Goal: Task Accomplishment & Management: Use online tool/utility

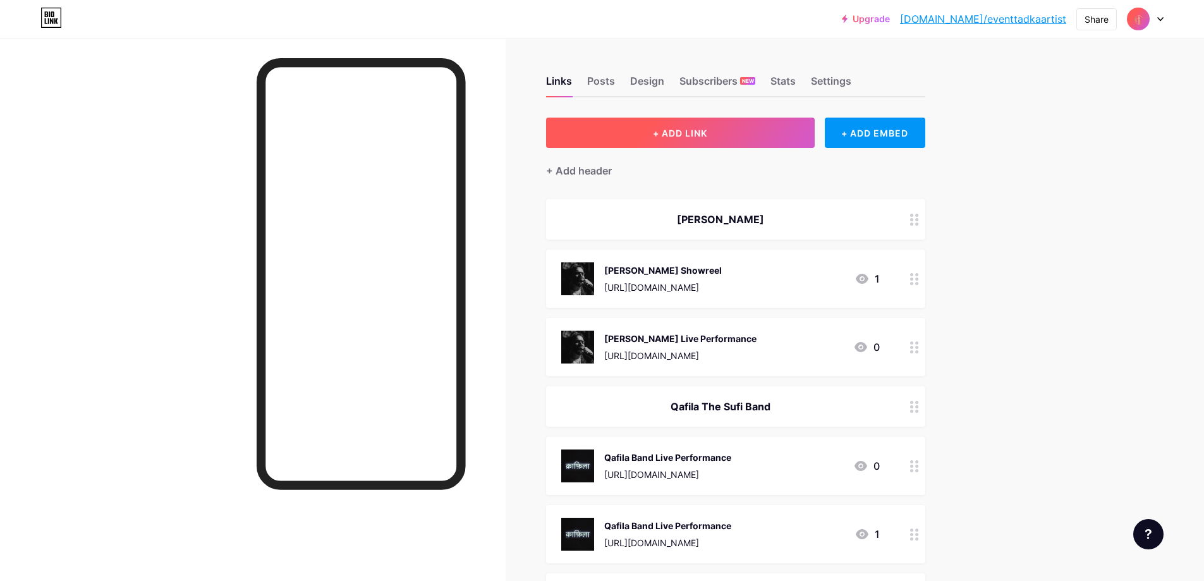
click at [707, 137] on span "+ ADD LINK" at bounding box center [680, 133] width 54 height 11
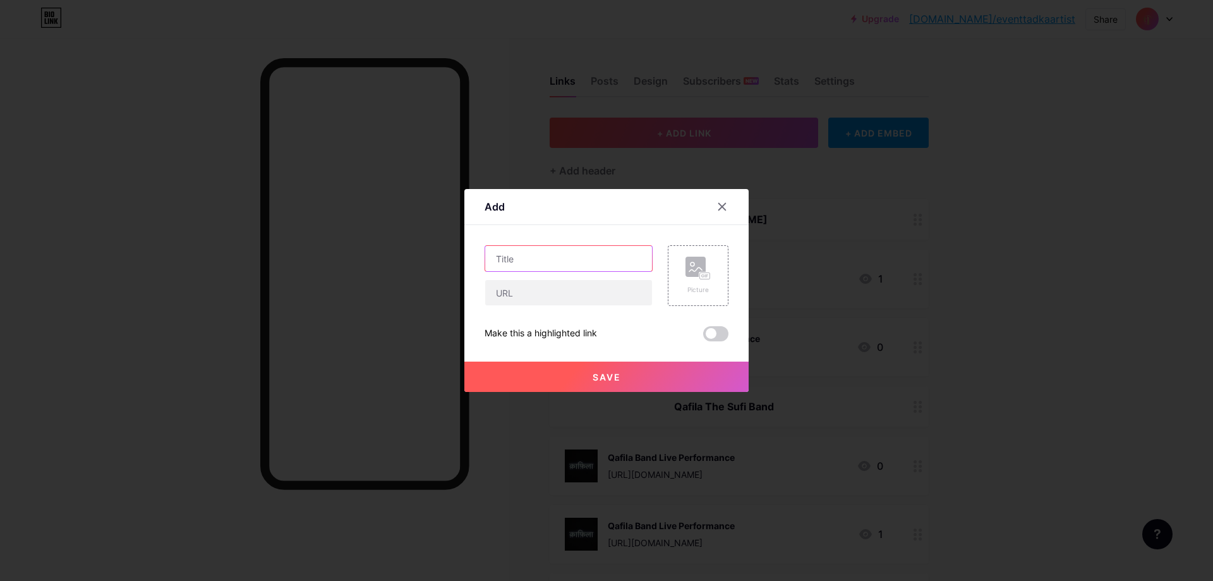
click at [553, 260] on input "text" at bounding box center [568, 258] width 167 height 25
click at [720, 201] on div at bounding box center [722, 206] width 23 height 23
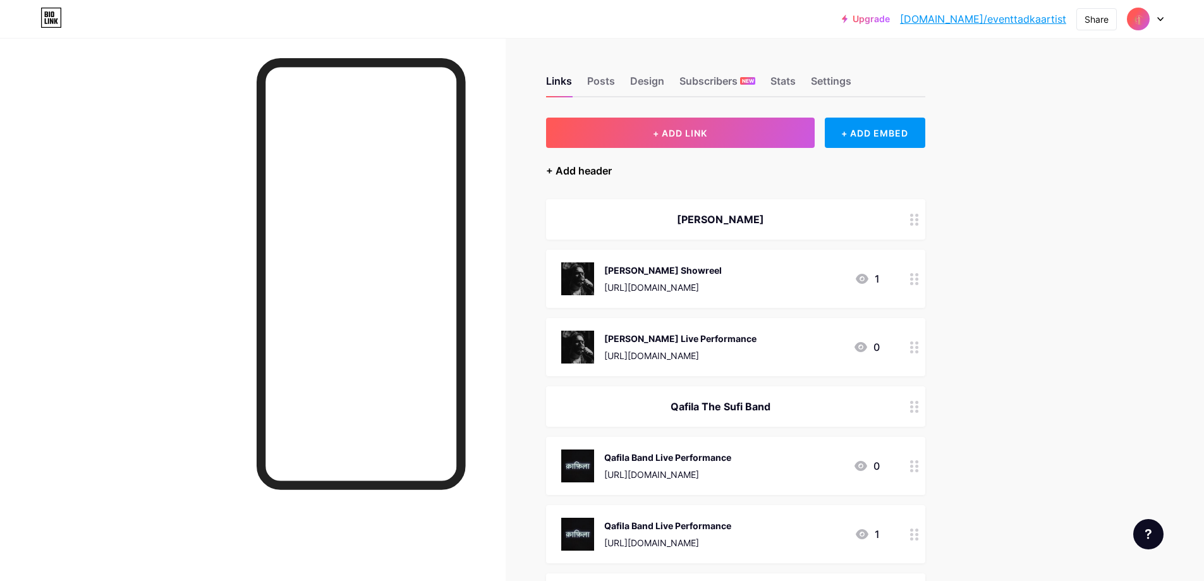
click at [602, 171] on div "+ Add header" at bounding box center [579, 170] width 66 height 15
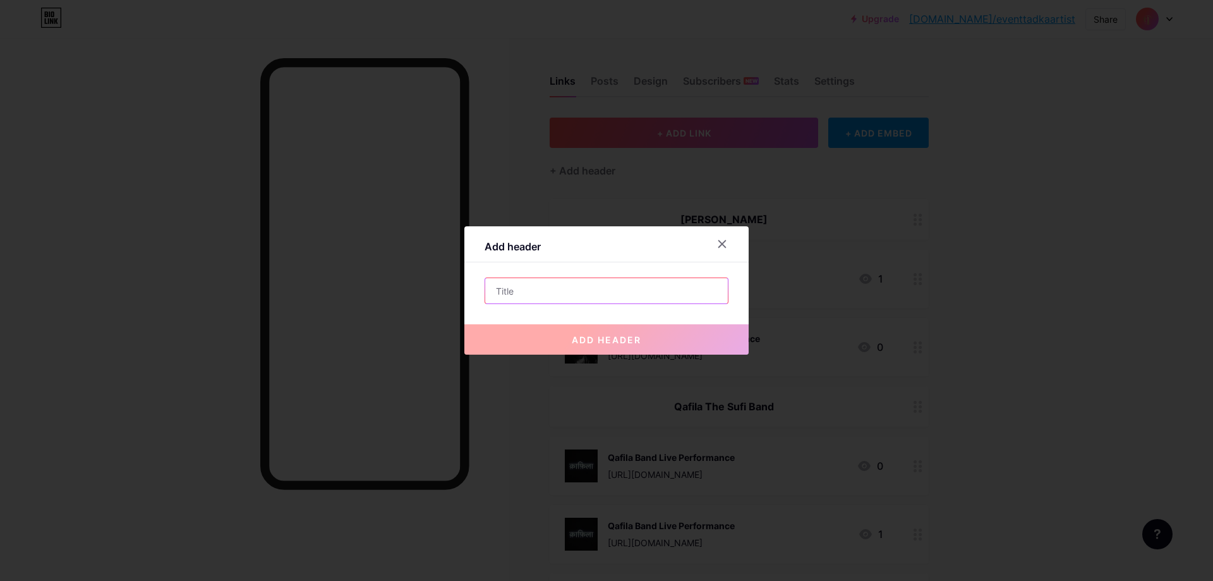
click at [522, 289] on input "text" at bounding box center [606, 290] width 243 height 25
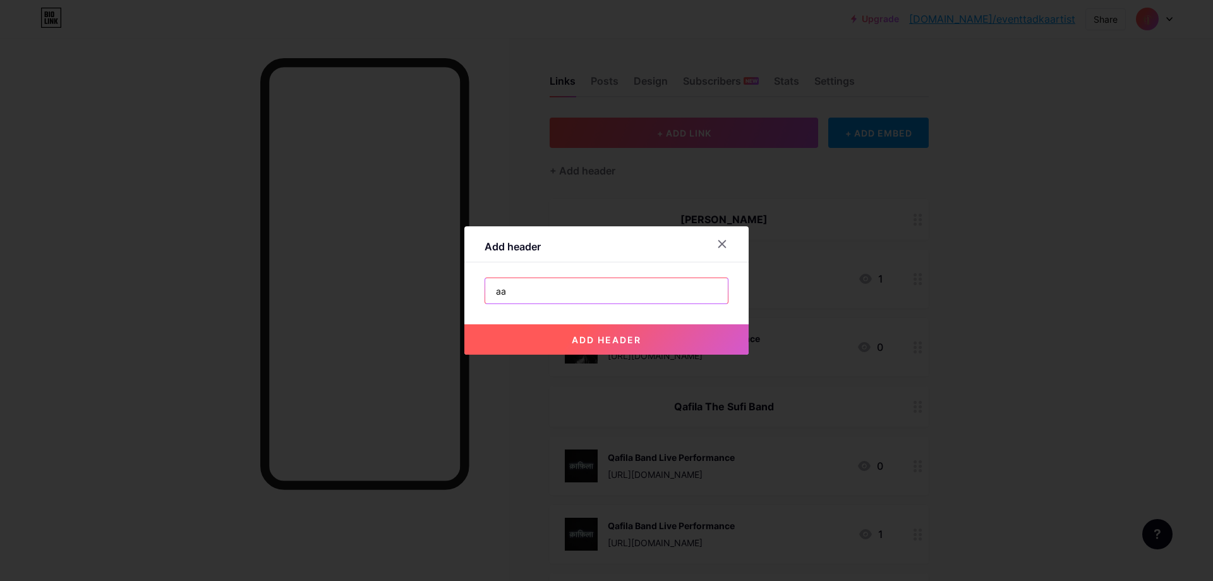
type input "a"
type input "[PERSON_NAME]"
click at [632, 336] on span "add header" at bounding box center [607, 339] width 70 height 11
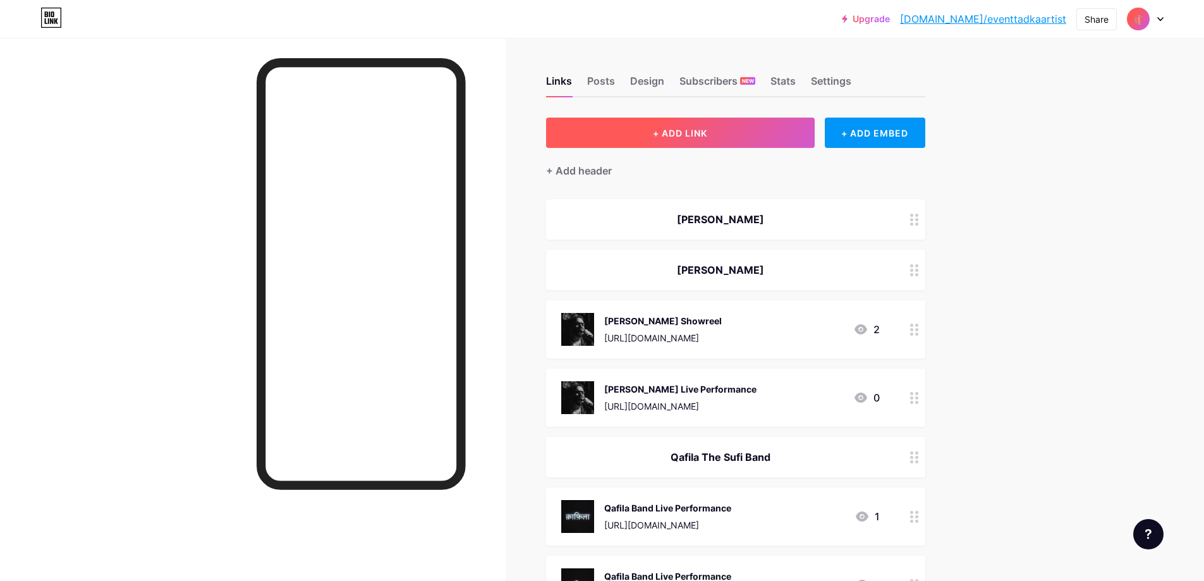
click at [769, 126] on button "+ ADD LINK" at bounding box center [680, 133] width 269 height 30
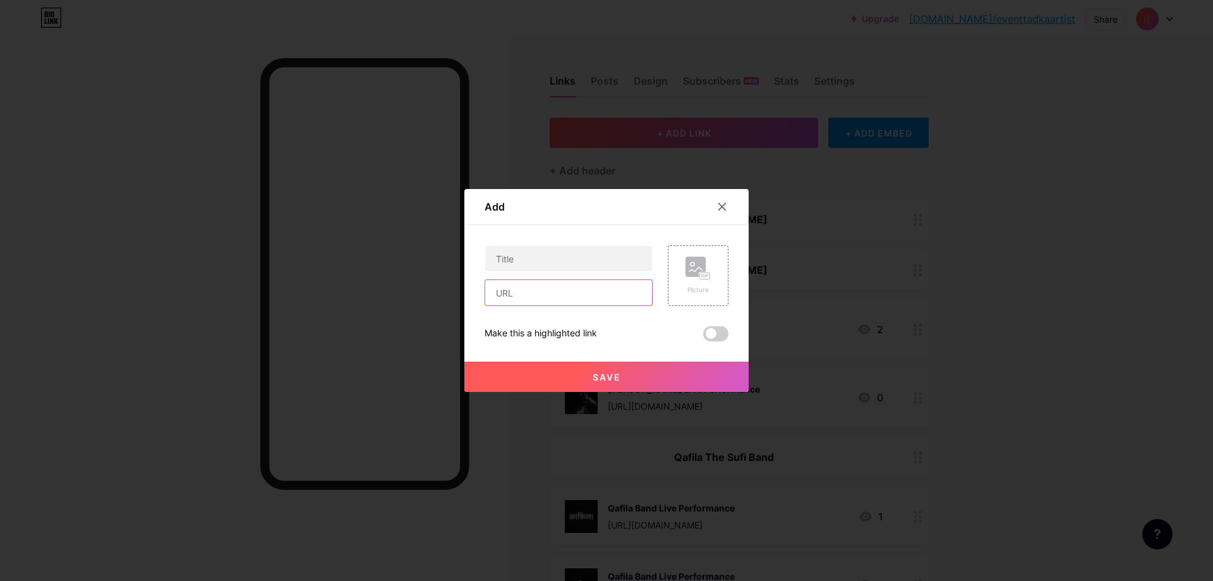
click at [567, 296] on input "text" at bounding box center [568, 292] width 167 height 25
paste input "[URL][DOMAIN_NAME]"
type input "[URL][DOMAIN_NAME]"
click at [569, 259] on input "text" at bounding box center [568, 258] width 167 height 25
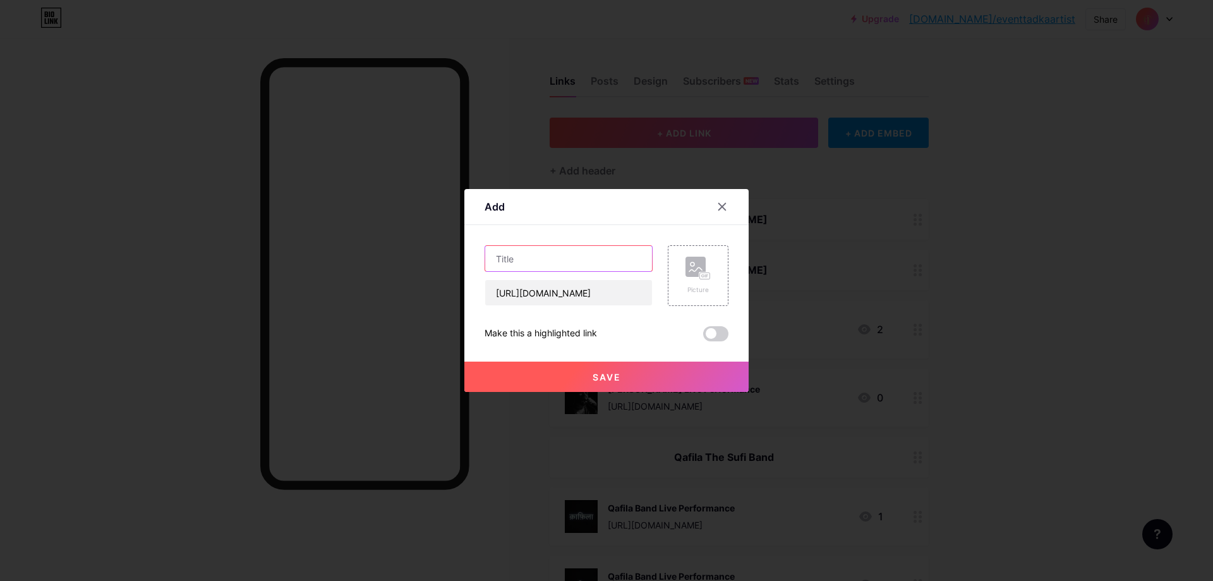
scroll to position [0, 0]
drag, startPoint x: 507, startPoint y: 260, endPoint x: 524, endPoint y: 282, distance: 28.4
click at [507, 260] on input "[PERSON_NAME] Lve Performance" at bounding box center [568, 258] width 167 height 25
click at [518, 257] on input "Aditi sharrm Lve Performance" at bounding box center [568, 258] width 167 height 25
click at [533, 258] on input "Aditi Sharrm Lve Performance" at bounding box center [568, 258] width 167 height 25
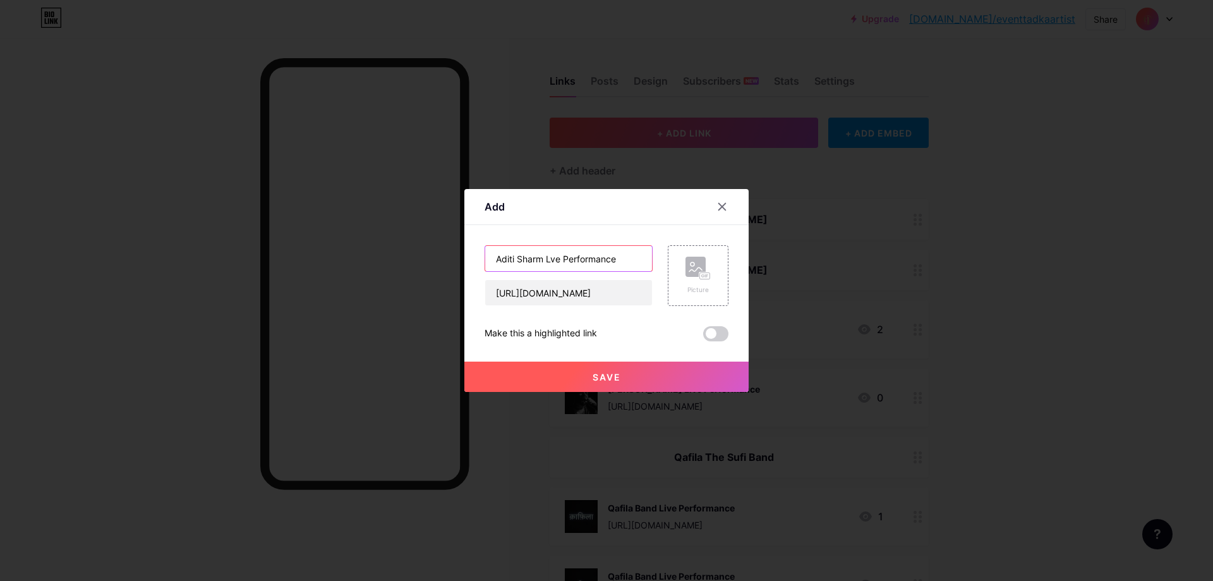
click at [538, 260] on input "Aditi Sharm Lve Performance" at bounding box center [568, 258] width 167 height 25
type input "[PERSON_NAME] Lve Performance"
click at [567, 368] on button "Save" at bounding box center [606, 376] width 284 height 30
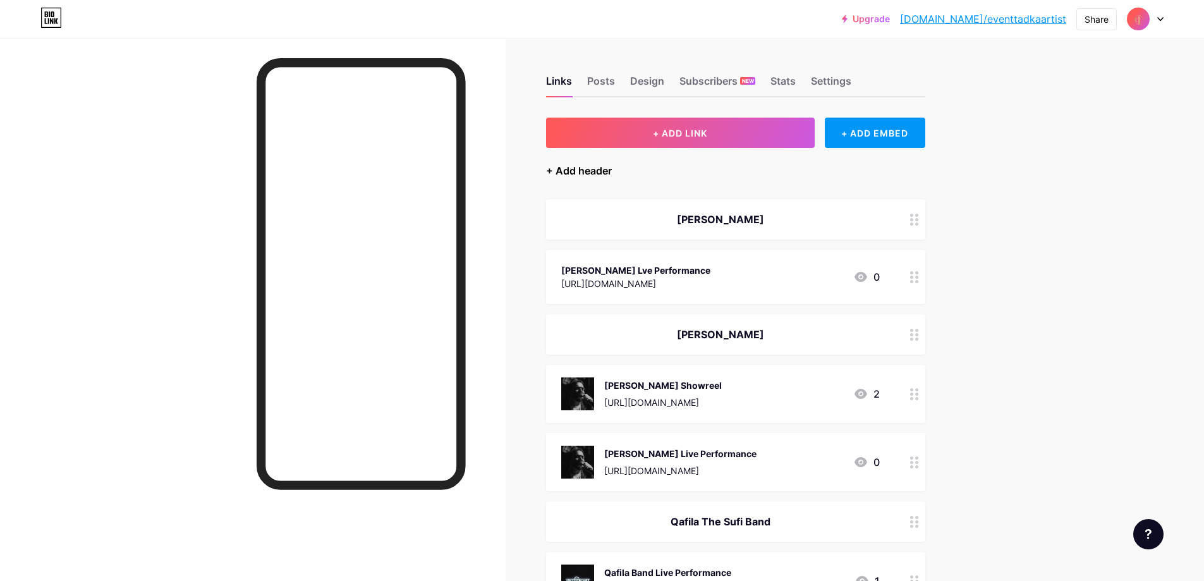
click at [587, 171] on div "+ Add header" at bounding box center [579, 170] width 66 height 15
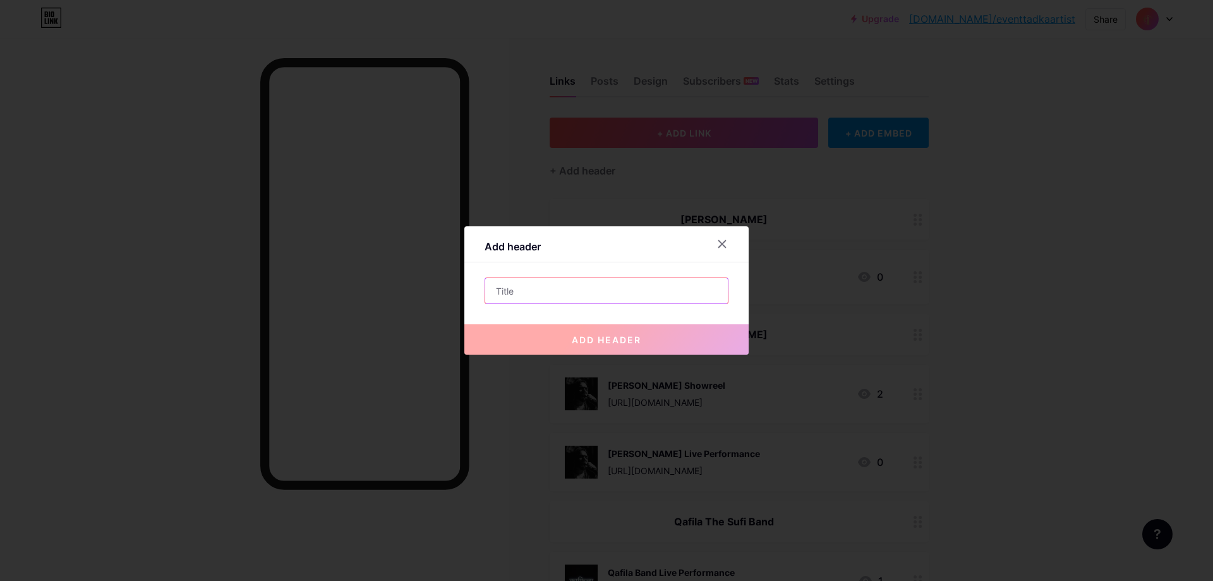
click at [571, 287] on input "text" at bounding box center [606, 290] width 243 height 25
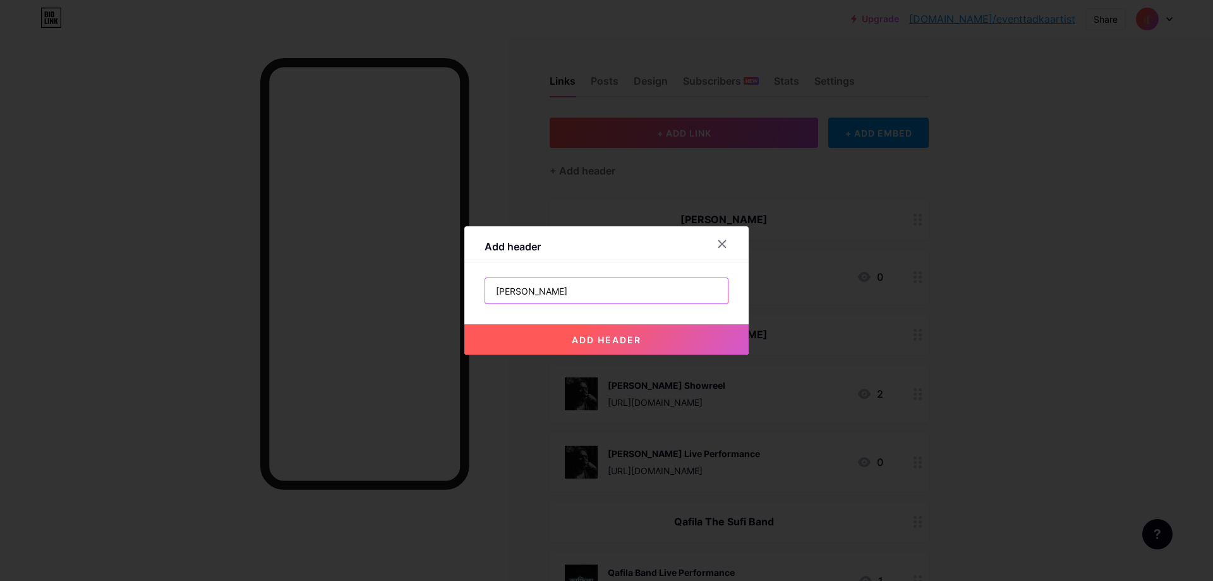
type input "[PERSON_NAME]"
click at [583, 330] on button "add header" at bounding box center [606, 339] width 284 height 30
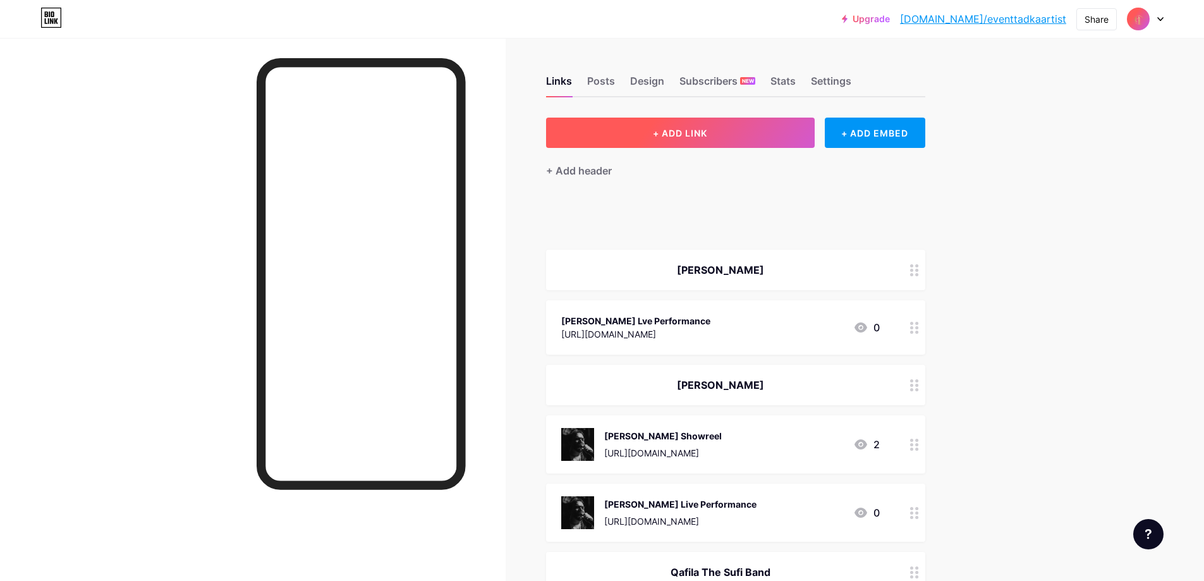
click at [741, 130] on button "+ ADD LINK" at bounding box center [680, 133] width 269 height 30
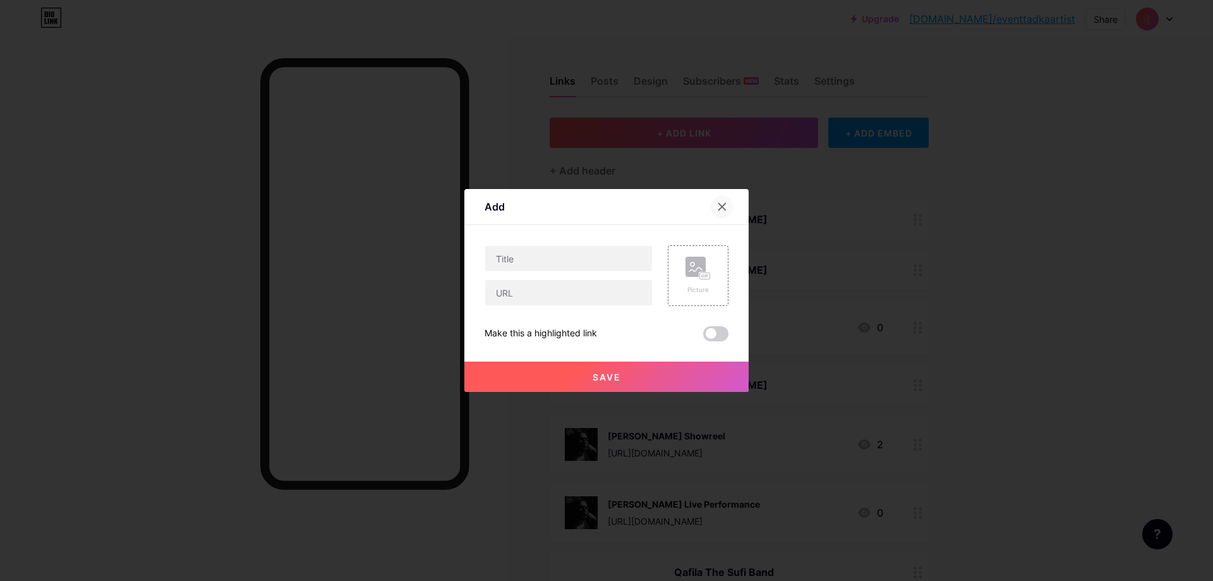
click at [716, 200] on div at bounding box center [722, 206] width 23 height 23
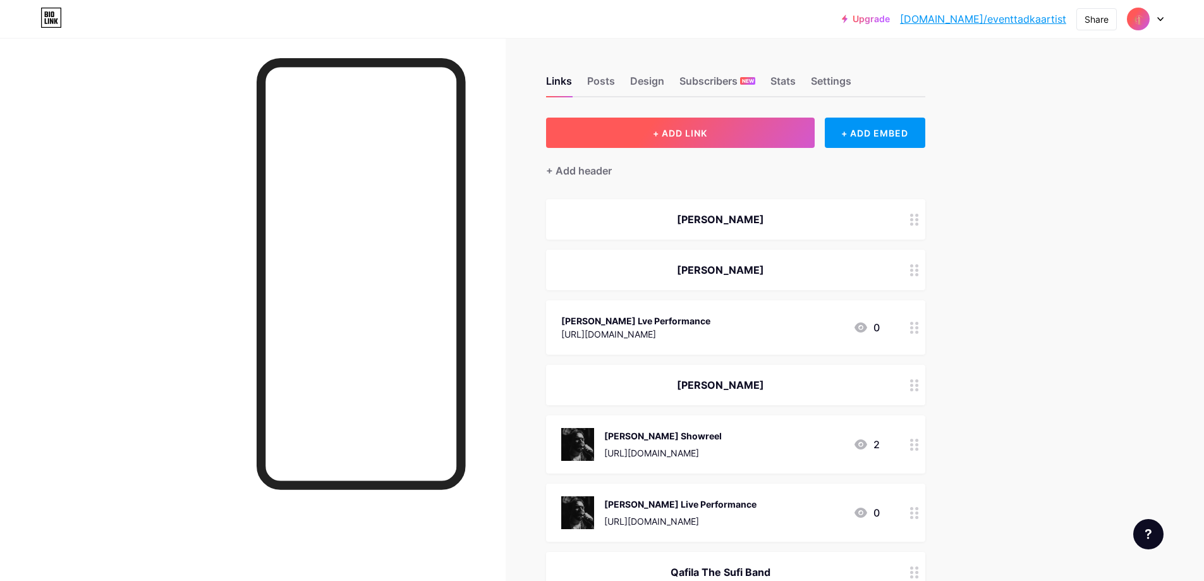
click at [637, 124] on button "+ ADD LINK" at bounding box center [680, 133] width 269 height 30
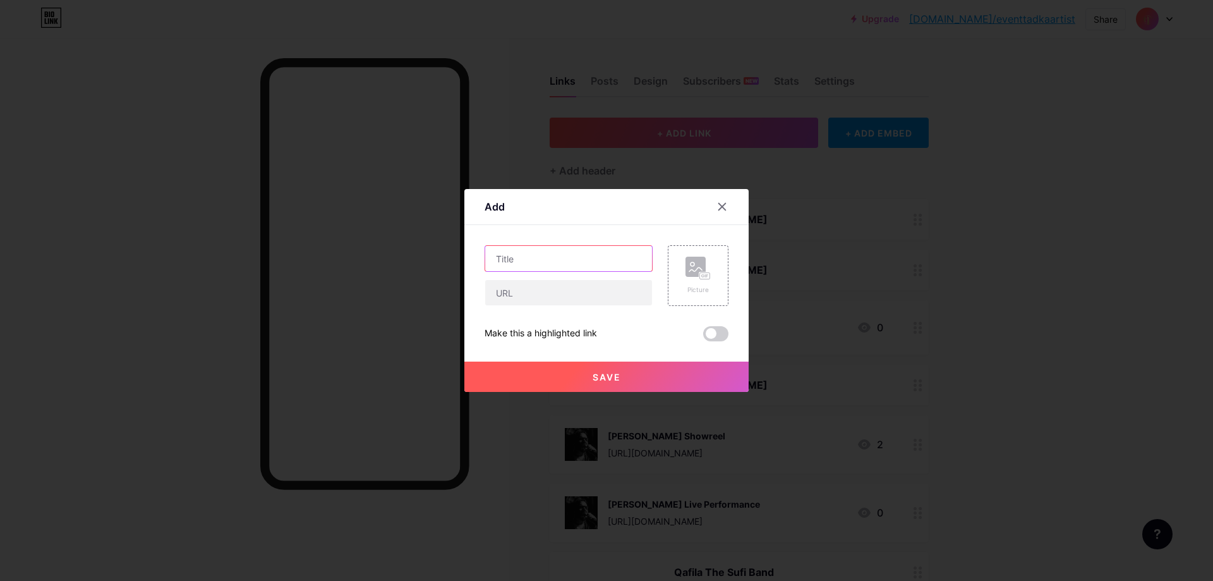
click at [550, 256] on input "text" at bounding box center [568, 258] width 167 height 25
type input "[PERSON_NAME] Live Performance"
paste input "[URL][DOMAIN_NAME]"
type input "[URL][DOMAIN_NAME]"
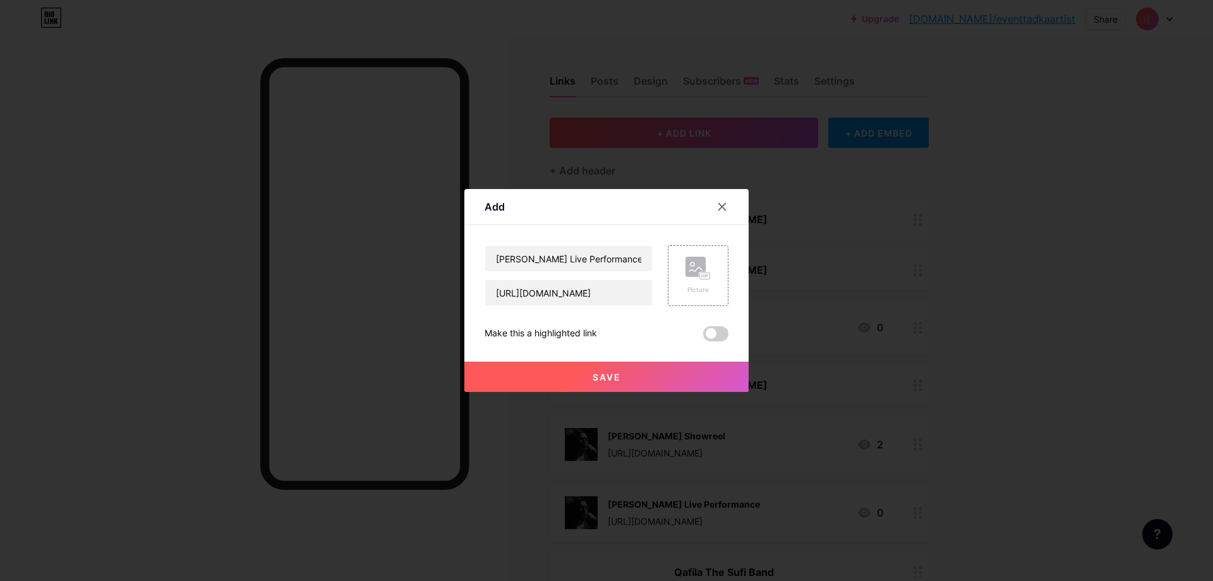
click at [597, 371] on button "Save" at bounding box center [606, 376] width 284 height 30
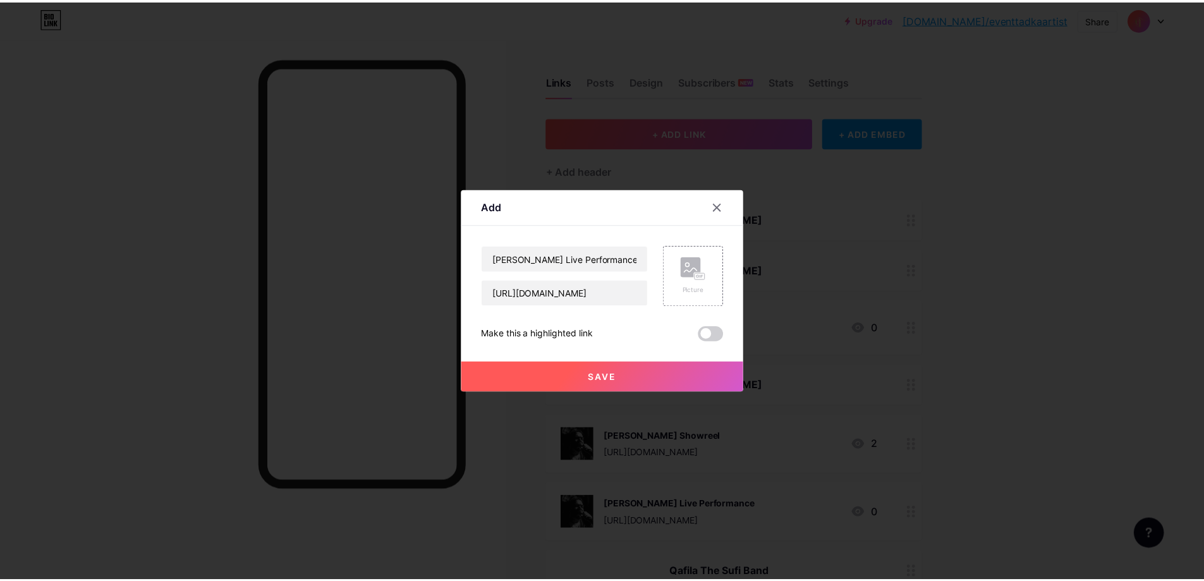
scroll to position [0, 0]
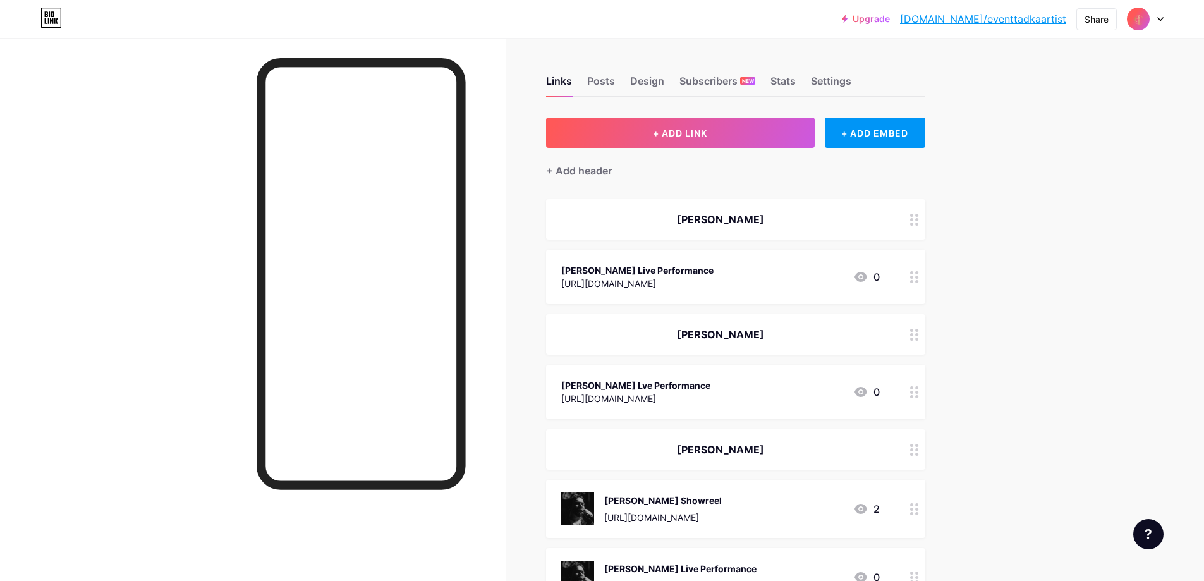
click at [616, 266] on div "[PERSON_NAME] Live Performance" at bounding box center [637, 269] width 152 height 13
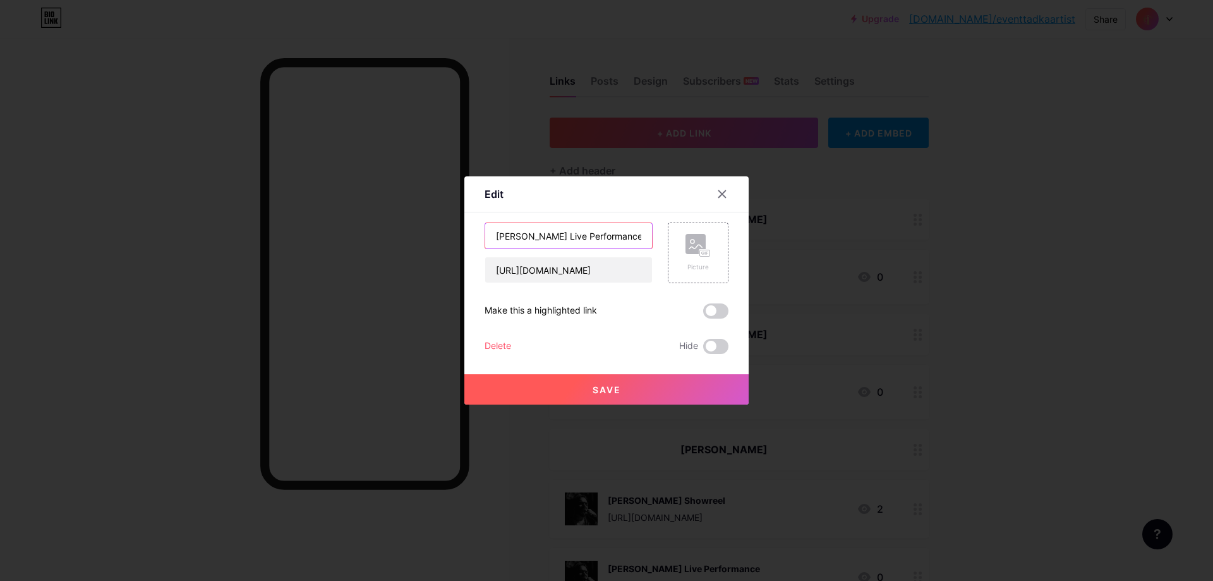
click at [520, 236] on input "[PERSON_NAME] Live Performance" at bounding box center [568, 235] width 167 height 25
type input "[PERSON_NAME] Live Performance"
click at [593, 390] on span "Save" at bounding box center [607, 389] width 28 height 11
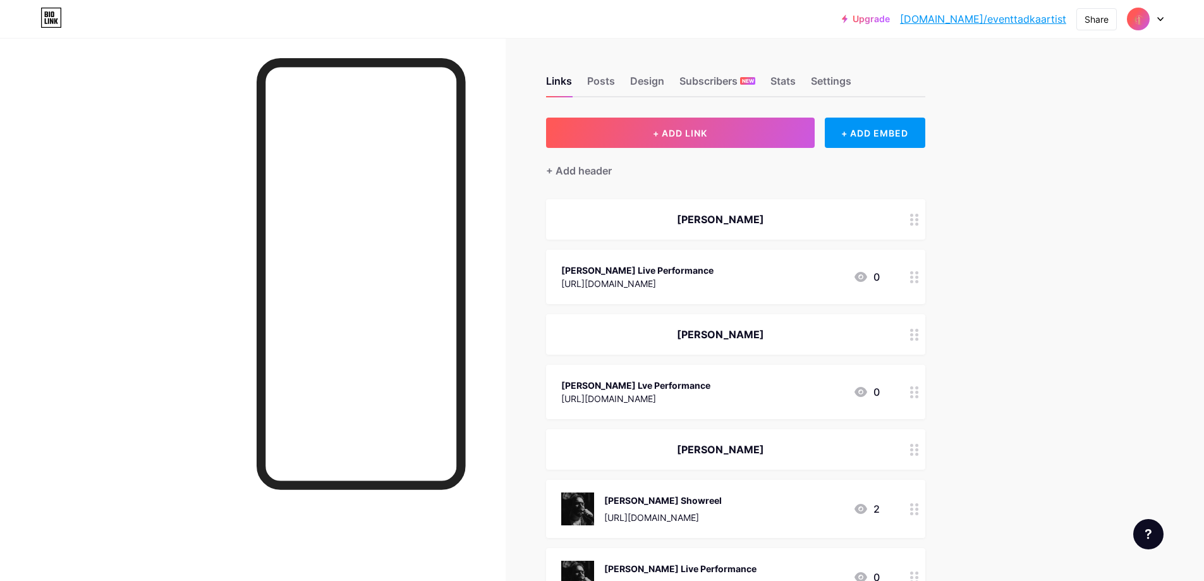
click at [625, 385] on div "[PERSON_NAME] Lve Performance" at bounding box center [635, 384] width 149 height 13
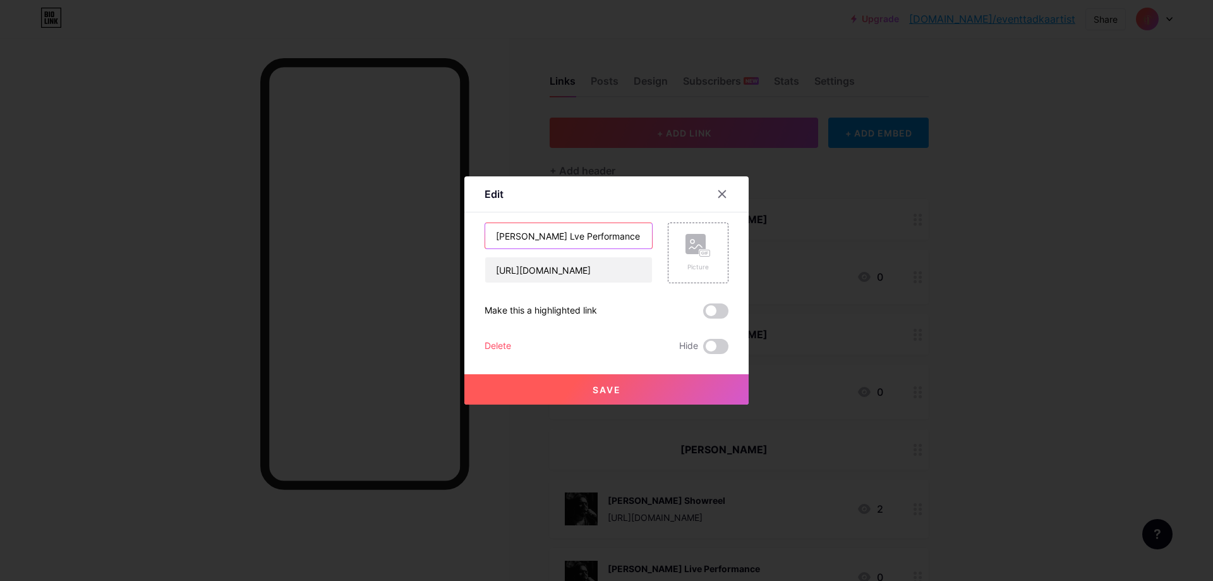
click at [552, 234] on input "[PERSON_NAME] Lve Performance" at bounding box center [568, 235] width 167 height 25
type input "[PERSON_NAME] Live Performance"
click at [600, 378] on button "Save" at bounding box center [606, 389] width 284 height 30
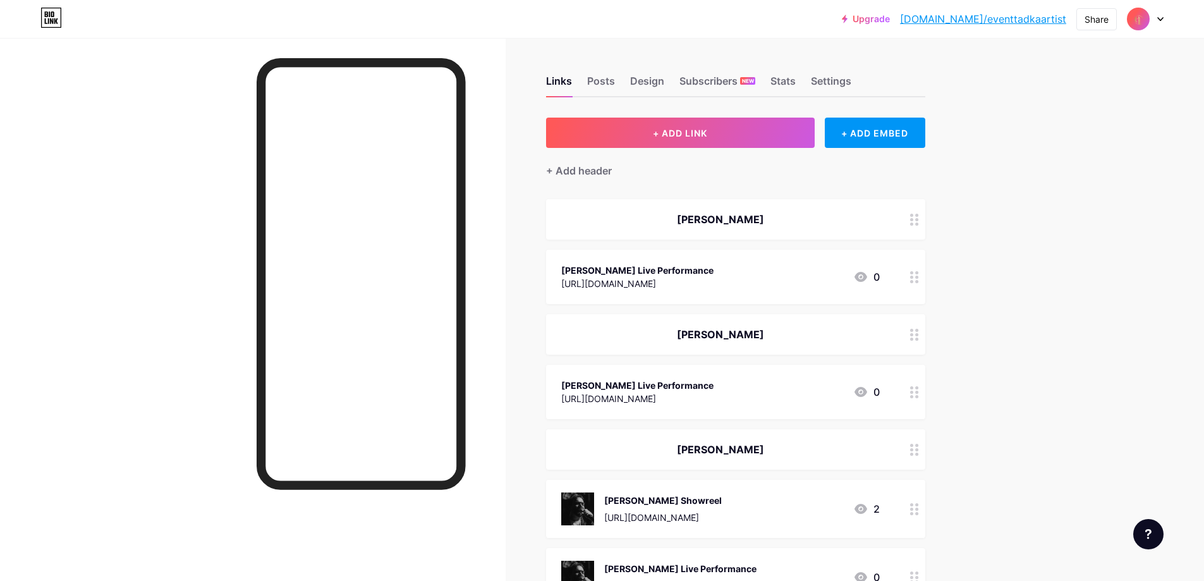
click at [194, 242] on div at bounding box center [252, 328] width 505 height 581
click at [603, 166] on div "+ Add header" at bounding box center [579, 170] width 66 height 15
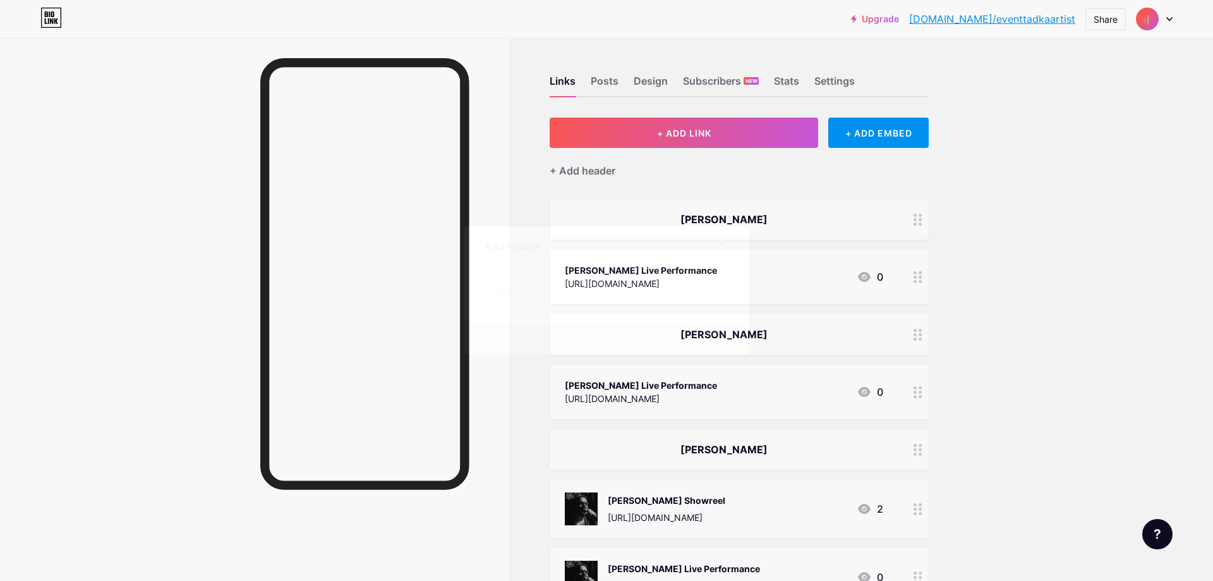
click at [567, 289] on input "text" at bounding box center [606, 290] width 243 height 25
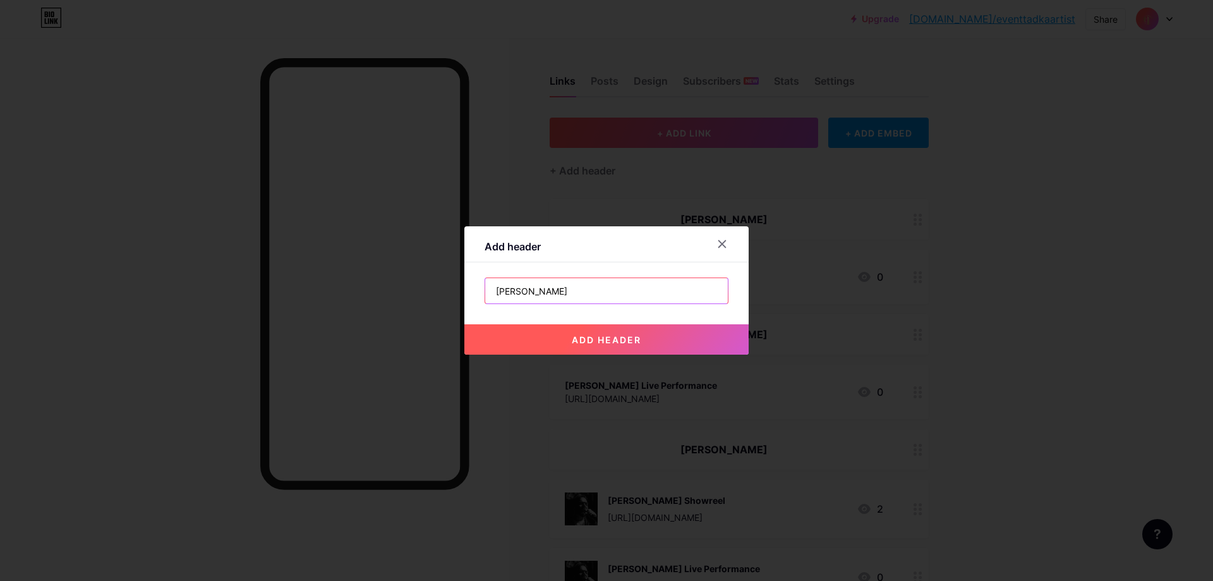
click at [509, 289] on input "[PERSON_NAME]" at bounding box center [606, 290] width 243 height 25
type input "SufiMonk"
click at [582, 332] on button "add header" at bounding box center [606, 339] width 284 height 30
click at [508, 290] on div at bounding box center [254, 328] width 509 height 581
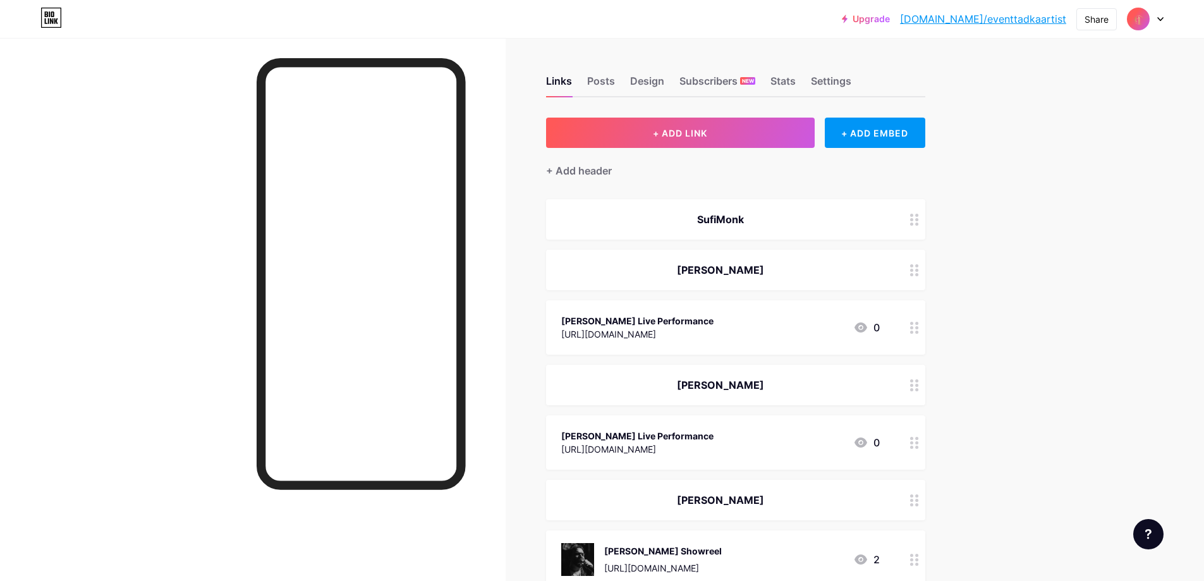
click at [748, 217] on div "SufiMonk" at bounding box center [720, 219] width 318 height 15
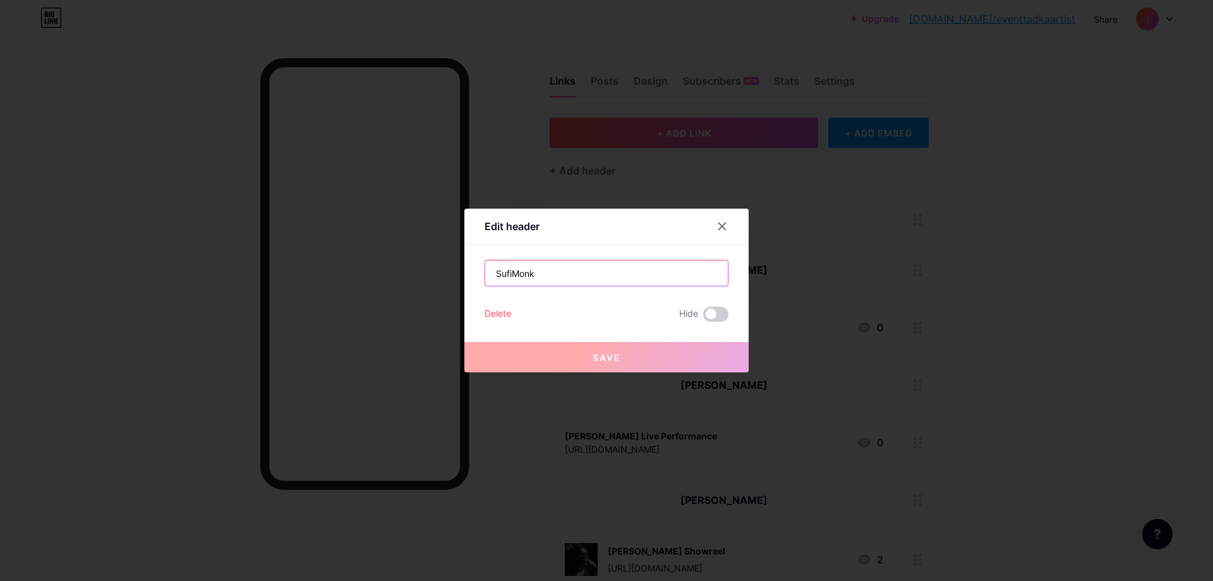
click at [507, 270] on input "SufiMonk" at bounding box center [606, 272] width 243 height 25
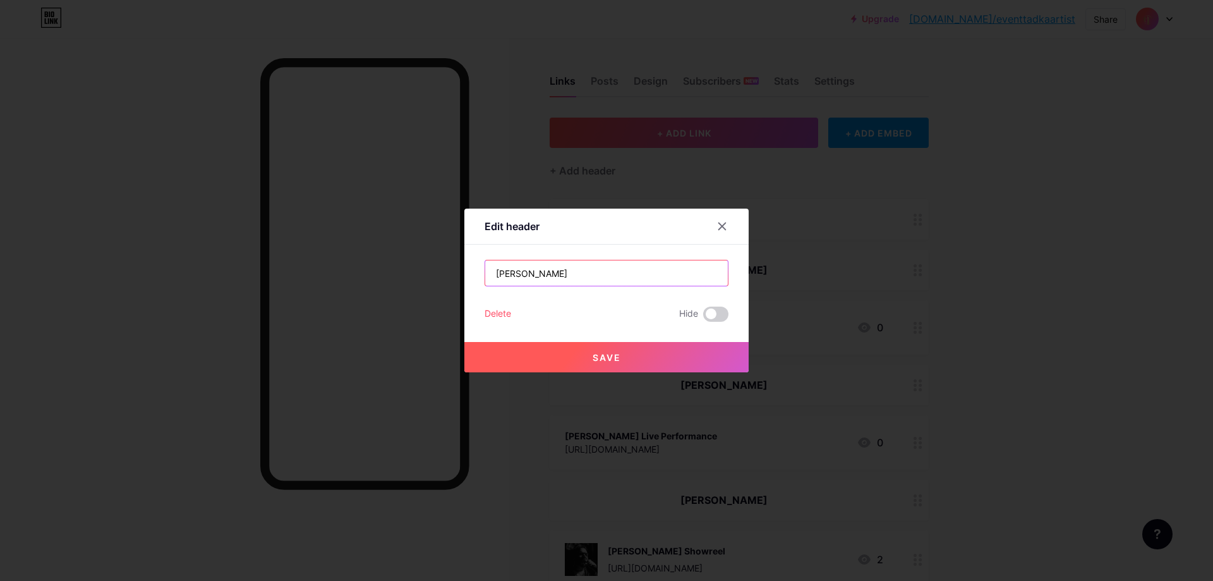
click at [576, 272] on input "[PERSON_NAME]" at bounding box center [606, 272] width 243 height 25
type input "[PERSON_NAME] Band"
click at [621, 344] on button "Save" at bounding box center [606, 357] width 284 height 30
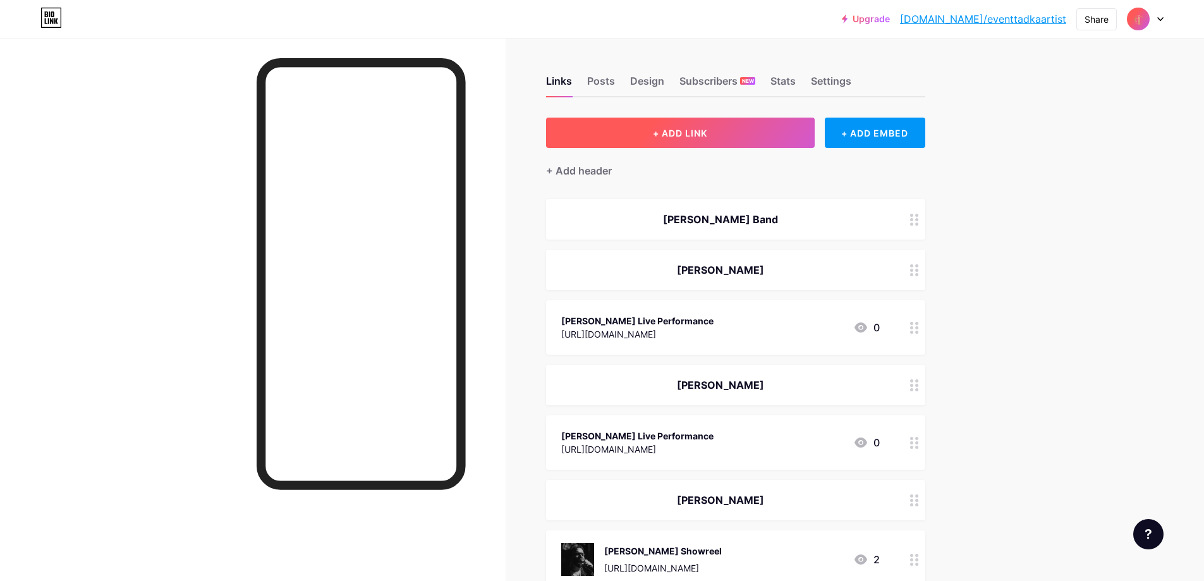
click at [636, 130] on button "+ ADD LINK" at bounding box center [680, 133] width 269 height 30
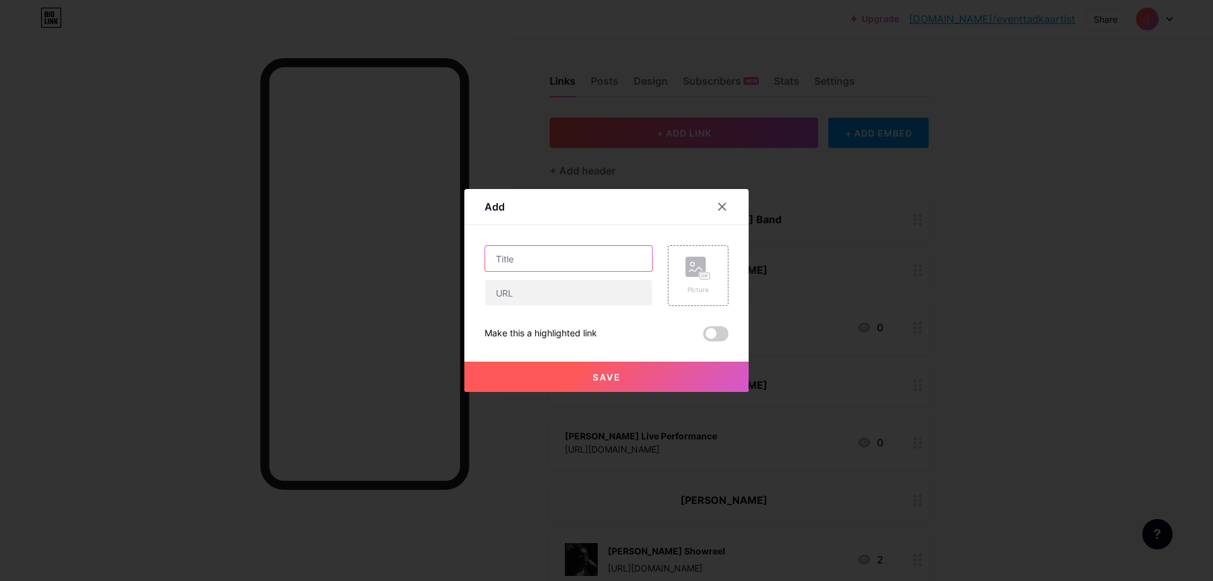
click at [560, 255] on input "text" at bounding box center [568, 258] width 167 height 25
type input "[PERSON_NAME] Band Live Performance"
paste input "[URL][DOMAIN_NAME]"
click at [614, 287] on input "[URL][DOMAIN_NAME]" at bounding box center [568, 292] width 167 height 25
paste input "QKGsnAC2gHMleVDu"
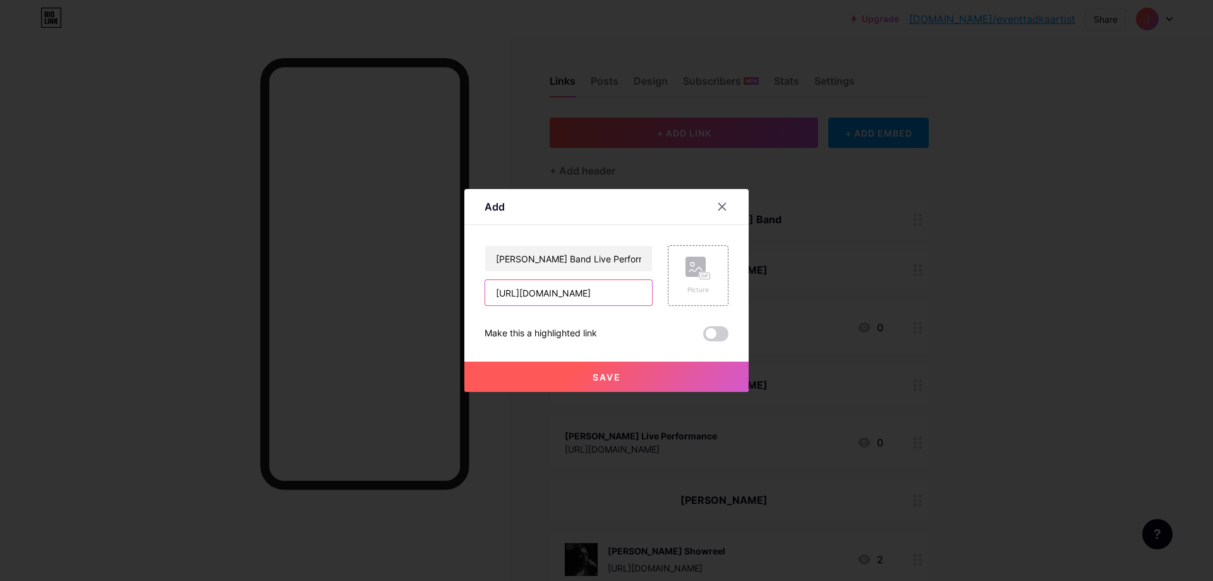
scroll to position [0, 92]
type input "[URL][DOMAIN_NAME]"
click at [610, 377] on span "Save" at bounding box center [607, 377] width 28 height 11
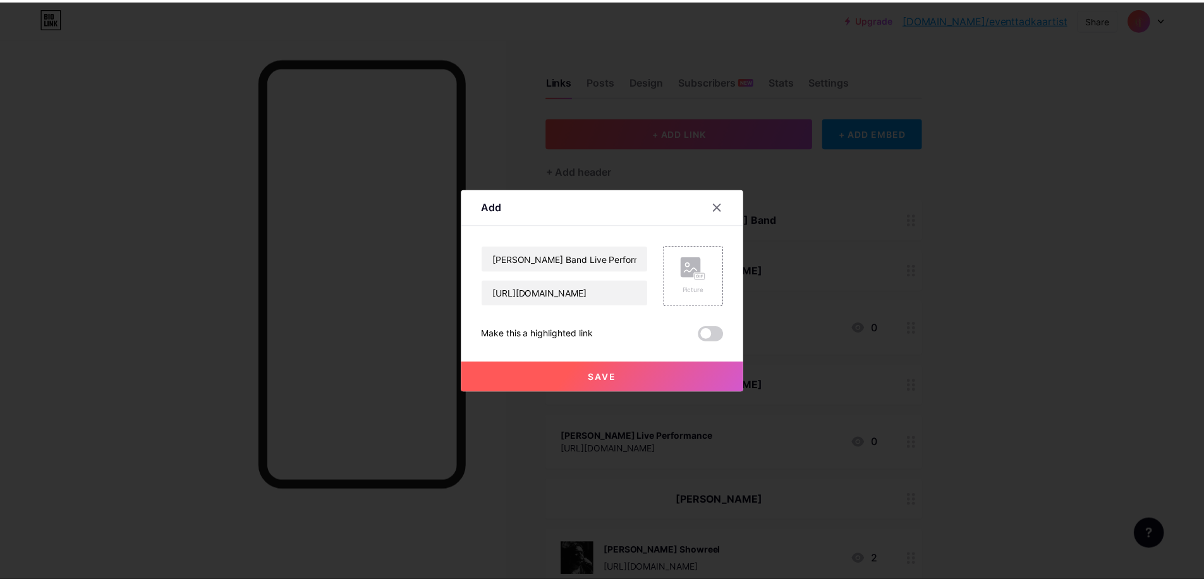
scroll to position [0, 0]
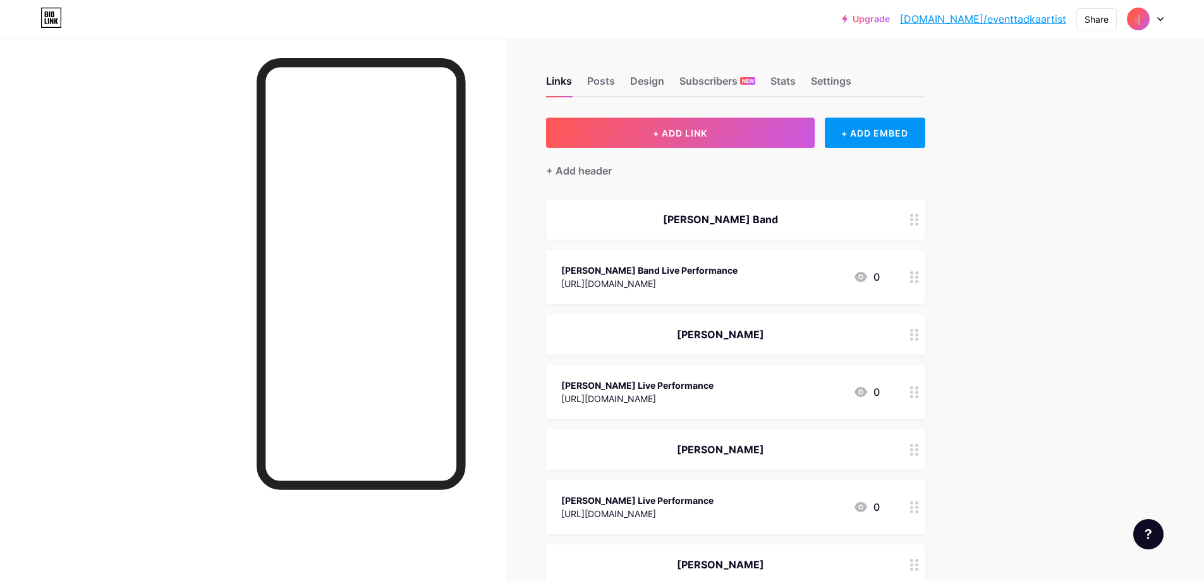
click at [612, 172] on div "+ Add header" at bounding box center [579, 170] width 66 height 15
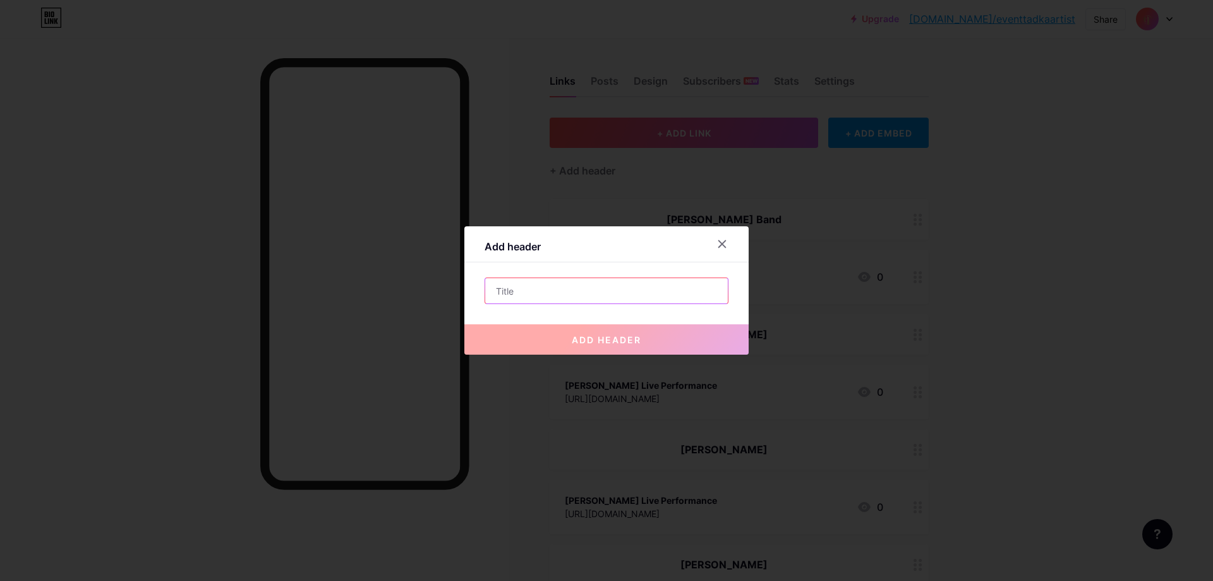
click at [607, 296] on input "text" at bounding box center [606, 290] width 243 height 25
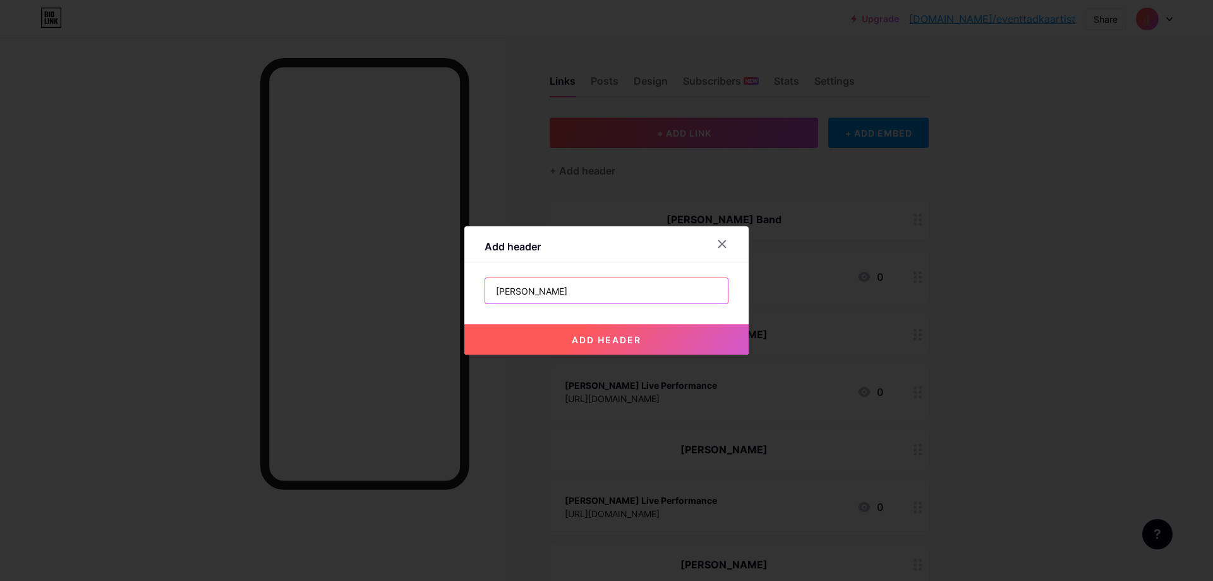
type input "[PERSON_NAME]"
click at [572, 344] on span "add header" at bounding box center [607, 339] width 70 height 11
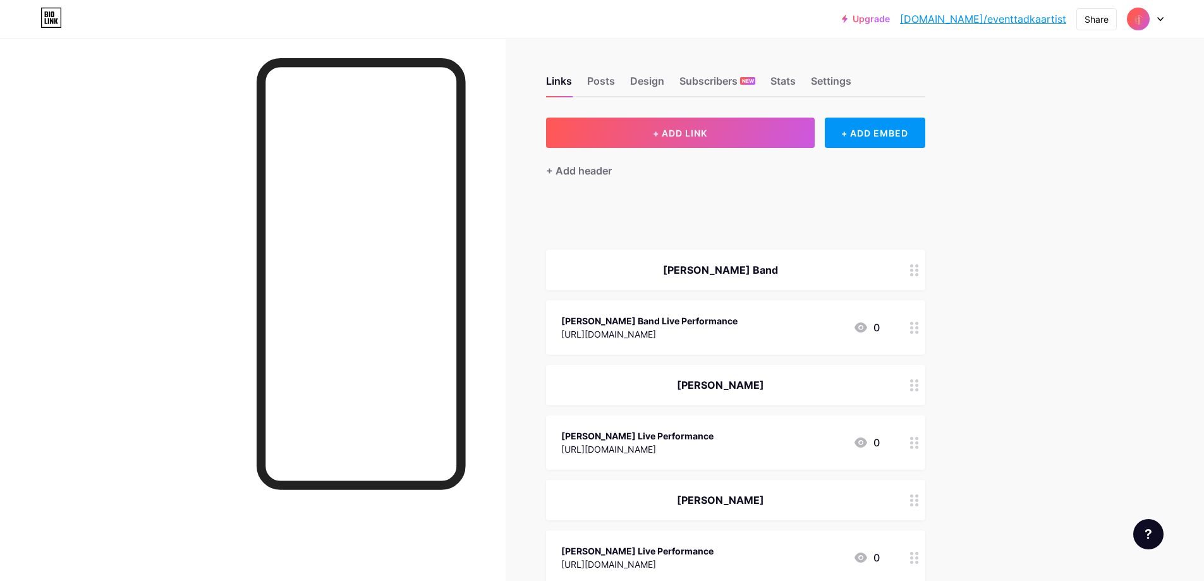
click at [741, 148] on div "+ Add header" at bounding box center [735, 163] width 379 height 31
click at [703, 136] on span "+ ADD LINK" at bounding box center [680, 133] width 54 height 11
click at [732, 133] on button "+ ADD LINK" at bounding box center [680, 133] width 269 height 30
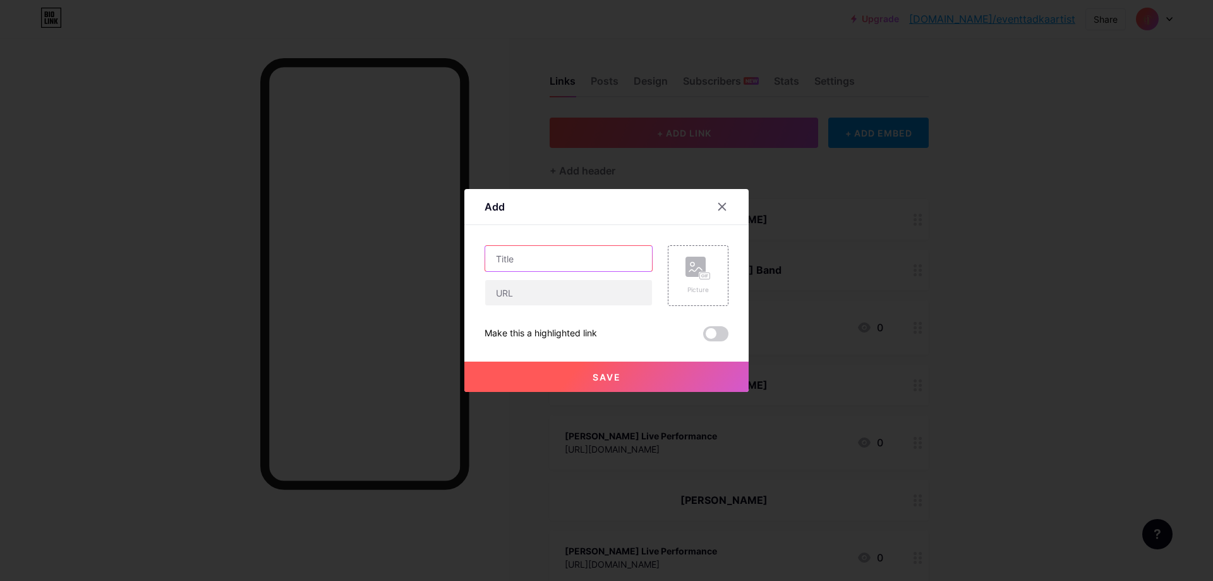
click at [519, 254] on input "text" at bounding box center [568, 258] width 167 height 25
type input "[PERSON_NAME] Showreel"
paste input "[URL][DOMAIN_NAME]"
type input "[URL][DOMAIN_NAME]"
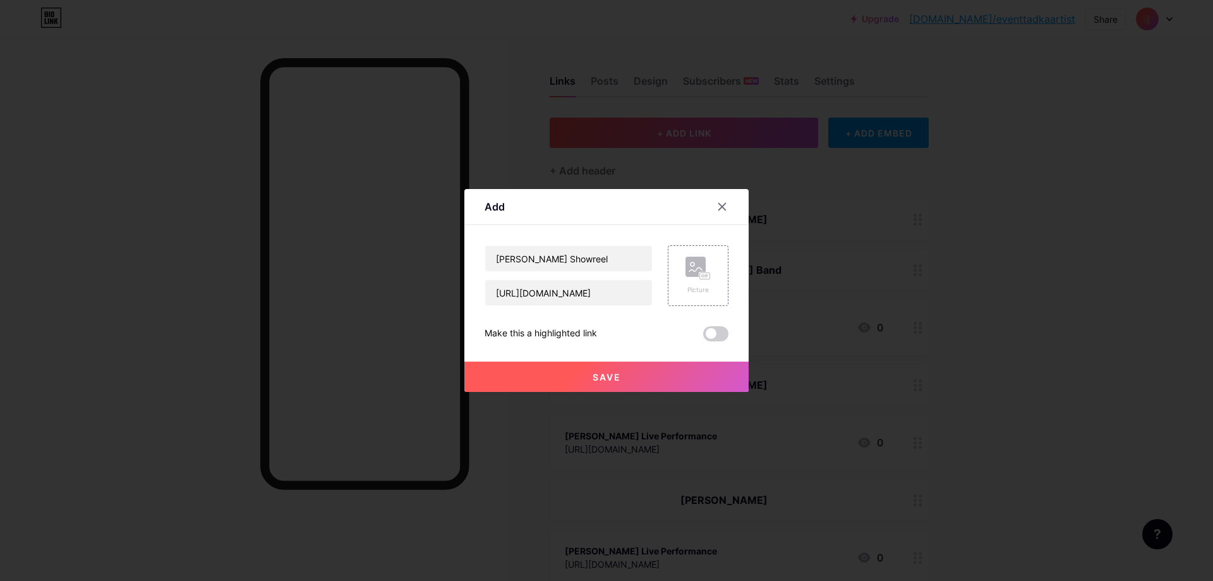
click at [602, 384] on button "Save" at bounding box center [606, 376] width 284 height 30
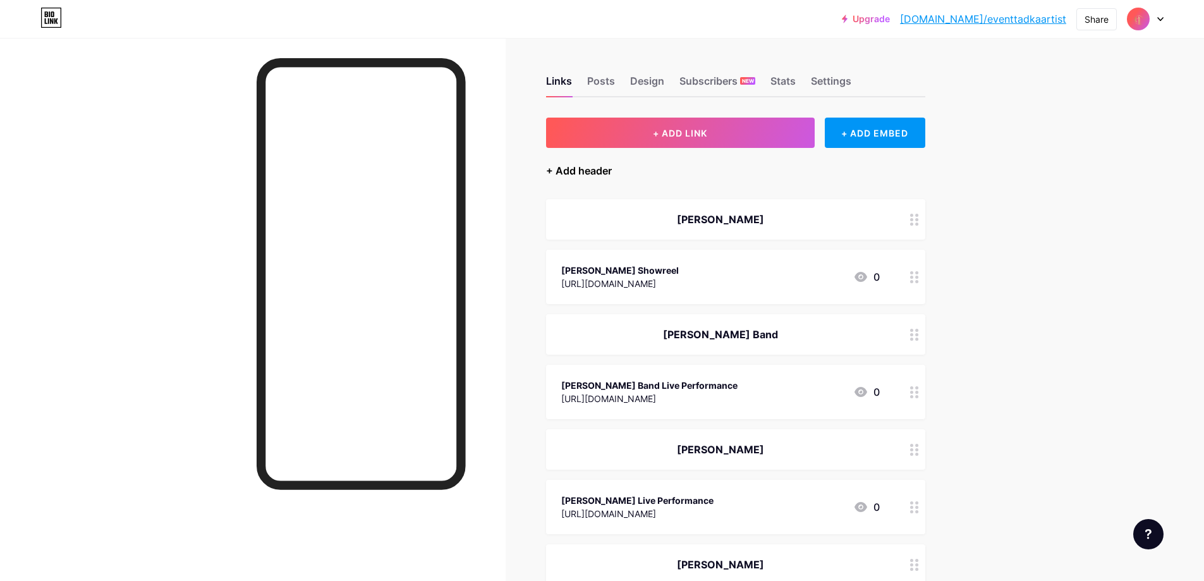
click at [580, 167] on div "+ Add header" at bounding box center [579, 170] width 66 height 15
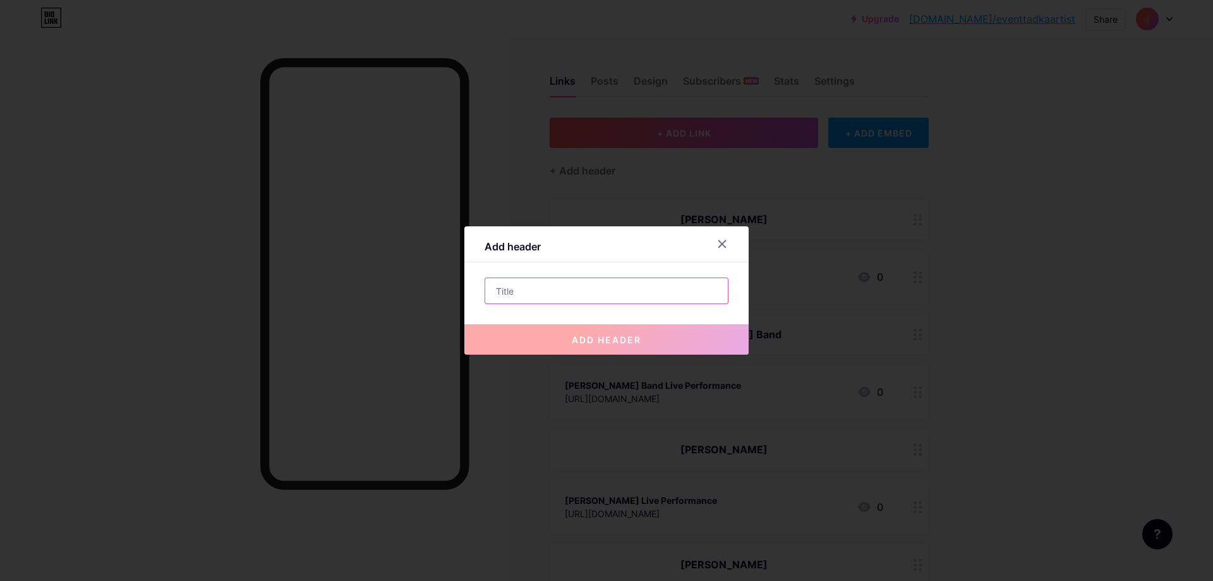
click at [536, 290] on input "text" at bounding box center [606, 290] width 243 height 25
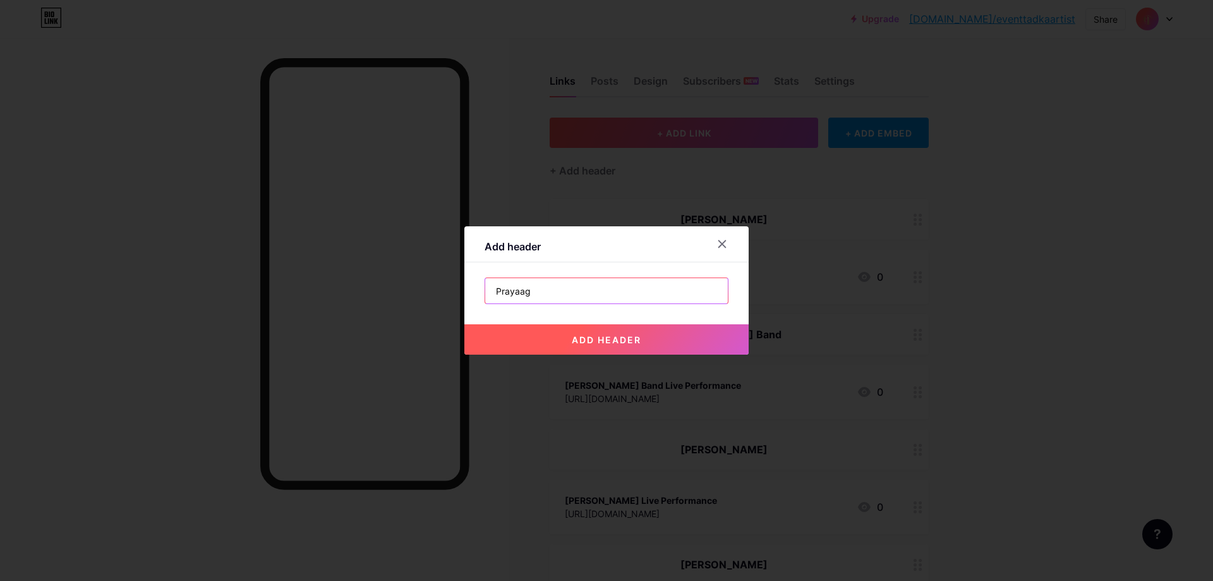
type input "Prayaag"
click at [553, 336] on button "add header" at bounding box center [606, 339] width 284 height 30
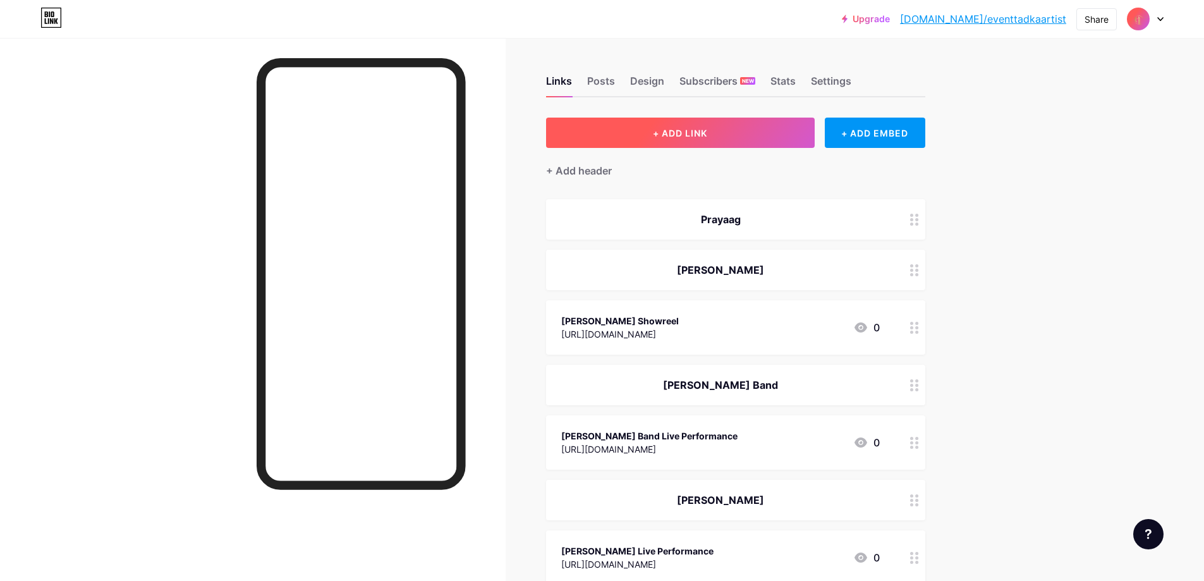
click at [706, 138] on span "+ ADD LINK" at bounding box center [680, 133] width 54 height 11
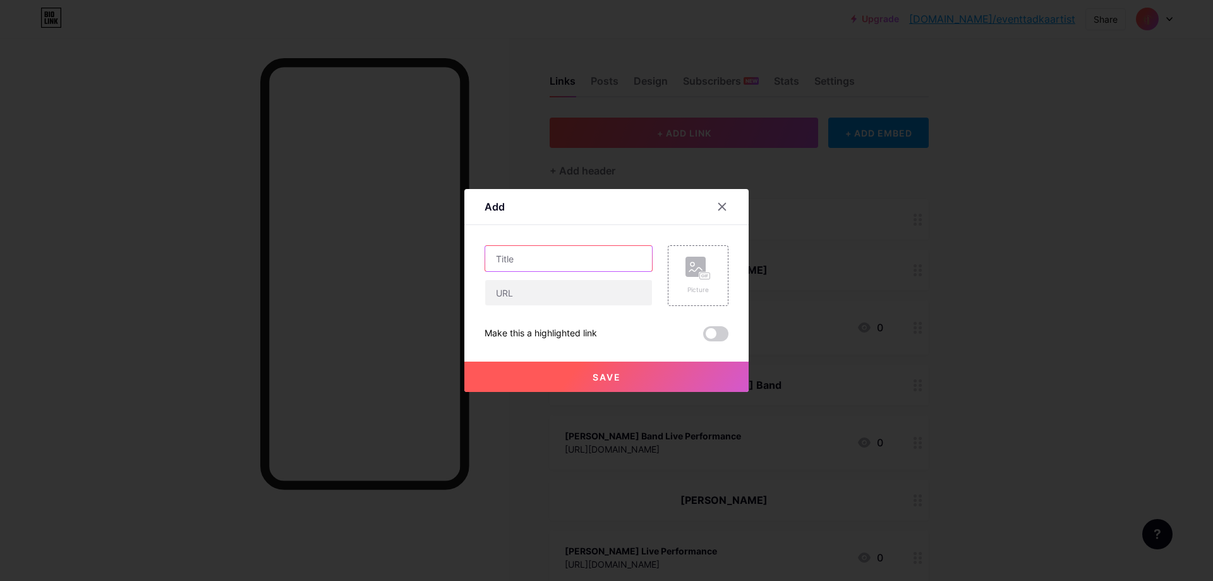
click at [592, 260] on input "text" at bounding box center [568, 258] width 167 height 25
click at [573, 260] on input "Prayaag Live Perforance" at bounding box center [568, 258] width 167 height 25
type input "Prayaag Live Performance"
paste input "[URL][DOMAIN_NAME]"
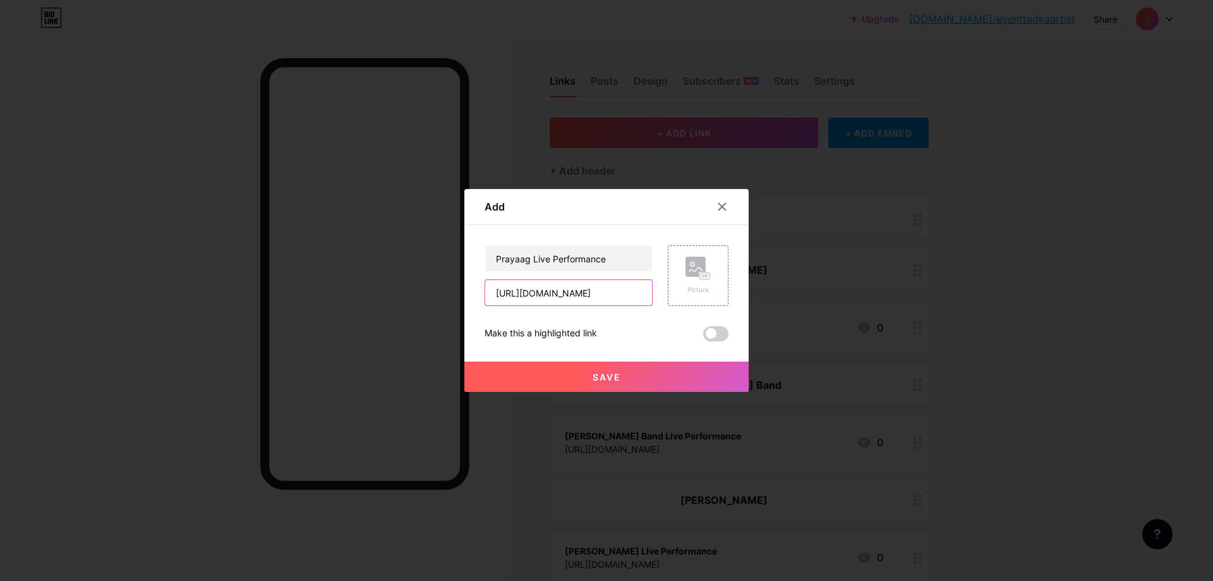
type input "[URL][DOMAIN_NAME]"
click at [666, 367] on button "Save" at bounding box center [606, 376] width 284 height 30
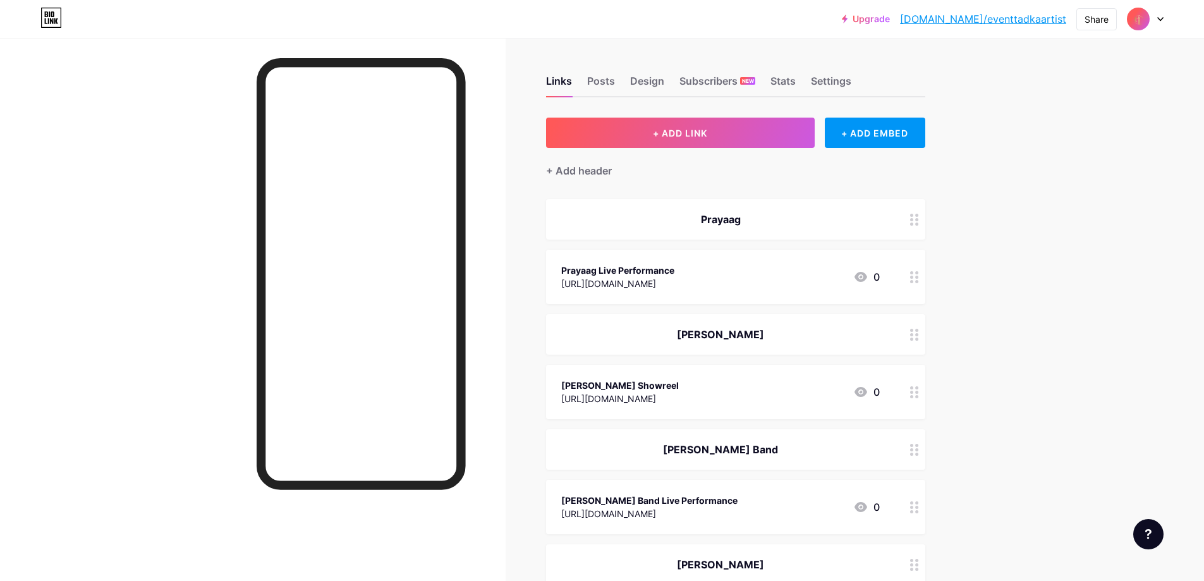
click at [676, 137] on span "+ ADD LINK" at bounding box center [680, 133] width 54 height 11
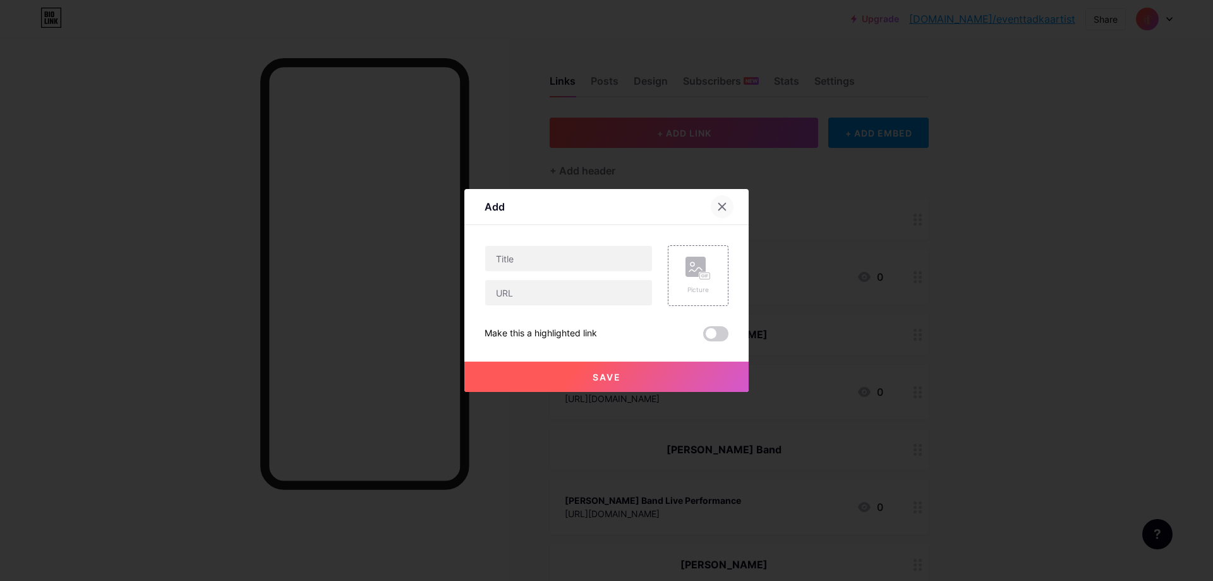
click at [717, 202] on icon at bounding box center [722, 207] width 10 height 10
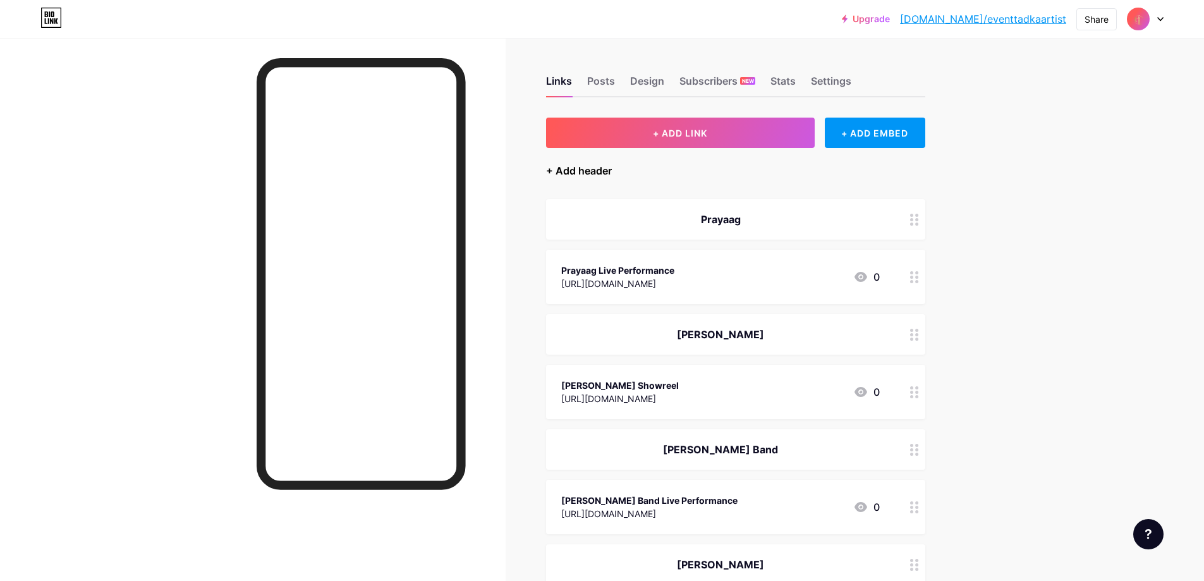
click at [611, 175] on div "+ Add header" at bounding box center [579, 170] width 66 height 15
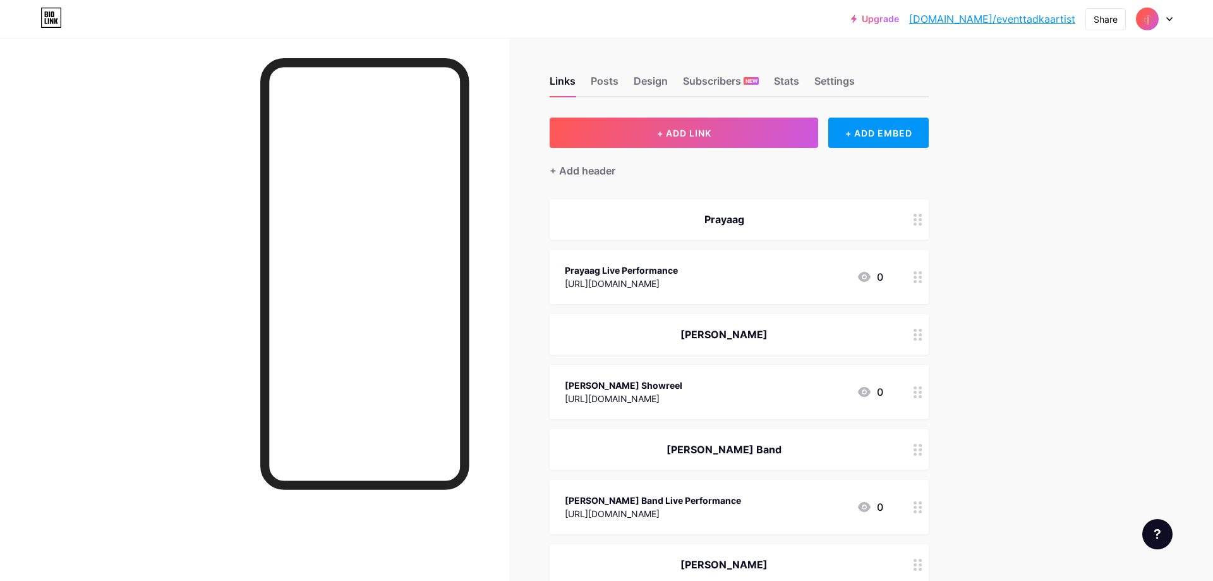
click at [569, 289] on input "text" at bounding box center [606, 290] width 243 height 25
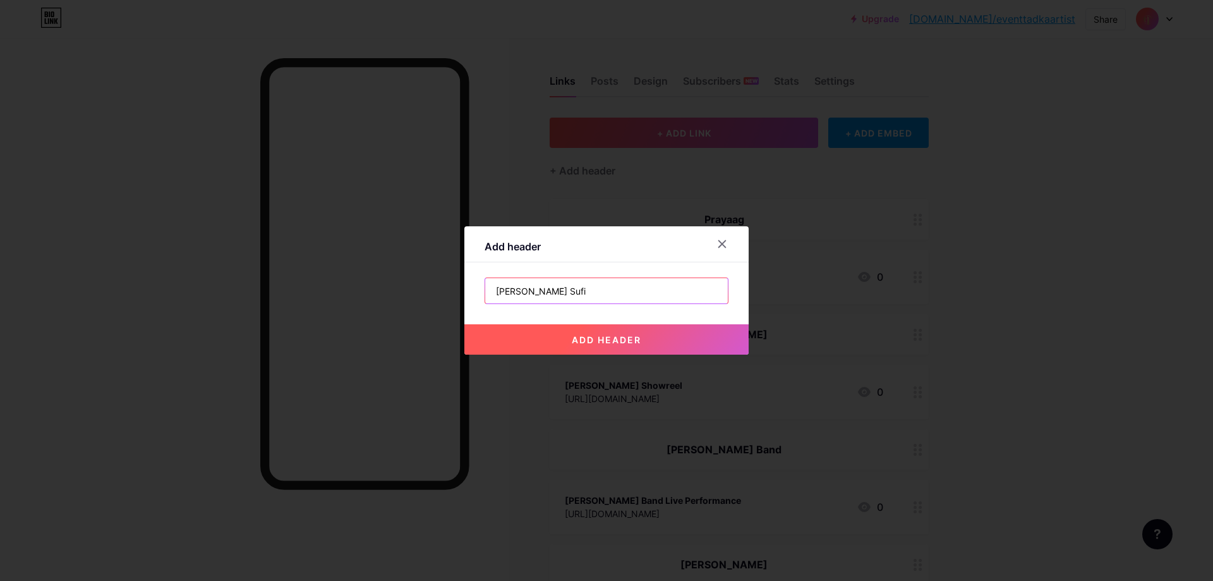
click at [521, 290] on input "[PERSON_NAME] Sufi" at bounding box center [606, 290] width 243 height 25
type input "[PERSON_NAME] Sufi"
click at [698, 318] on div "add header" at bounding box center [606, 329] width 284 height 51
click at [676, 344] on button "add header" at bounding box center [606, 339] width 284 height 30
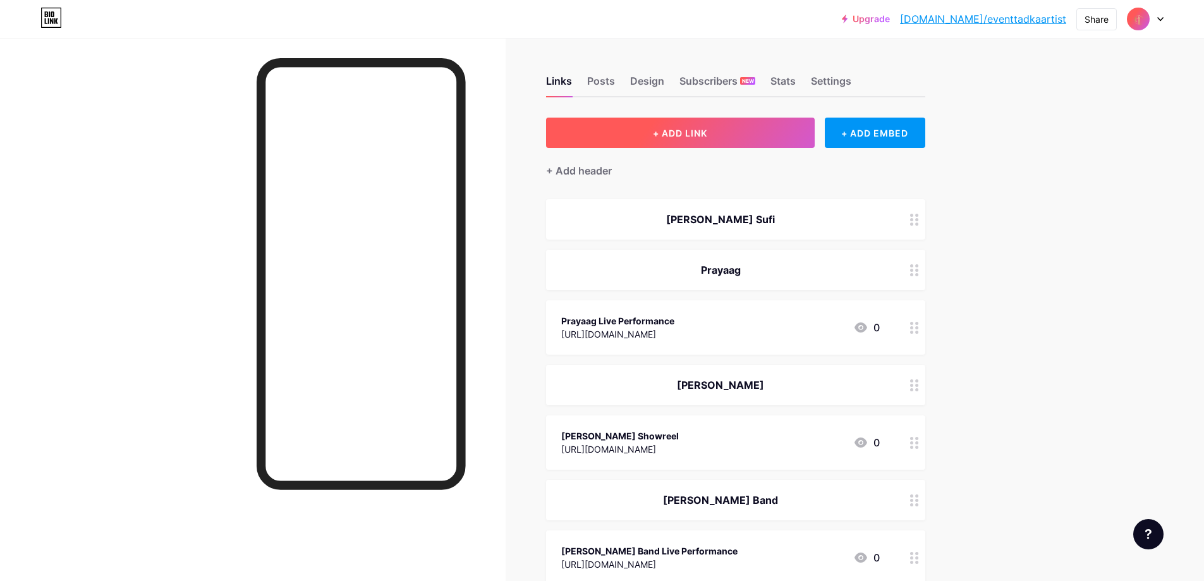
click at [718, 144] on button "+ ADD LINK" at bounding box center [680, 133] width 269 height 30
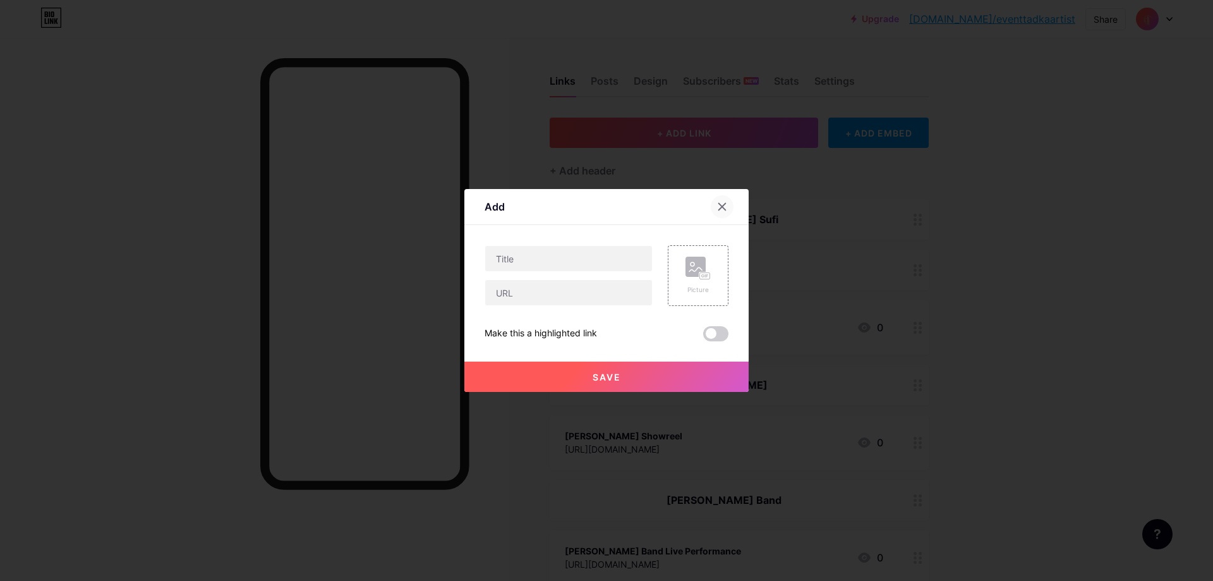
click at [717, 203] on icon at bounding box center [722, 207] width 10 height 10
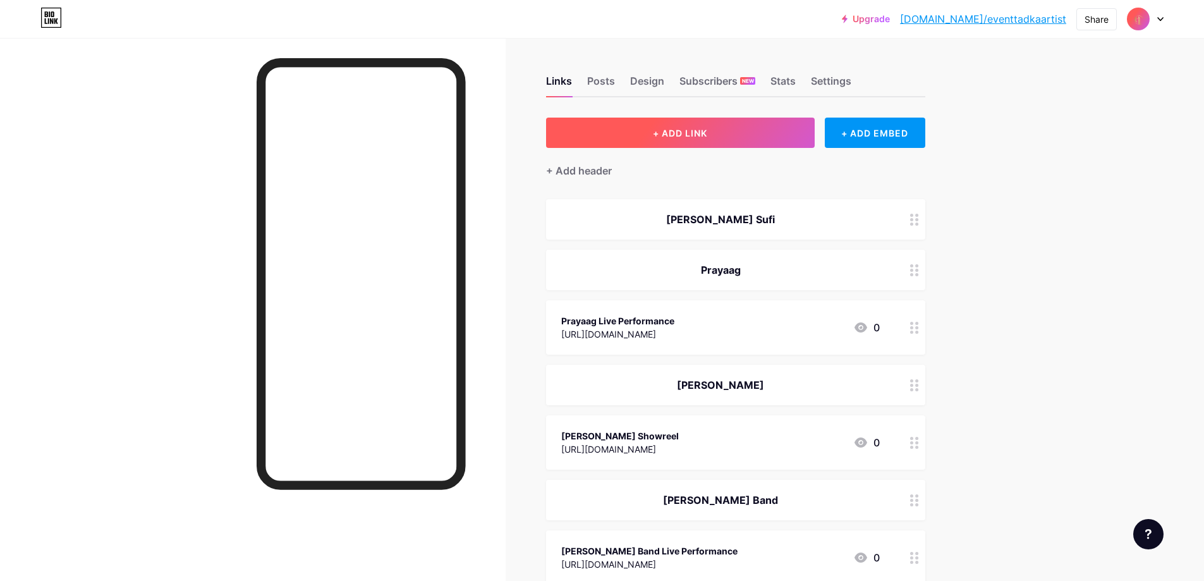
click at [737, 134] on button "+ ADD LINK" at bounding box center [680, 133] width 269 height 30
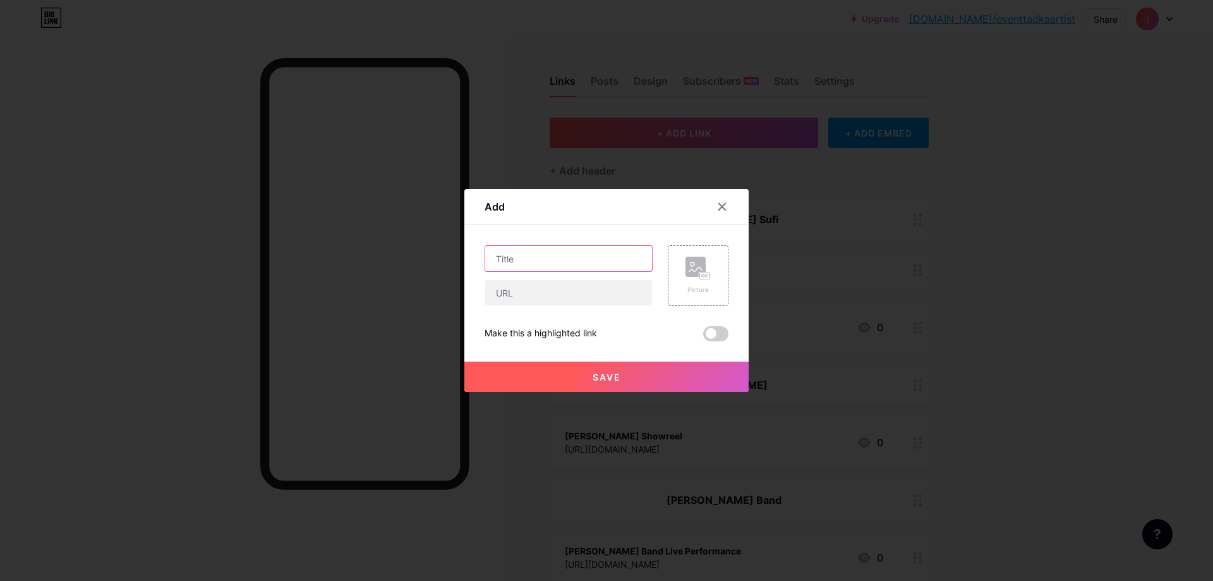
click at [578, 260] on input "text" at bounding box center [568, 258] width 167 height 25
type input "[PERSON_NAME] Live Performance"
paste input "[URL][DOMAIN_NAME]"
type input "[URL][DOMAIN_NAME]"
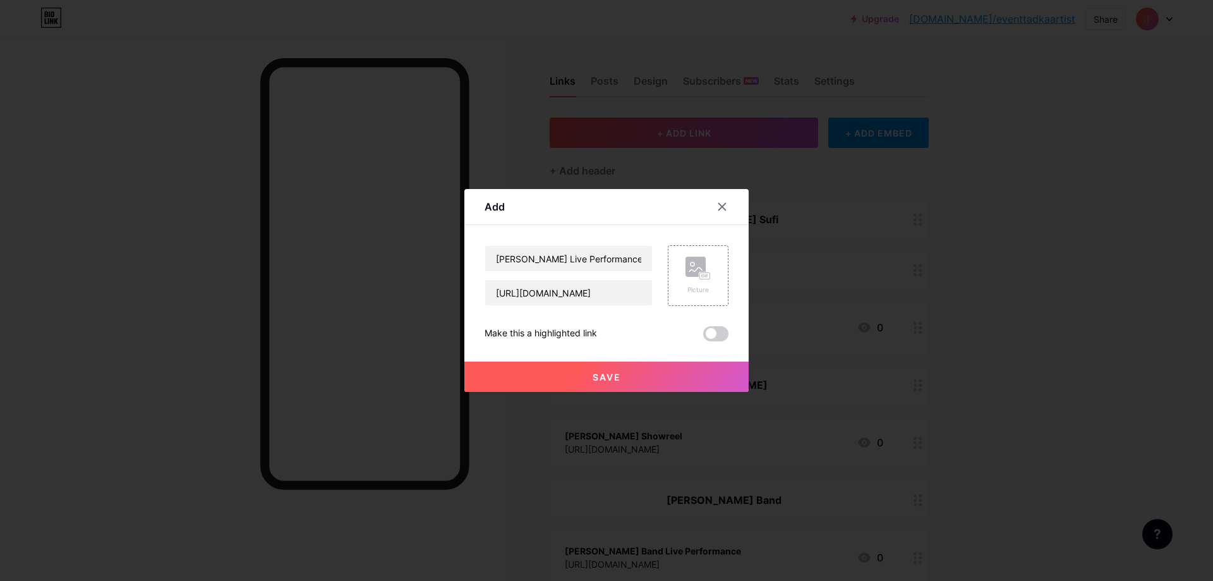
scroll to position [0, 0]
click at [639, 370] on button "Save" at bounding box center [606, 376] width 284 height 30
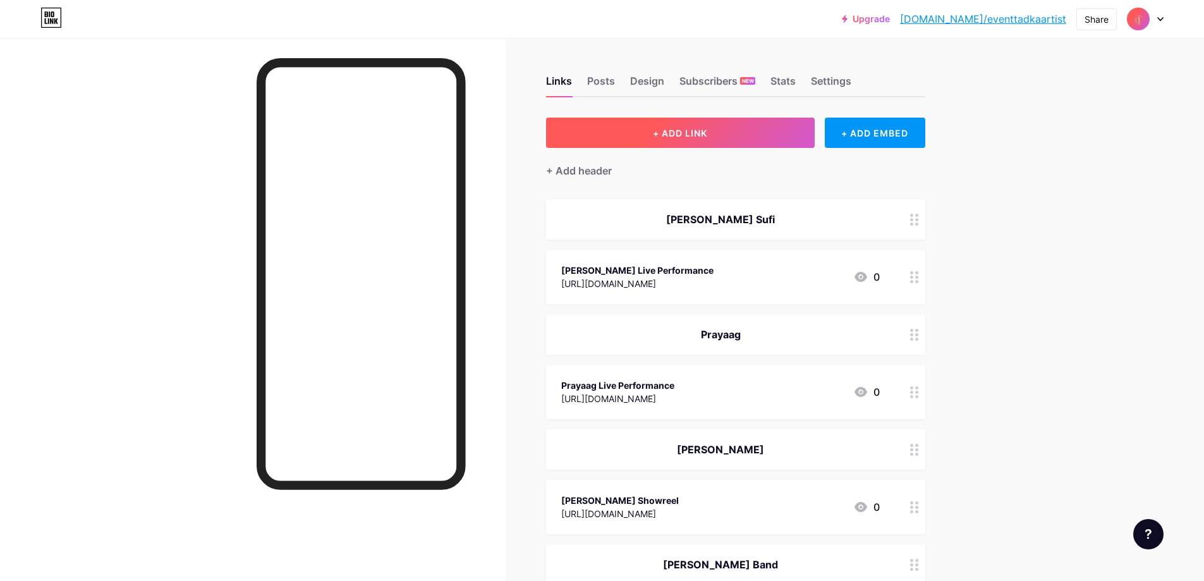
click at [727, 133] on button "+ ADD LINK" at bounding box center [680, 133] width 269 height 30
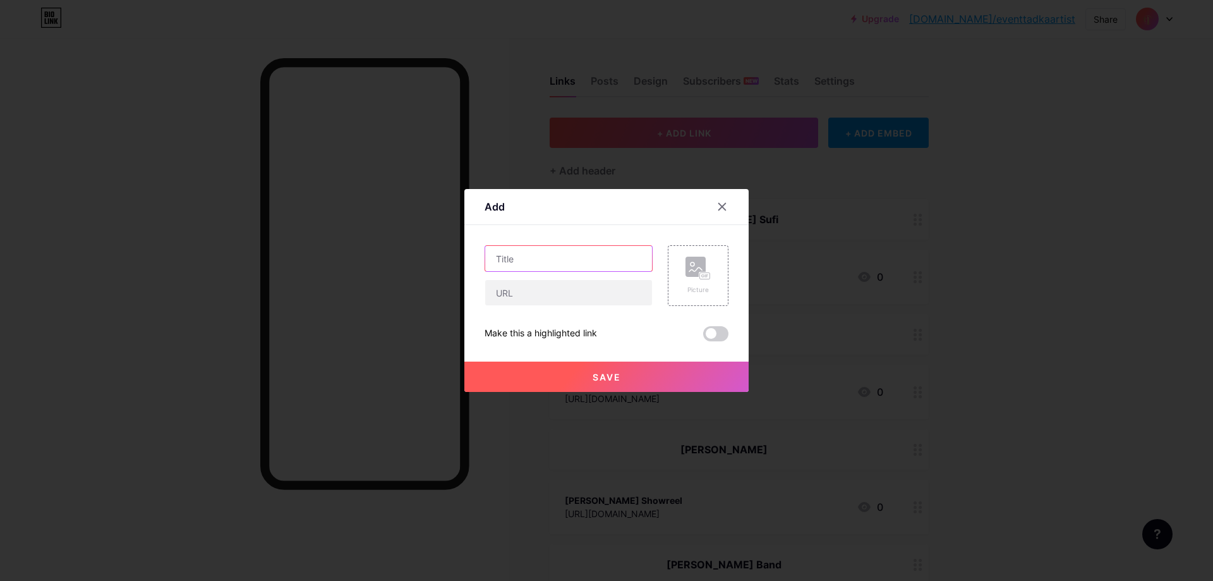
click at [516, 254] on input "text" at bounding box center [568, 258] width 167 height 25
click at [522, 257] on input "text" at bounding box center [568, 258] width 167 height 25
type input "[PERSON_NAME] Showreel"
paste input "[URL][DOMAIN_NAME]"
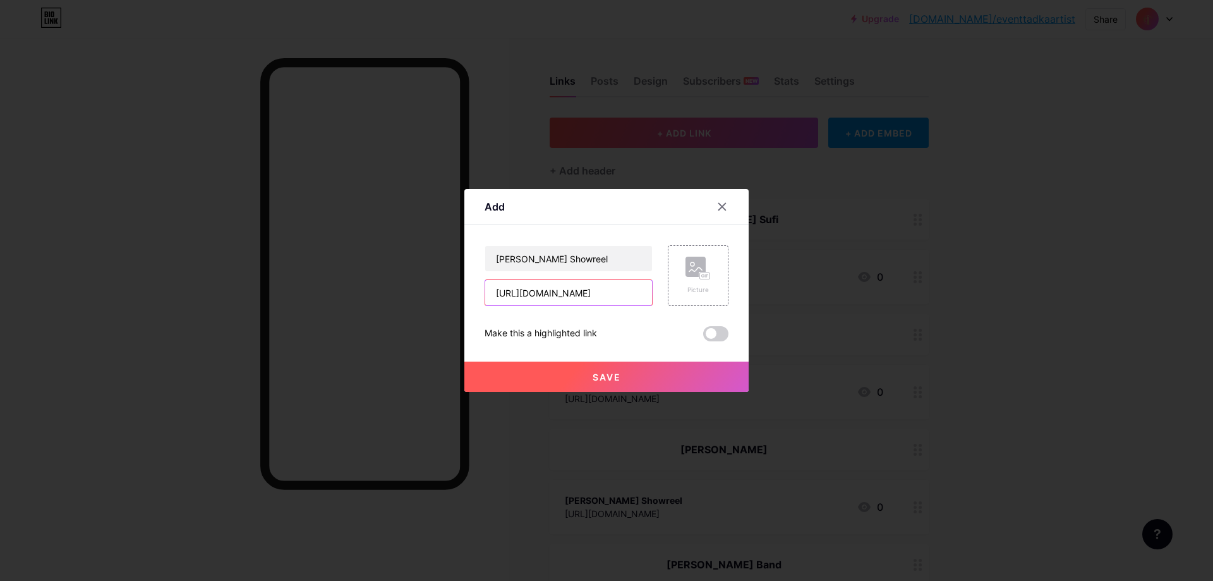
type input "[URL][DOMAIN_NAME]"
click at [633, 376] on button "Save" at bounding box center [606, 376] width 284 height 30
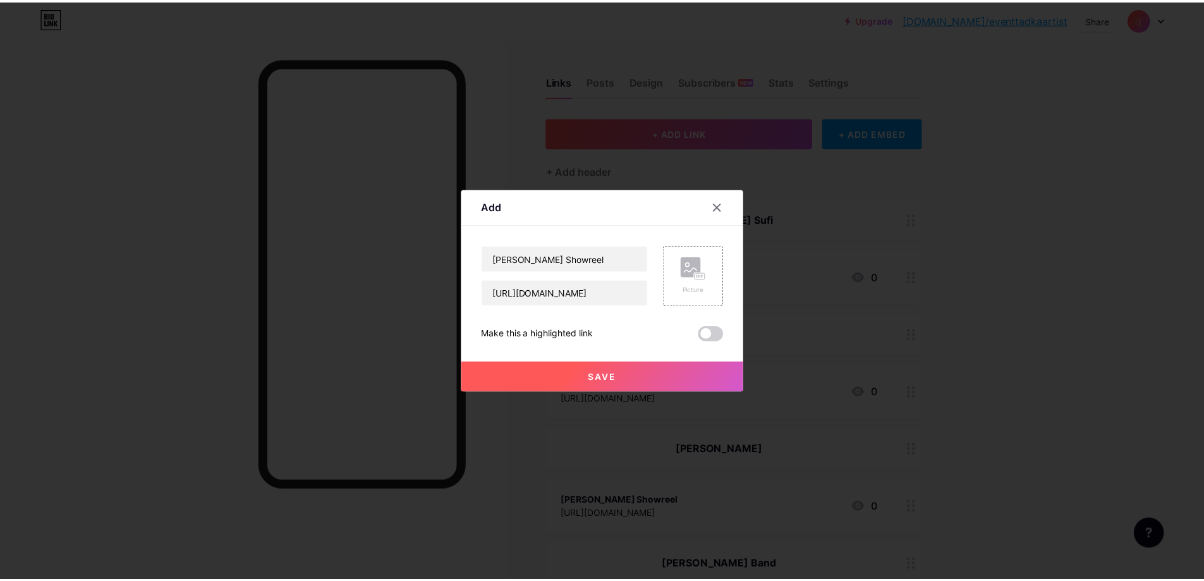
scroll to position [0, 0]
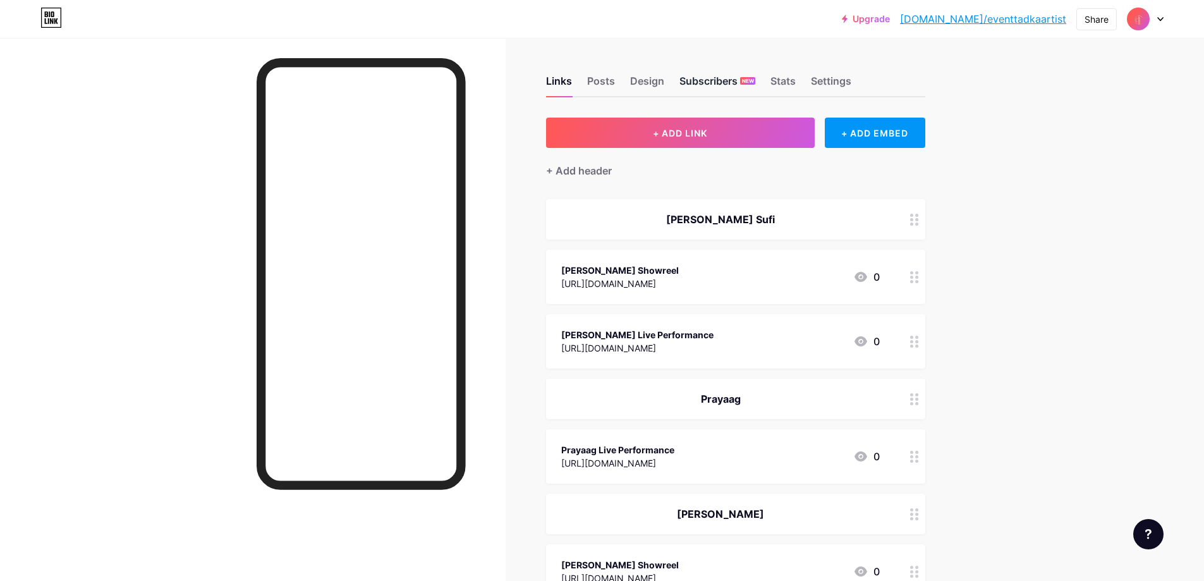
click at [718, 76] on div "Subscribers NEW" at bounding box center [717, 84] width 76 height 23
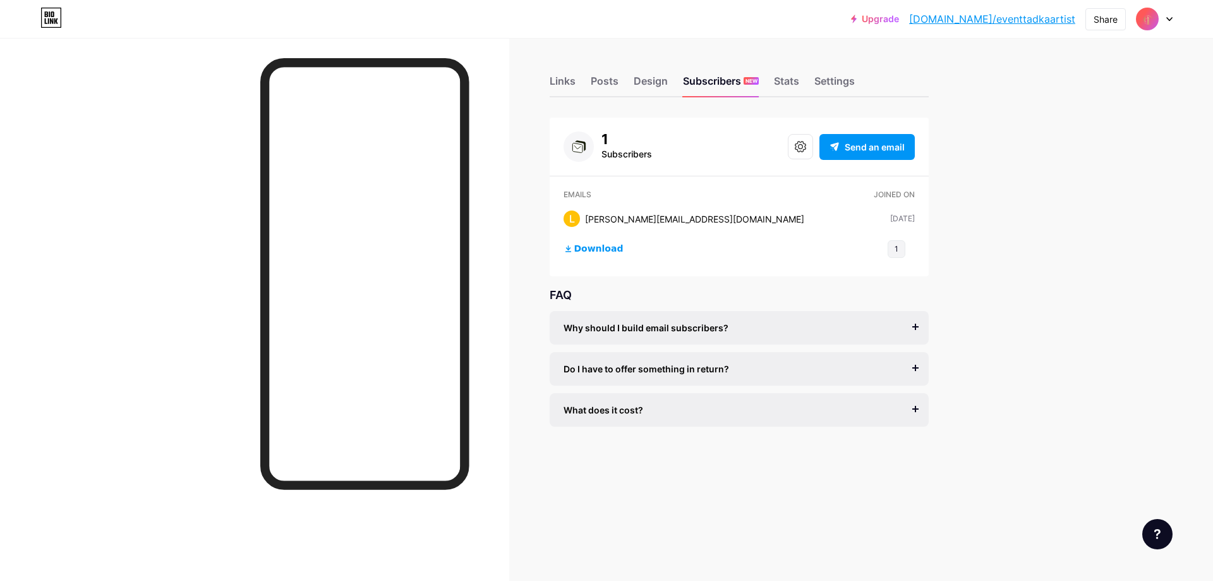
click at [1060, 242] on div "Upgrade [DOMAIN_NAME]/eventt... [DOMAIN_NAME]/eventtadkaartist Share Switch acc…" at bounding box center [606, 290] width 1213 height 581
click at [561, 80] on div "Links" at bounding box center [563, 84] width 26 height 23
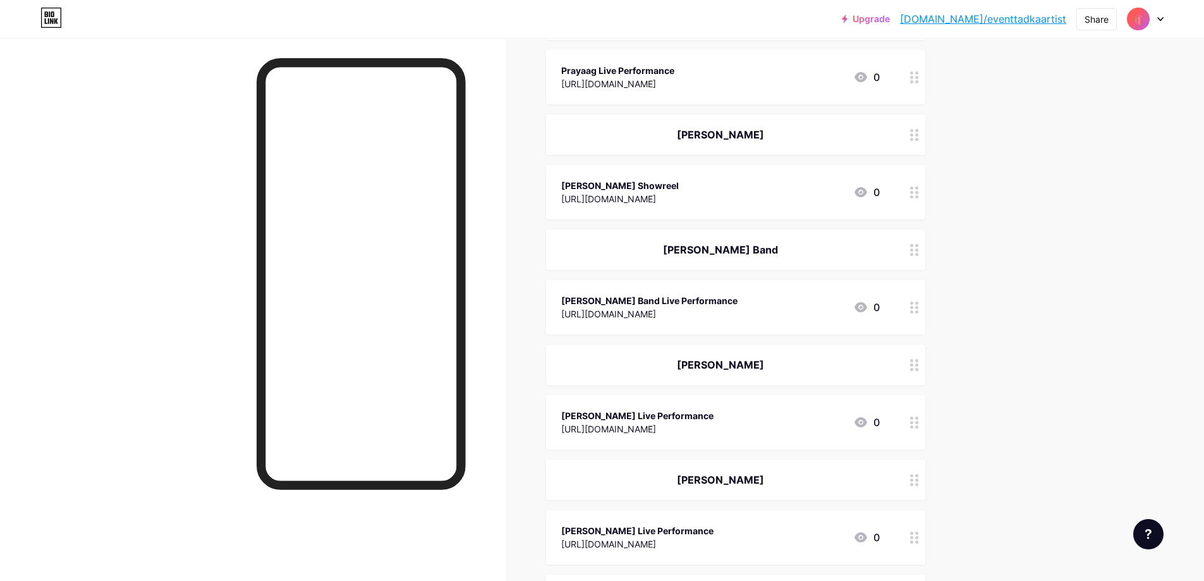
scroll to position [758, 0]
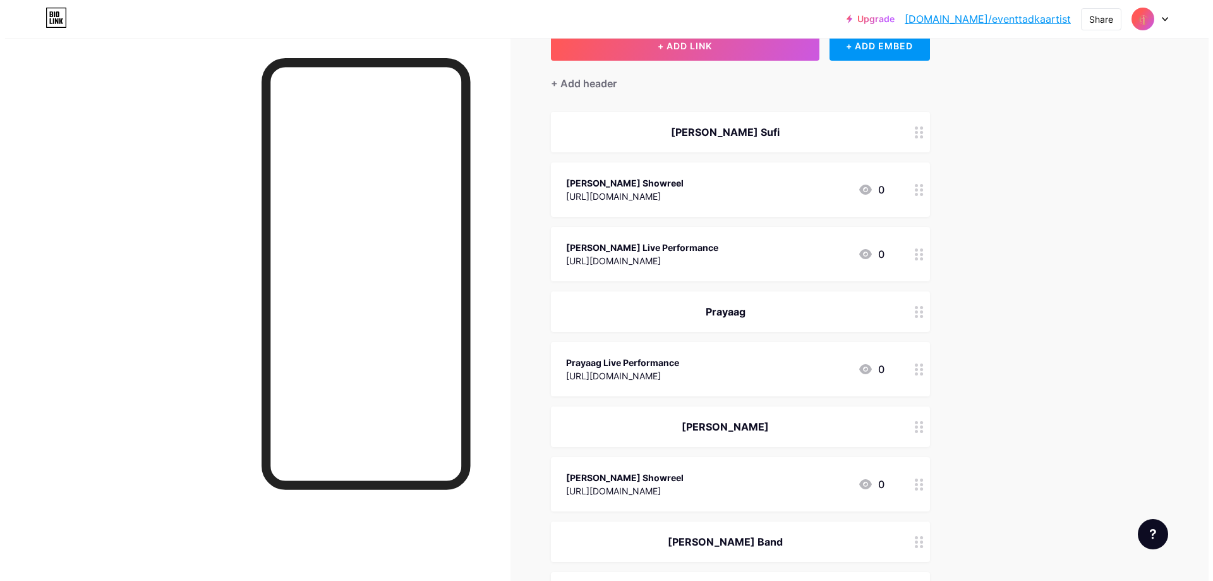
scroll to position [0, 0]
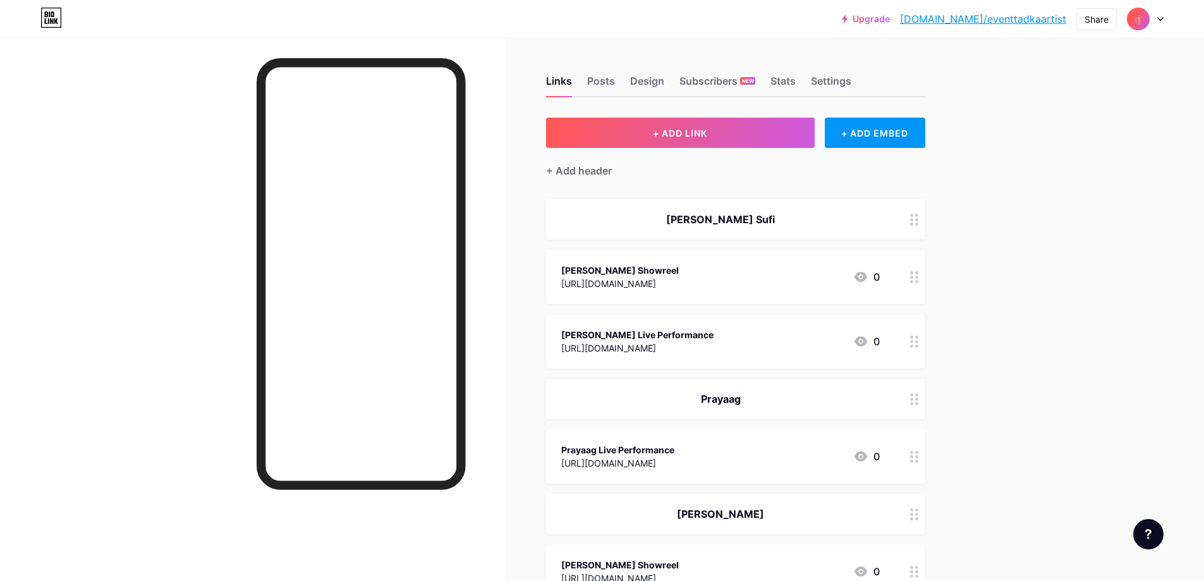
click at [591, 169] on div "+ Add header" at bounding box center [579, 170] width 66 height 15
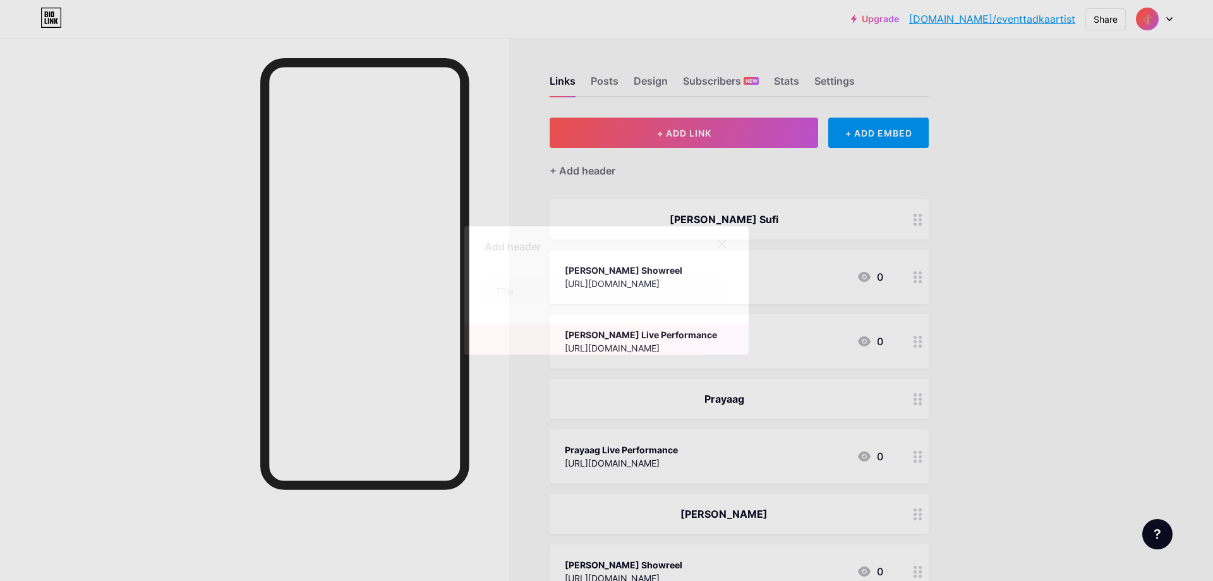
click at [598, 275] on div "Add header add header" at bounding box center [606, 290] width 284 height 128
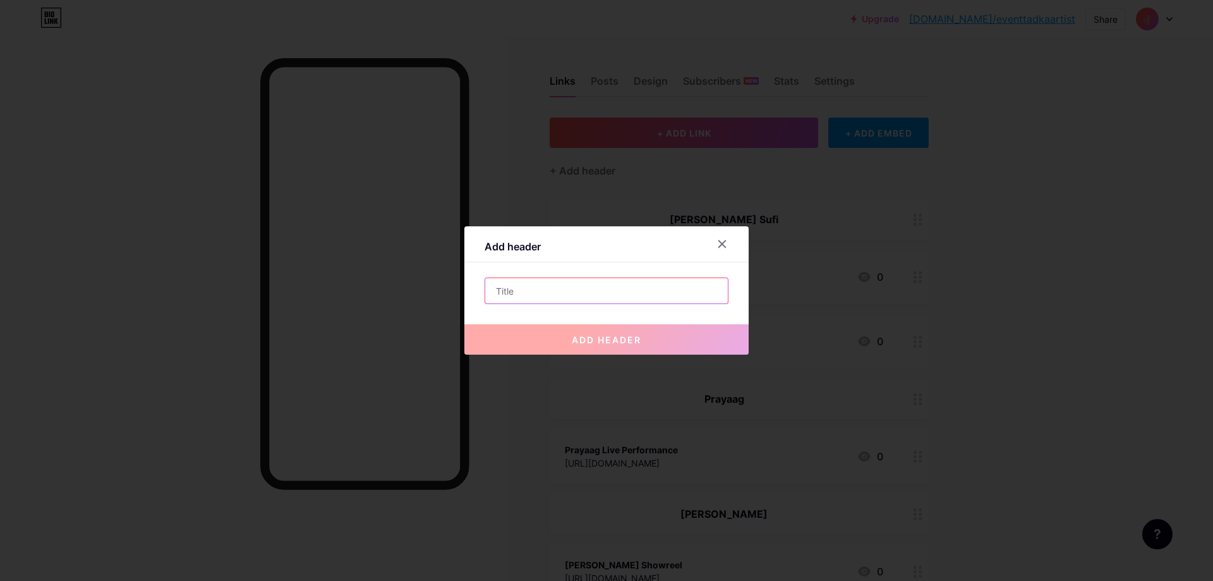
click at [598, 292] on input "text" at bounding box center [606, 290] width 243 height 25
paste input "[PERSON_NAME] Sufi Set"
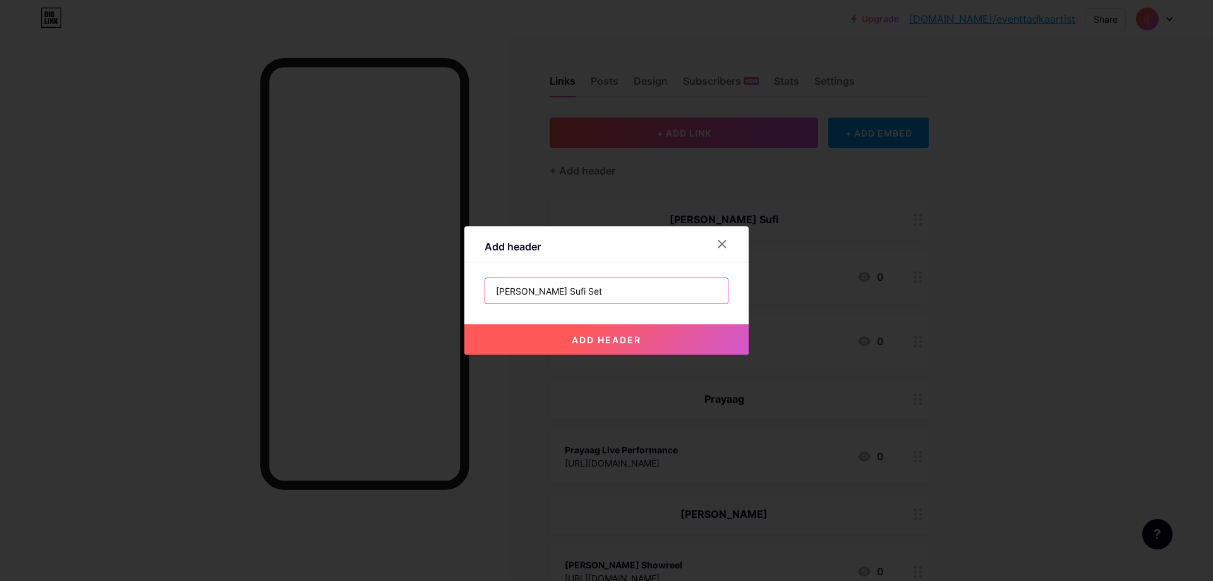
type input "[PERSON_NAME] Sufi Set"
click at [598, 339] on span "add header" at bounding box center [607, 339] width 70 height 11
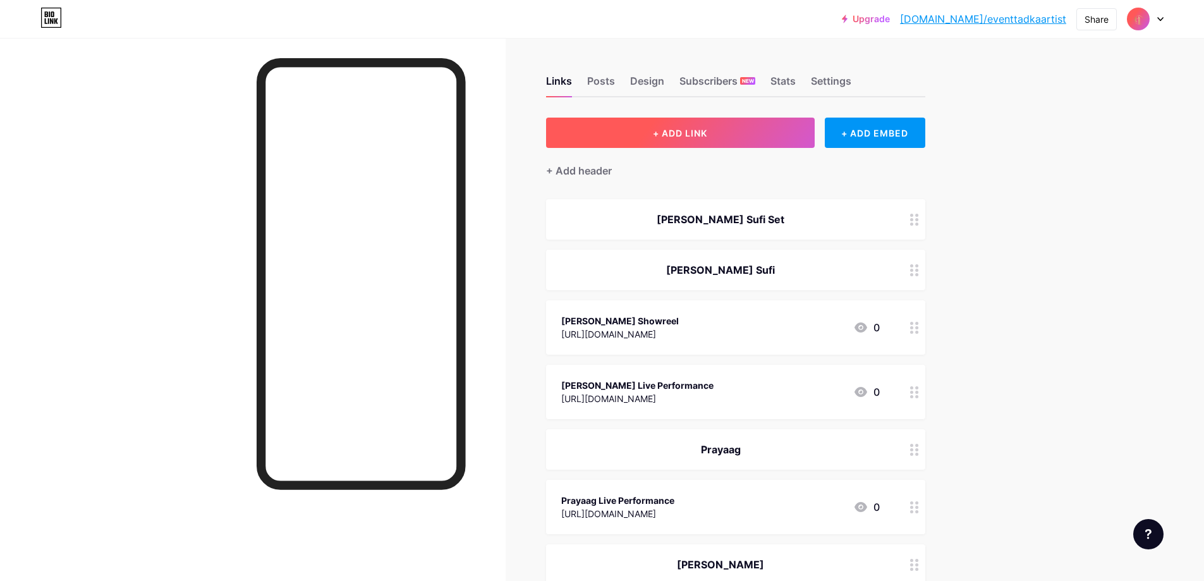
click at [645, 142] on button "+ ADD LINK" at bounding box center [680, 133] width 269 height 30
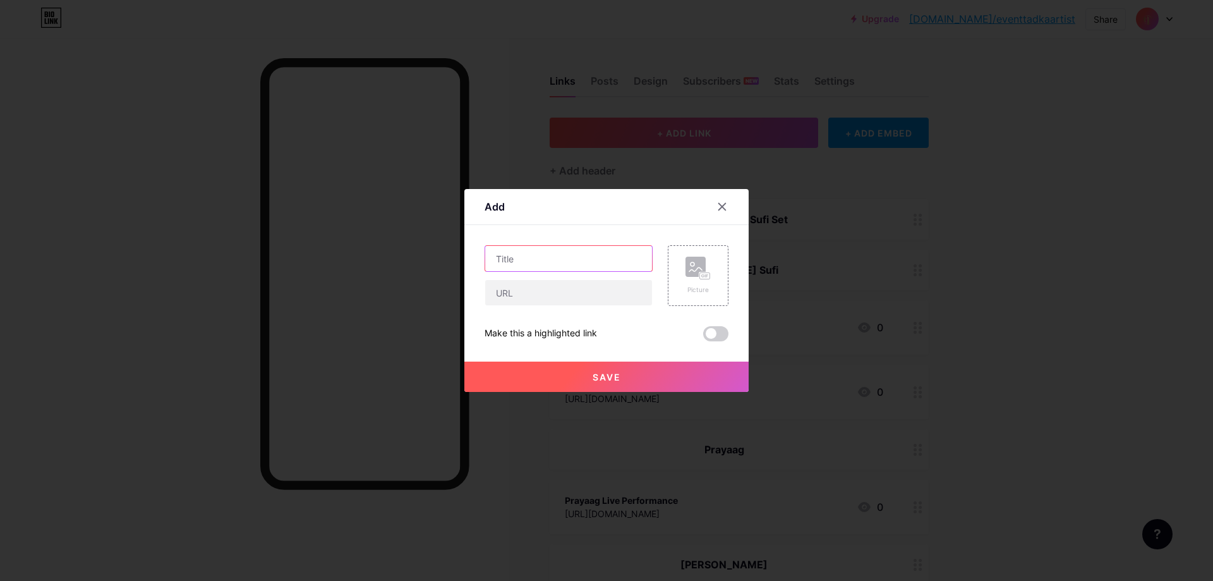
click at [528, 258] on input "text" at bounding box center [568, 258] width 167 height 25
paste input "[PERSON_NAME] Sufi Set"
type input "[PERSON_NAME] Sufi Set Live Performance"
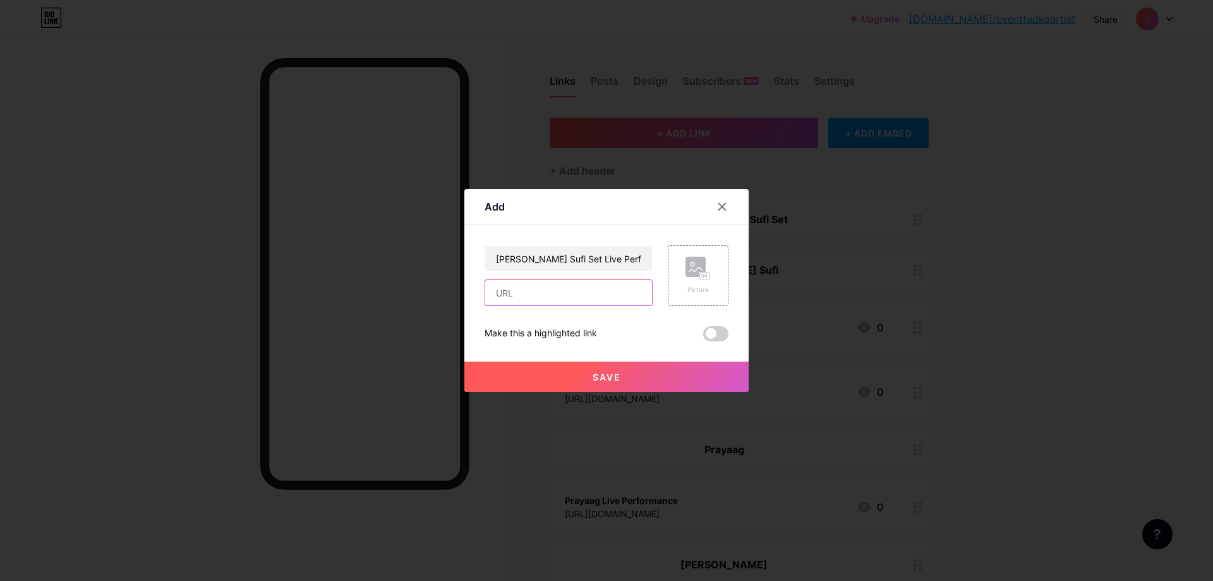
click at [557, 300] on input "text" at bounding box center [568, 292] width 167 height 25
paste input "[URL][DOMAIN_NAME]"
type input "[URL][DOMAIN_NAME]"
click at [605, 378] on span "Save" at bounding box center [607, 377] width 28 height 11
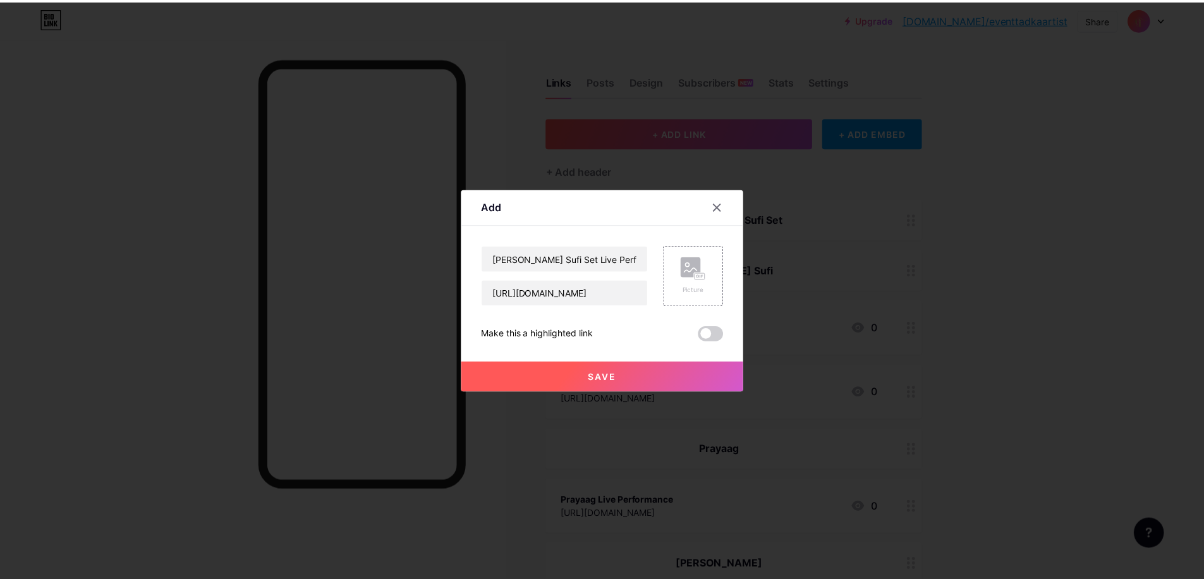
scroll to position [0, 0]
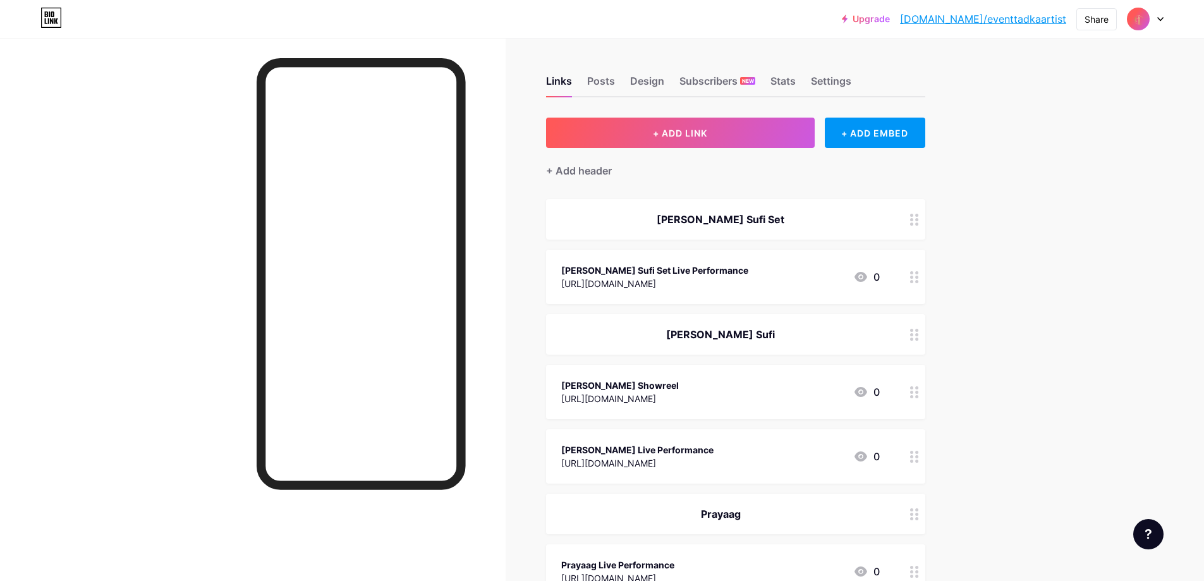
drag, startPoint x: 1072, startPoint y: 183, endPoint x: 1069, endPoint y: 176, distance: 8.0
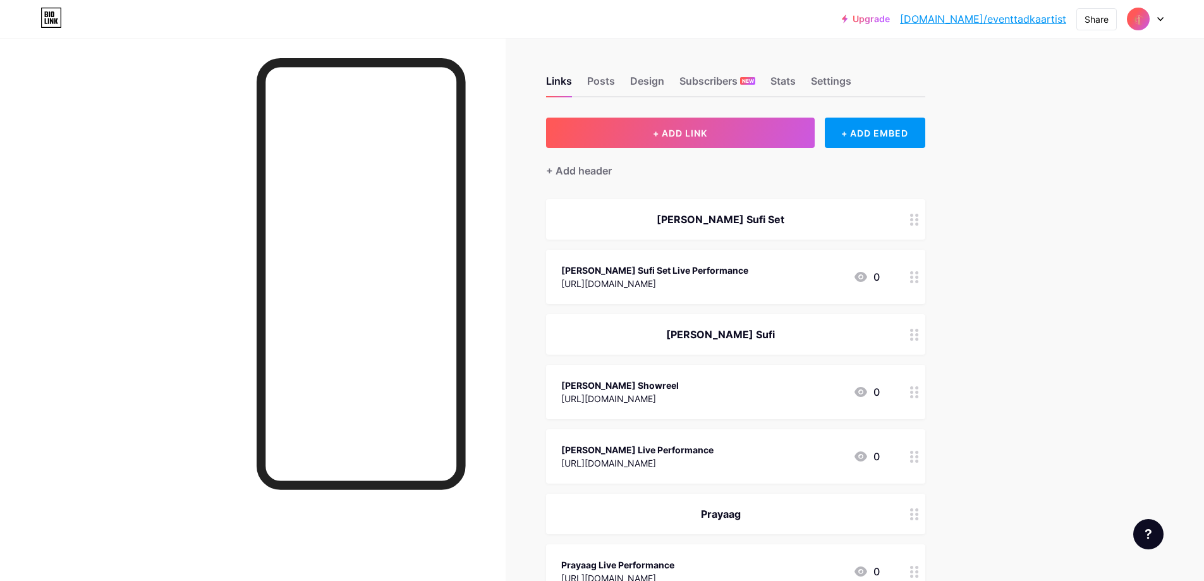
click at [598, 169] on div "+ Add header" at bounding box center [579, 170] width 66 height 15
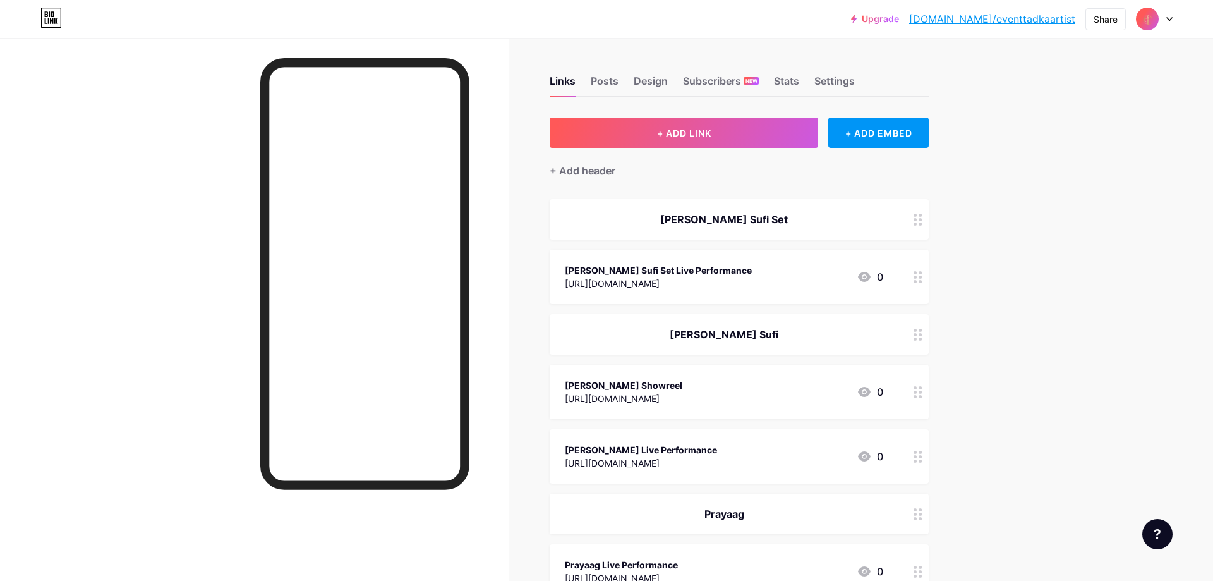
click at [588, 299] on input "text" at bounding box center [606, 290] width 243 height 25
paste input "[PERSON_NAME]"
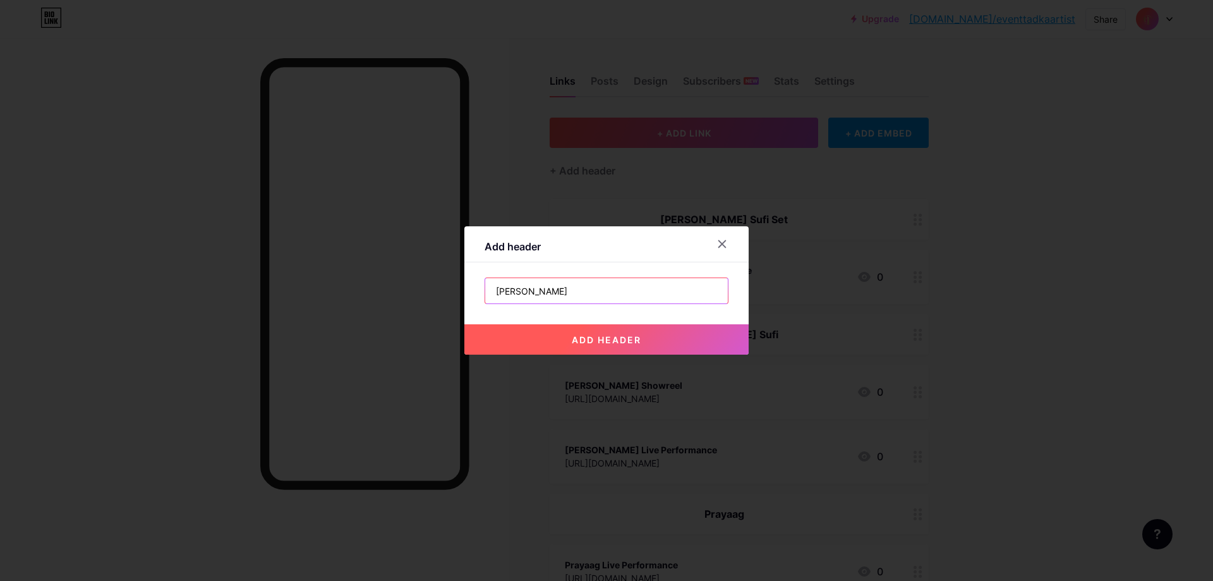
type input "[PERSON_NAME]"
click at [583, 334] on span "add header" at bounding box center [607, 339] width 70 height 11
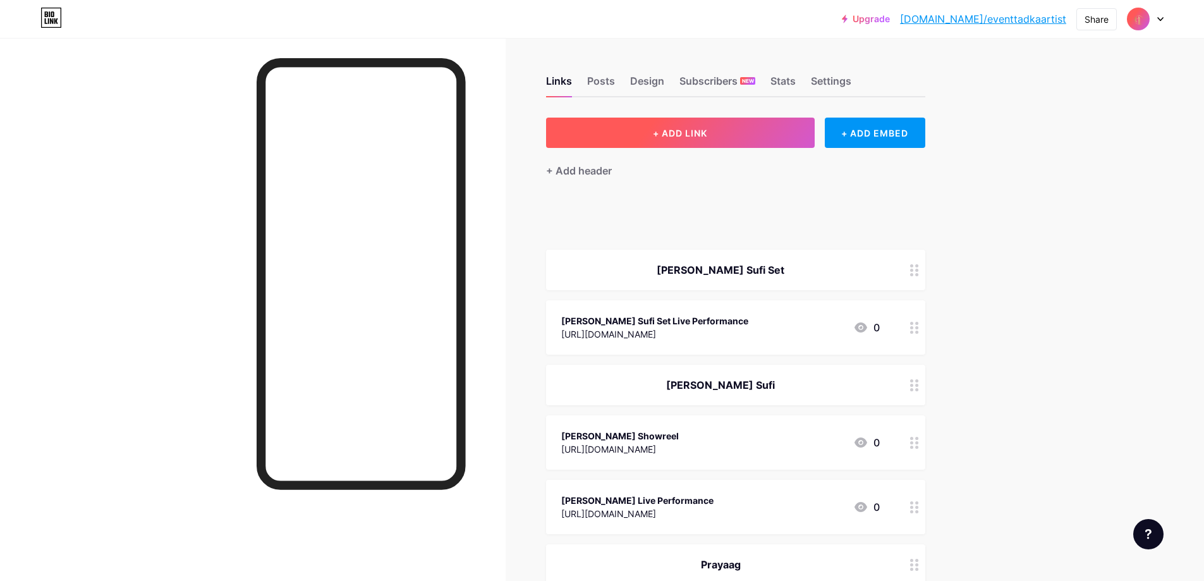
click at [697, 139] on button "+ ADD LINK" at bounding box center [680, 133] width 269 height 30
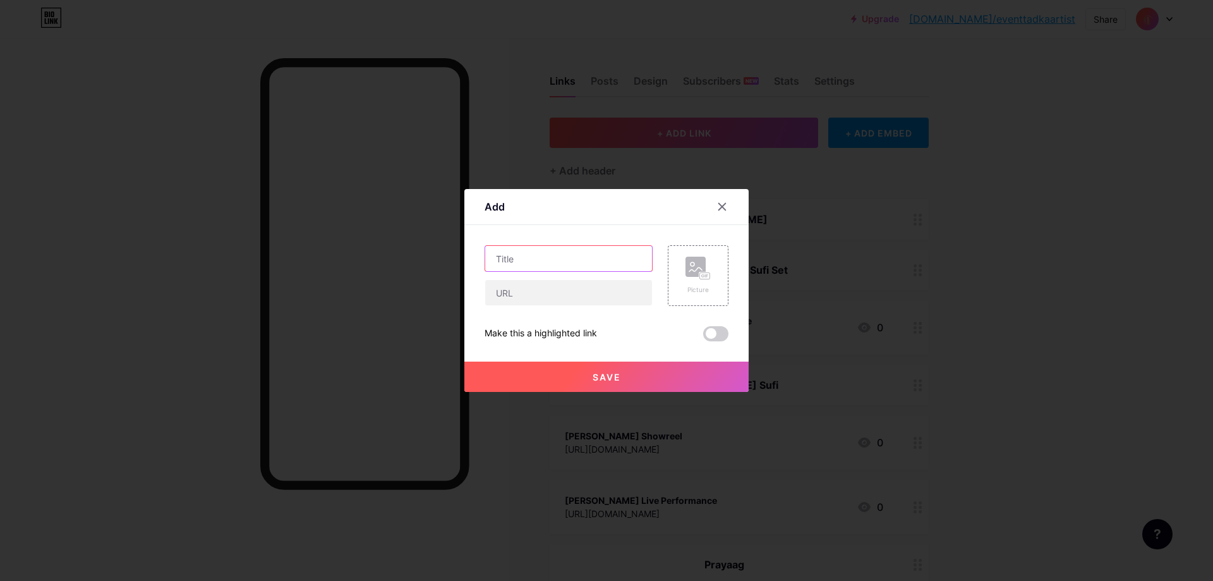
click at [612, 256] on input "text" at bounding box center [568, 258] width 167 height 25
paste input "[PERSON_NAME]"
drag, startPoint x: 605, startPoint y: 291, endPoint x: 584, endPoint y: 268, distance: 31.3
click at [605, 291] on input "text" at bounding box center [568, 292] width 167 height 25
click at [593, 258] on input "[PERSON_NAME]" at bounding box center [568, 258] width 167 height 25
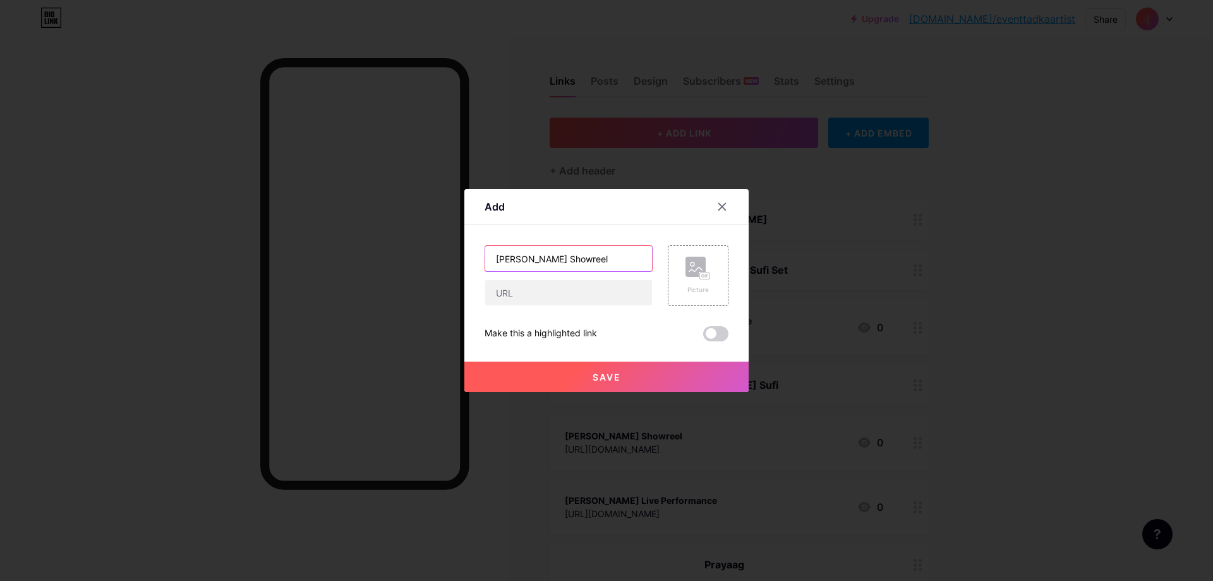
type input "[PERSON_NAME] Showreel"
paste input "[URL][DOMAIN_NAME]"
type input "[URL][DOMAIN_NAME]"
click at [625, 372] on button "Save" at bounding box center [606, 376] width 284 height 30
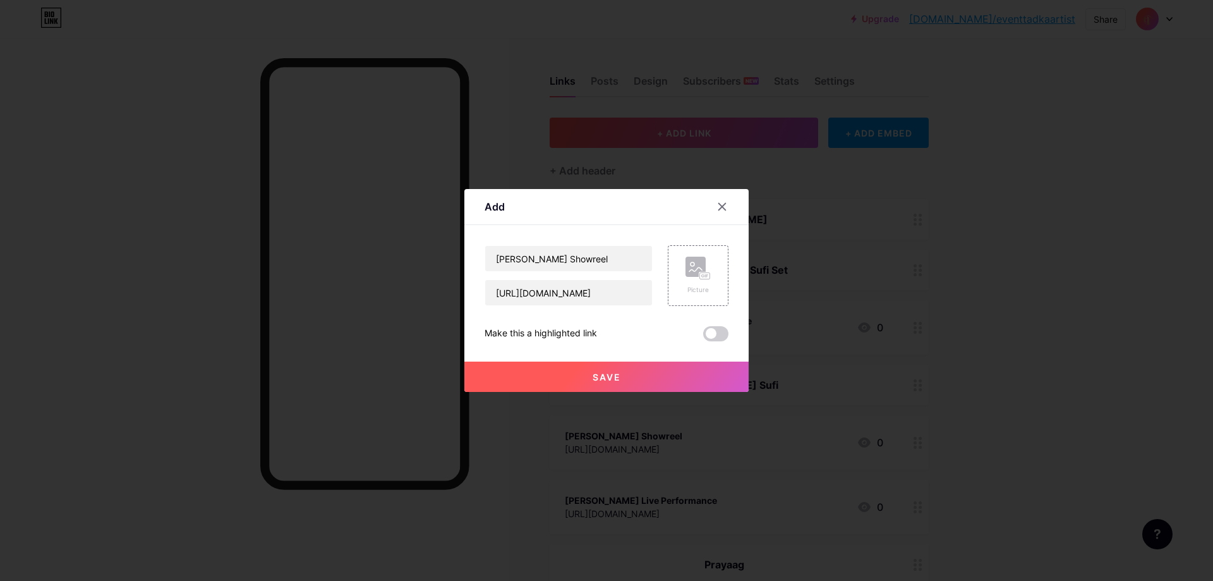
scroll to position [0, 0]
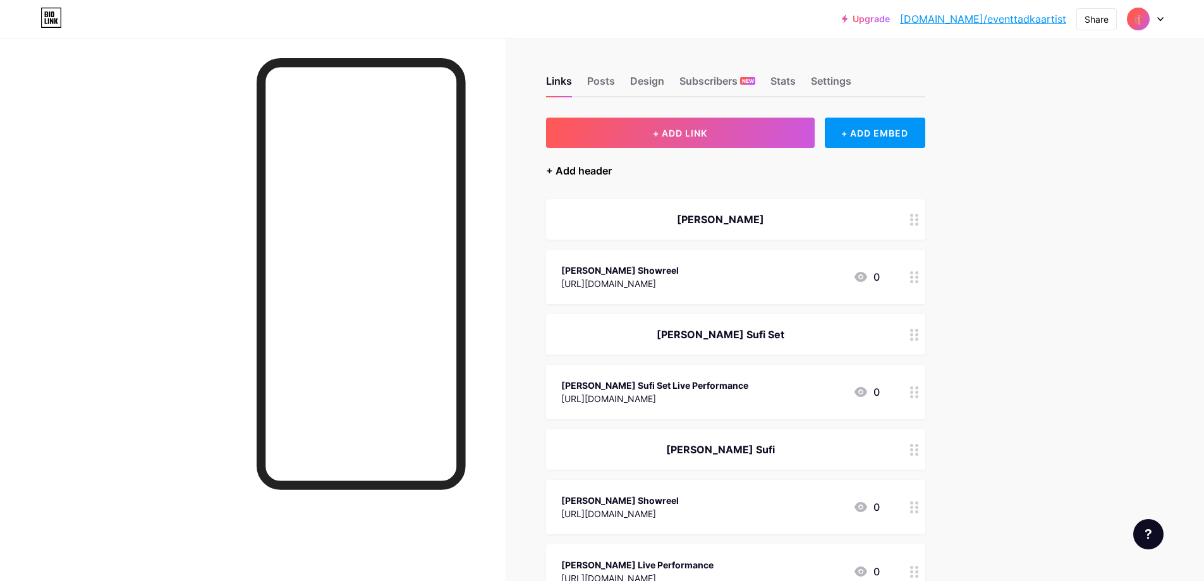
click at [576, 165] on div "+ Add header" at bounding box center [579, 170] width 66 height 15
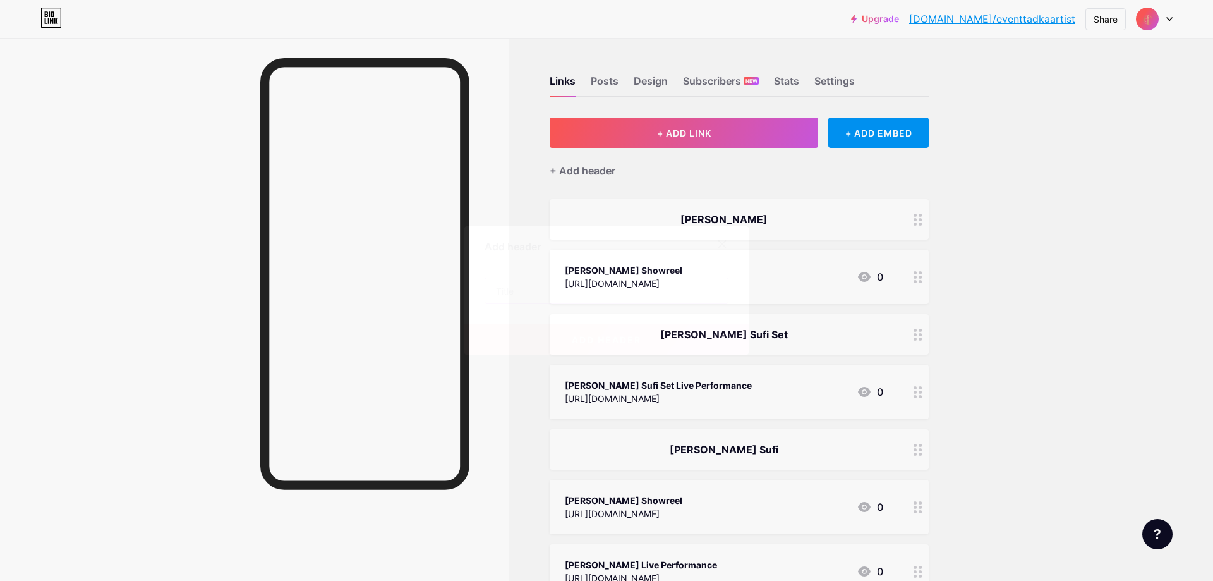
click at [587, 284] on input "text" at bounding box center [606, 290] width 243 height 25
paste input "Sufigraam"
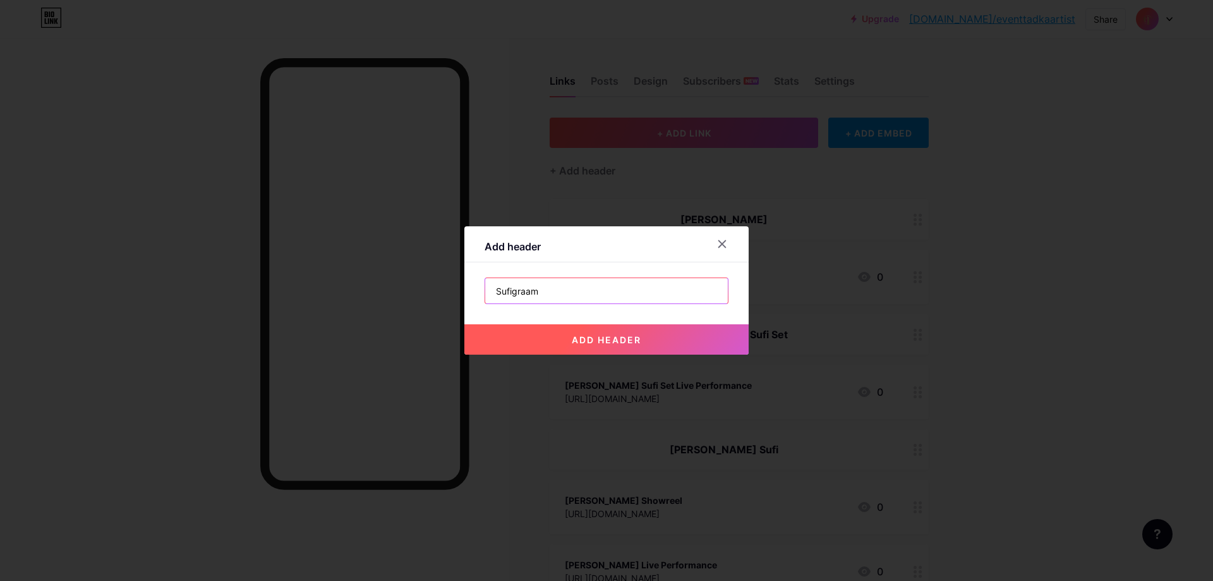
type input "Sufigraam"
click at [584, 336] on span "add header" at bounding box center [607, 339] width 70 height 11
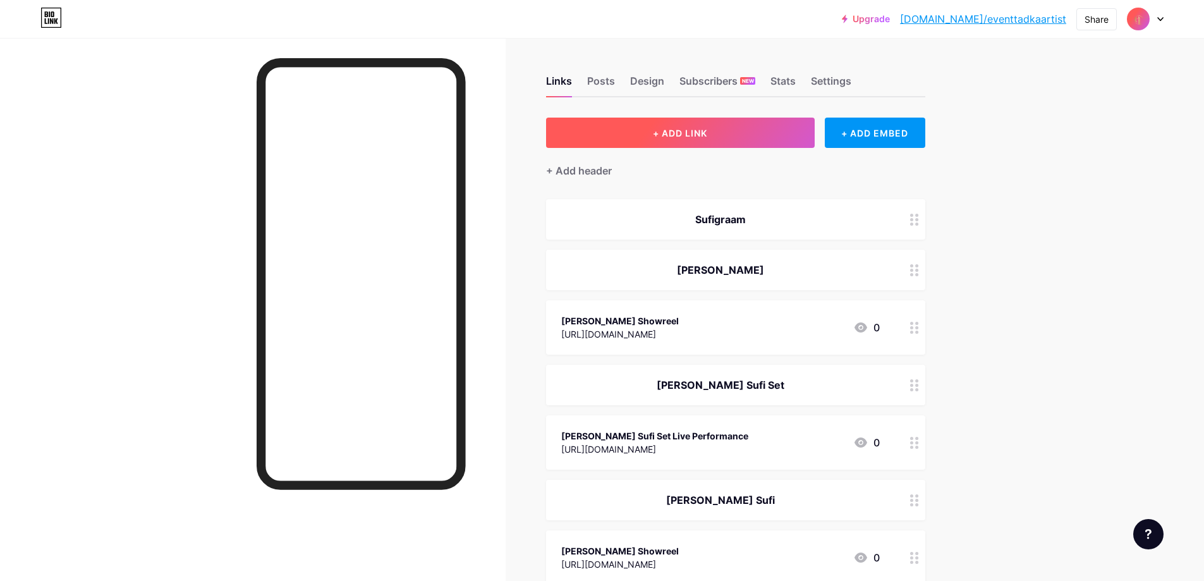
click at [655, 131] on button "+ ADD LINK" at bounding box center [680, 133] width 269 height 30
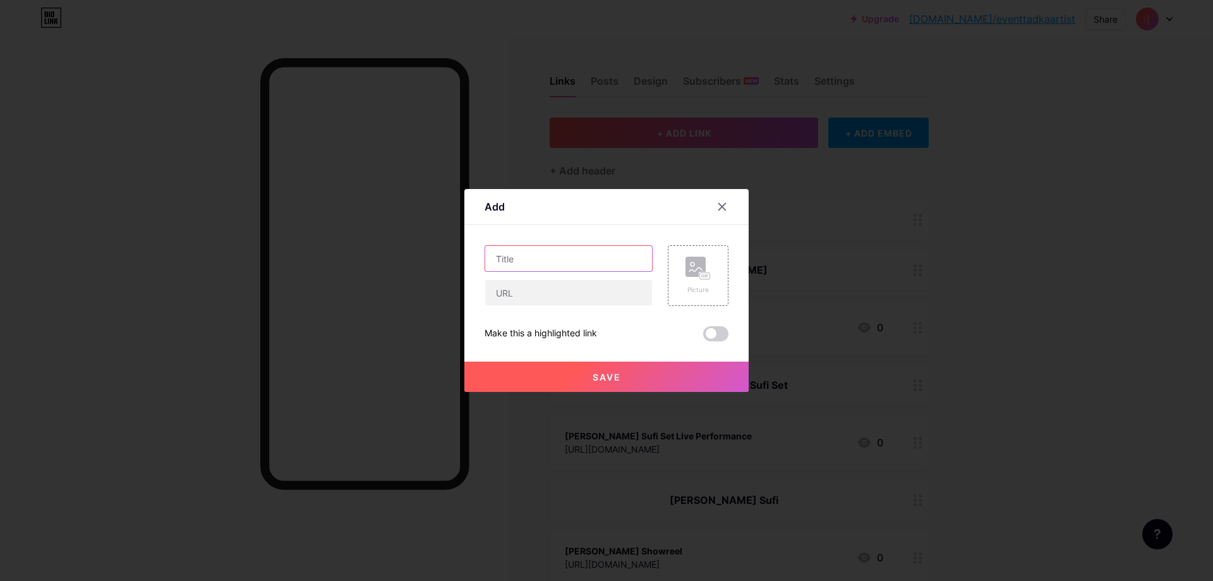
click at [583, 261] on input "text" at bounding box center [568, 258] width 167 height 25
paste input "Sufigraam"
click at [583, 260] on input "Sufigraam" at bounding box center [568, 258] width 167 height 25
type input "Sufigraam Band Live performance"
paste input "[URL][DOMAIN_NAME]"
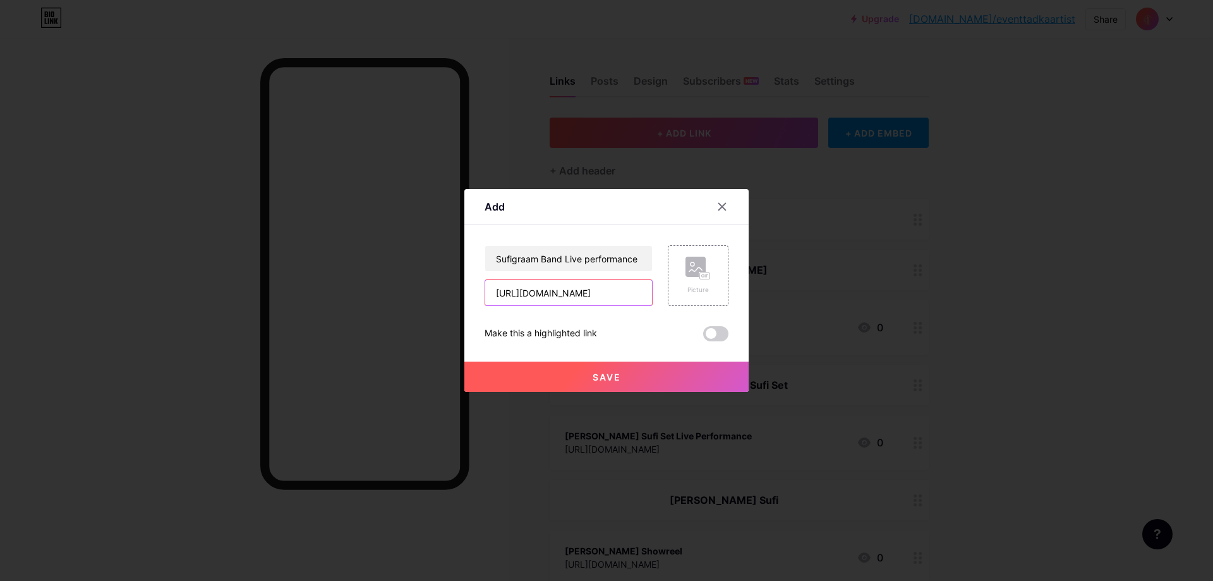
scroll to position [0, 179]
type input "[URL][DOMAIN_NAME]"
click at [604, 375] on span "Save" at bounding box center [607, 377] width 28 height 11
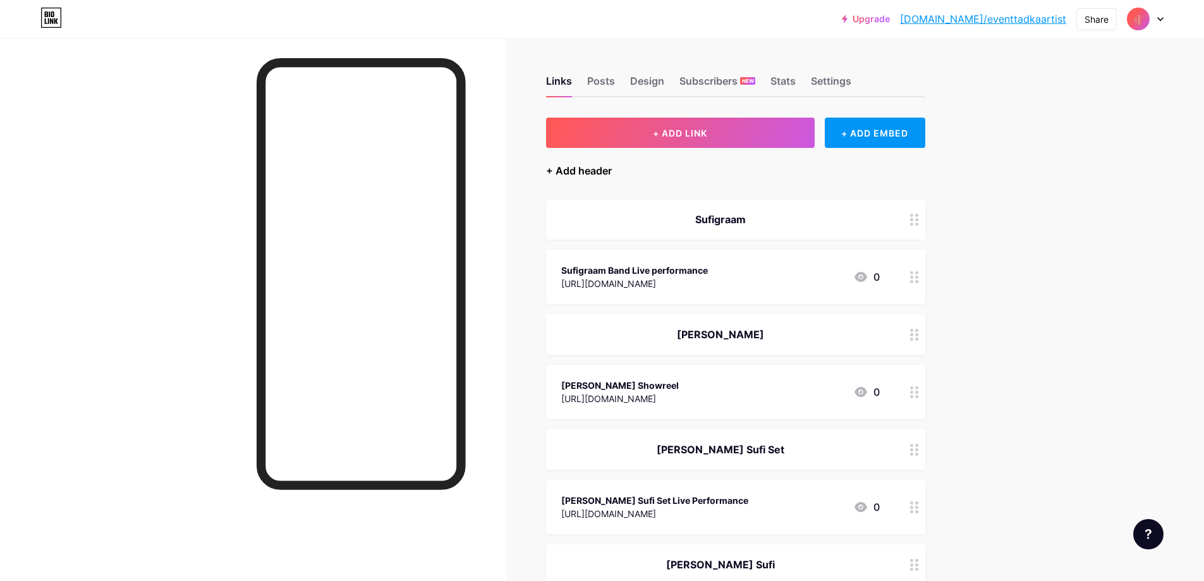
click at [583, 174] on div "+ Add header" at bounding box center [579, 170] width 66 height 15
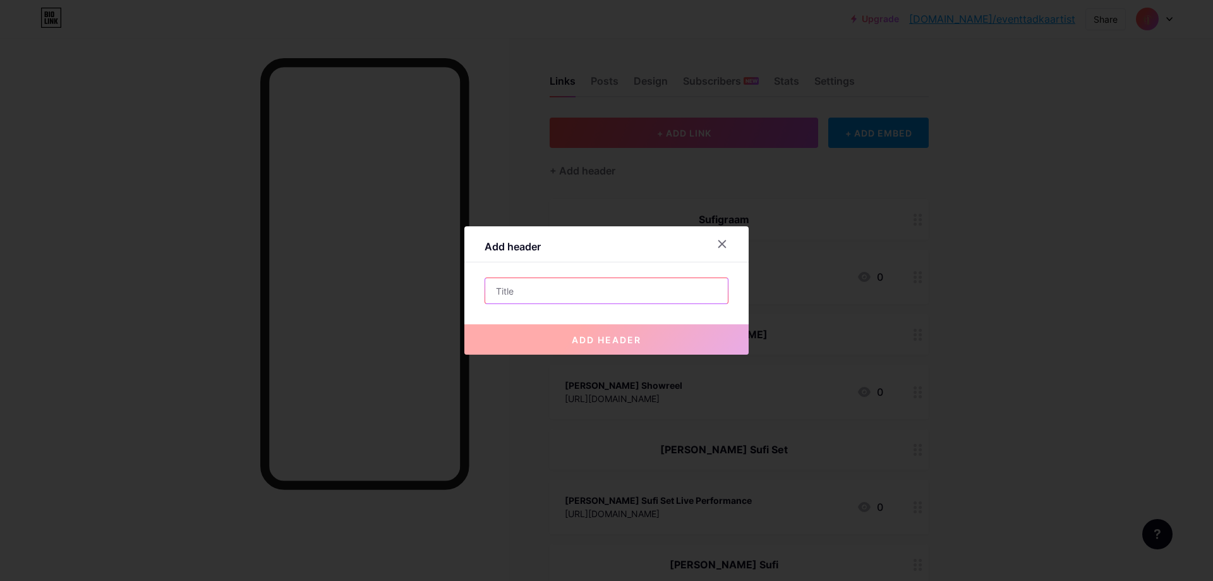
click at [644, 293] on input "text" at bounding box center [606, 290] width 243 height 25
paste input "[PERSON_NAME]"
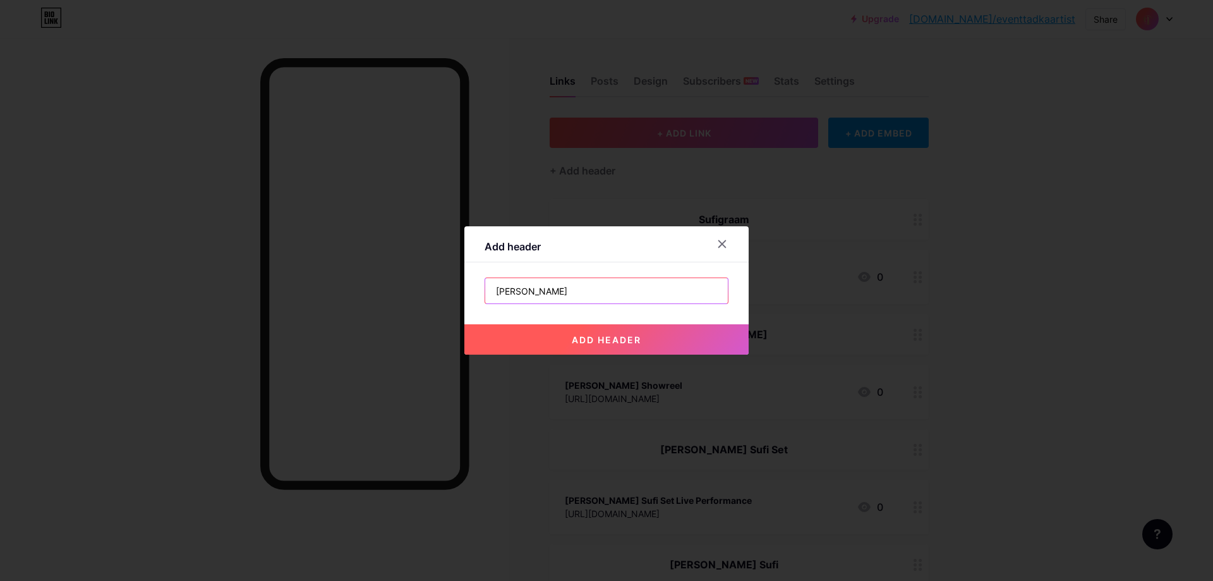
type input "[PERSON_NAME]"
click at [572, 344] on span "add header" at bounding box center [607, 339] width 70 height 11
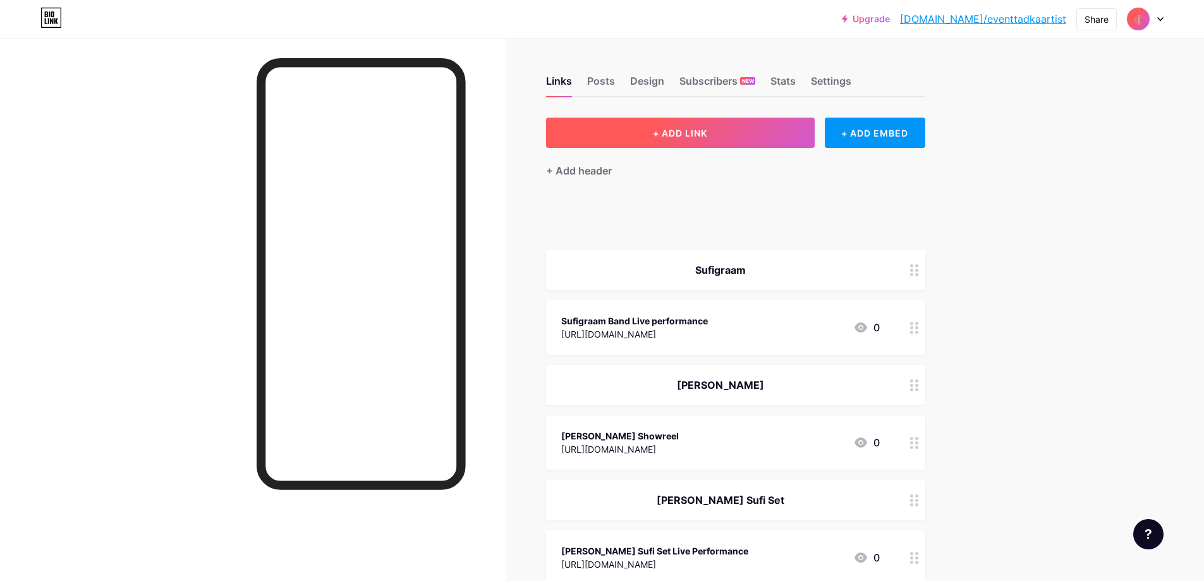
click at [652, 138] on button "+ ADD LINK" at bounding box center [680, 133] width 269 height 30
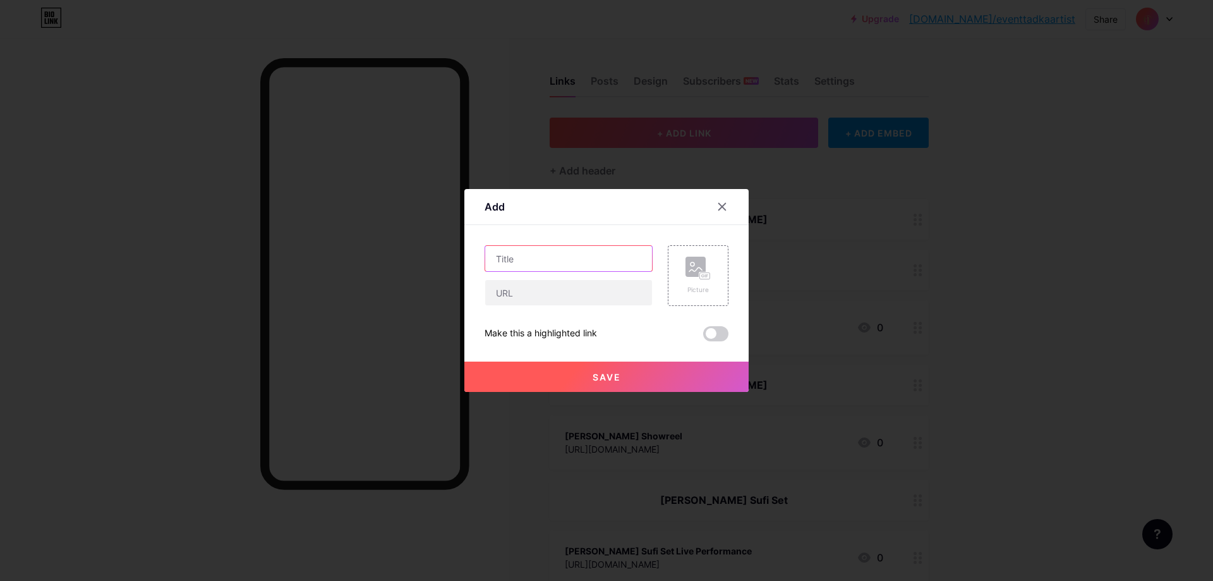
click at [564, 251] on input "text" at bounding box center [568, 258] width 167 height 25
paste input "[PERSON_NAME]"
click at [564, 250] on input "[PERSON_NAME]" at bounding box center [568, 258] width 167 height 25
click at [612, 261] on input "[PERSON_NAME]" at bounding box center [568, 258] width 167 height 25
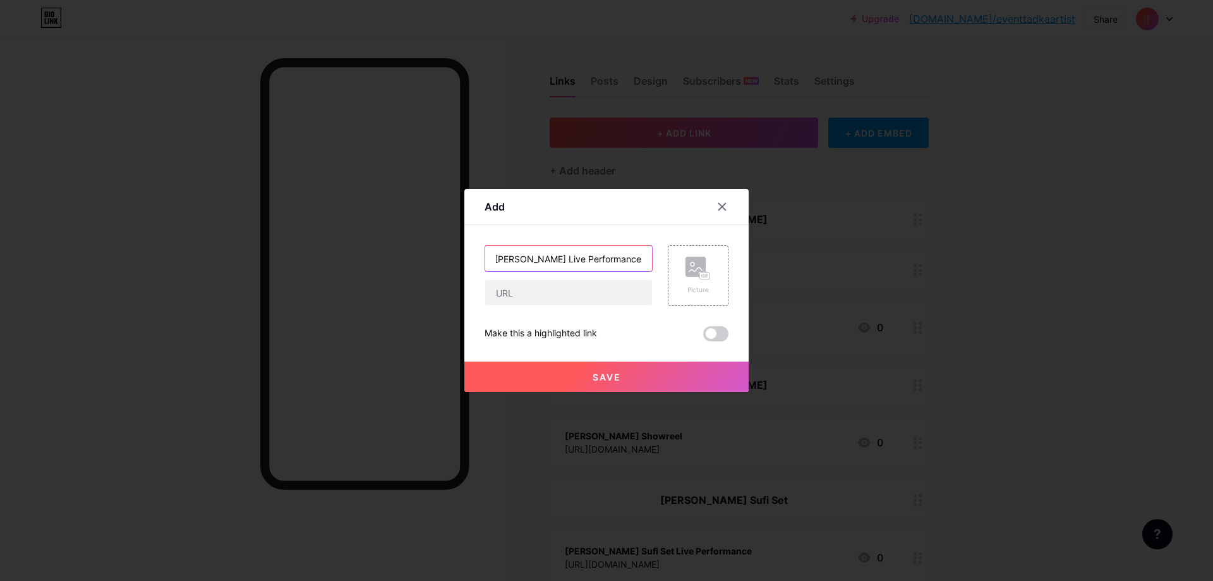
type input "[PERSON_NAME] Live Performance"
paste input "[PERSON_NAME]"
type input "[PERSON_NAME]"
paste input "[URL][DOMAIN_NAME]"
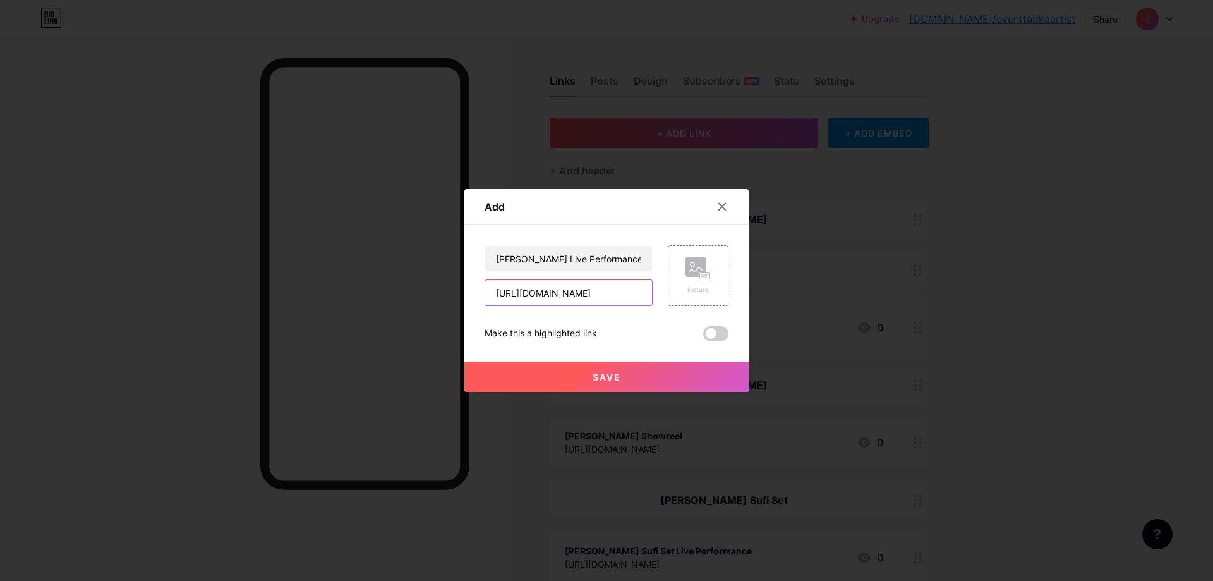
scroll to position [0, 91]
type input "[URL][DOMAIN_NAME]"
click at [583, 377] on button "Save" at bounding box center [606, 376] width 284 height 30
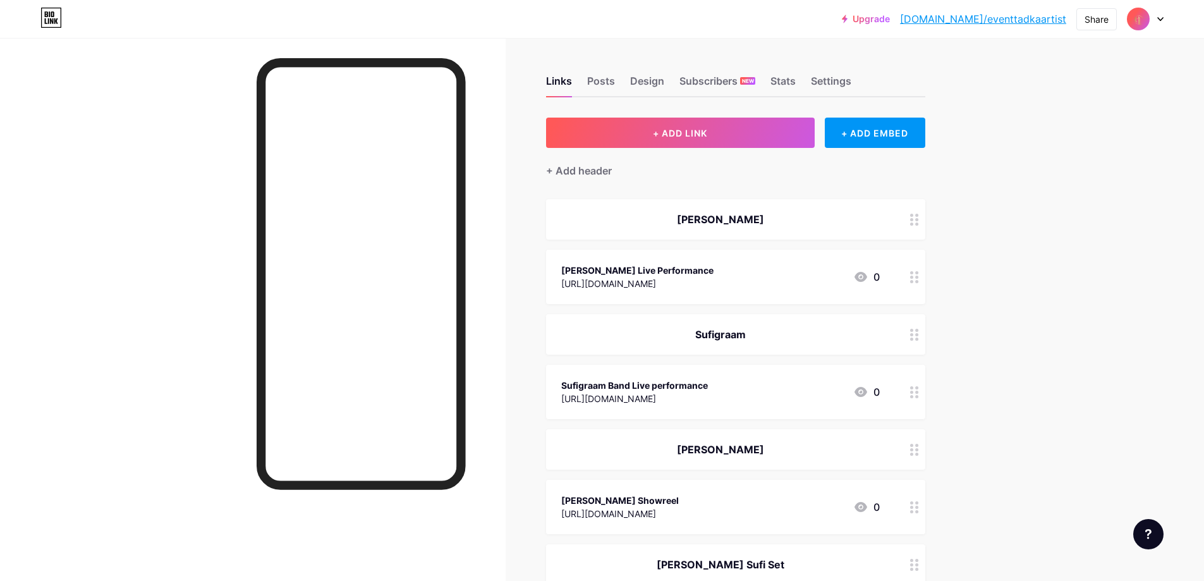
click at [677, 170] on div "+ Add header" at bounding box center [735, 163] width 379 height 31
click at [593, 169] on div "+ Add header" at bounding box center [579, 170] width 66 height 15
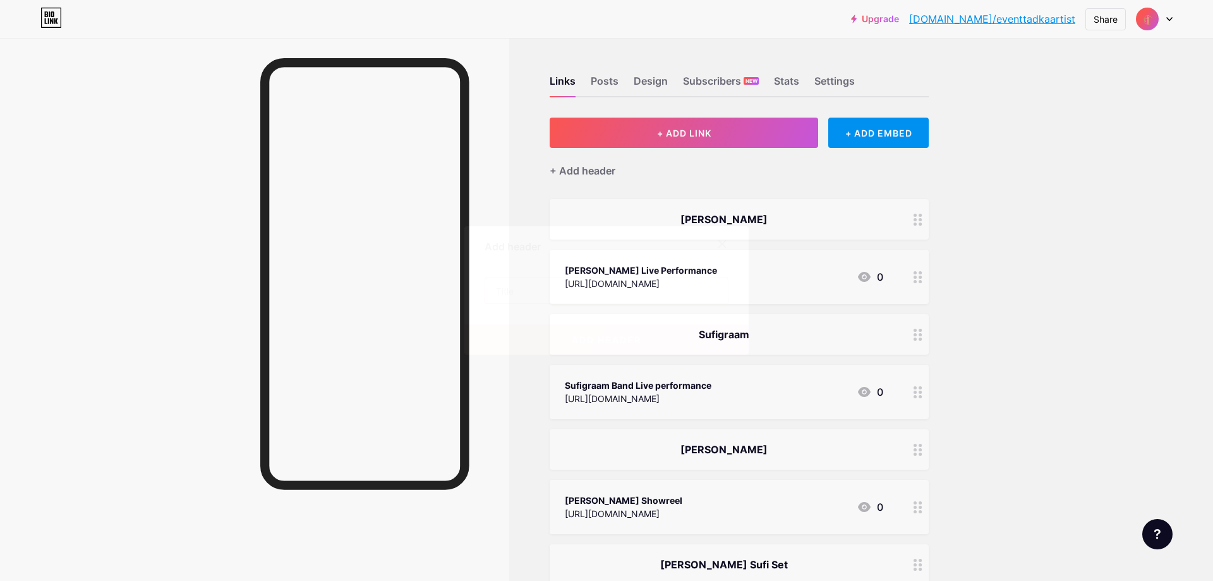
click at [545, 301] on input "text" at bounding box center [606, 290] width 243 height 25
paste input "Ali Brothers"
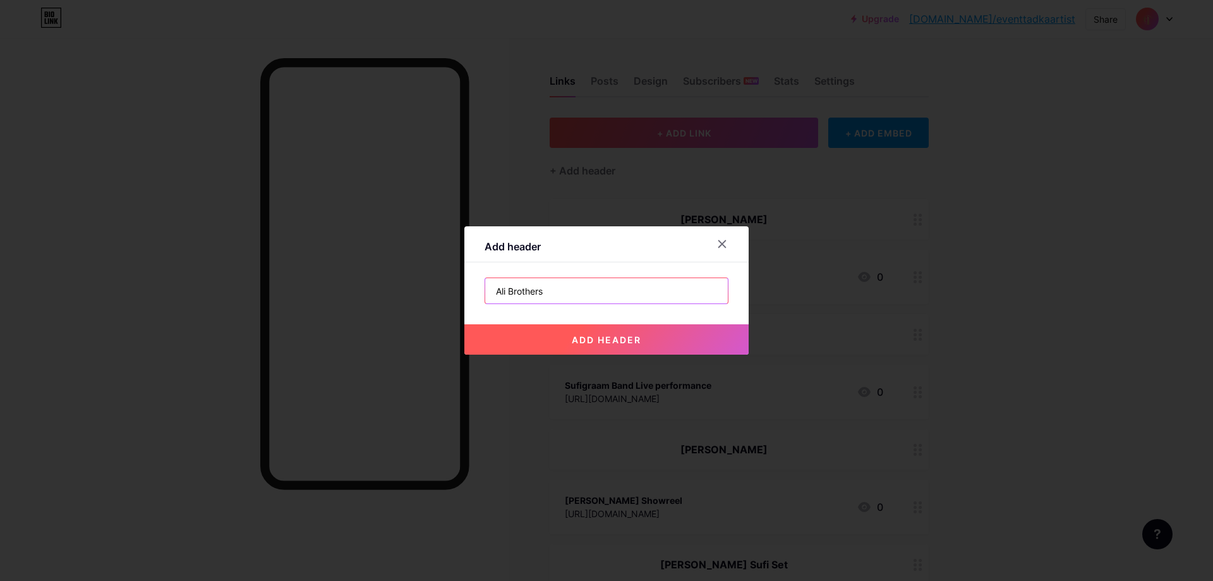
type input "Ali Brothers"
click at [538, 339] on button "add header" at bounding box center [606, 339] width 284 height 30
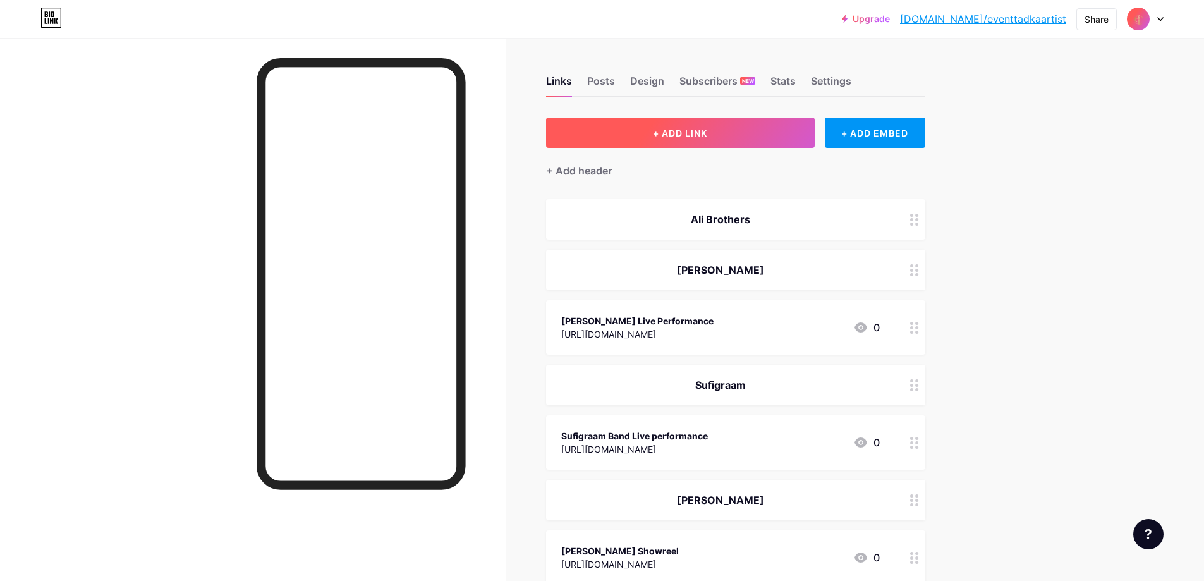
click at [697, 137] on span "+ ADD LINK" at bounding box center [680, 133] width 54 height 11
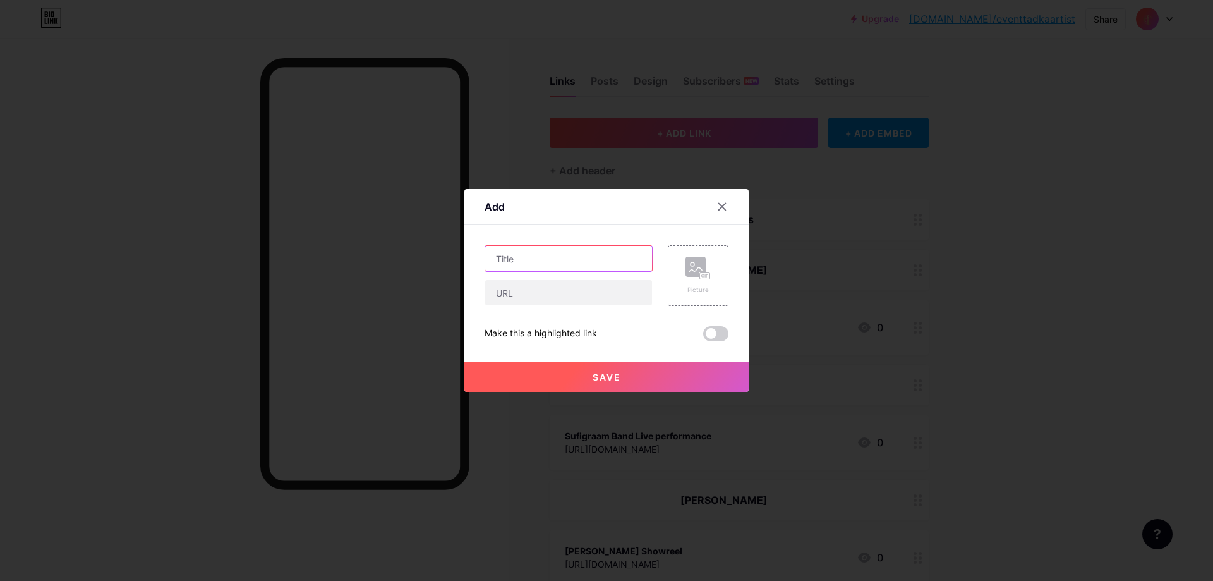
drag, startPoint x: 596, startPoint y: 253, endPoint x: 593, endPoint y: 265, distance: 11.8
click at [596, 253] on input "text" at bounding box center [568, 258] width 167 height 25
paste input "Ali Brothers"
type input "Ali Brothers"
click at [598, 289] on input "text" at bounding box center [568, 292] width 167 height 25
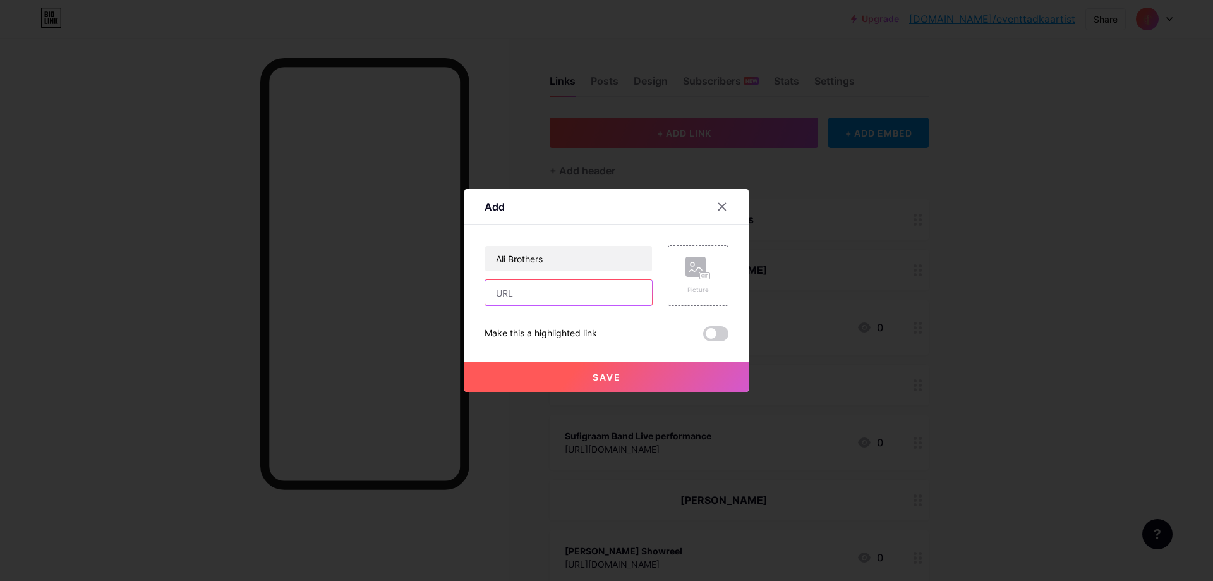
paste input "[URL][DOMAIN_NAME]"
type input "[URL][DOMAIN_NAME]"
click at [634, 375] on button "Save" at bounding box center [606, 376] width 284 height 30
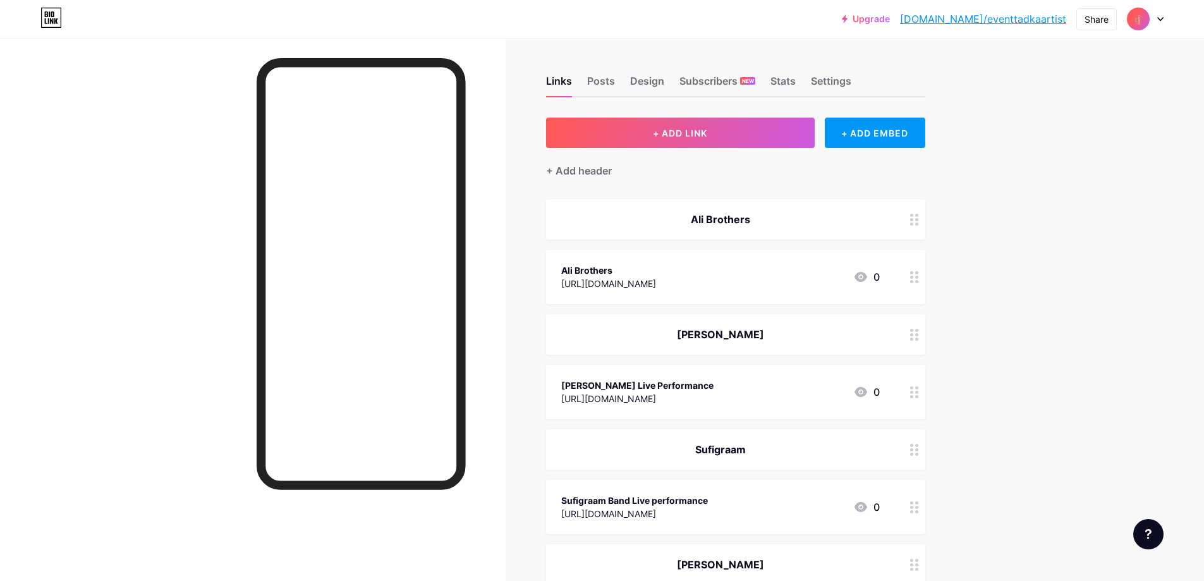
click at [598, 171] on div "+ Add header" at bounding box center [579, 170] width 66 height 15
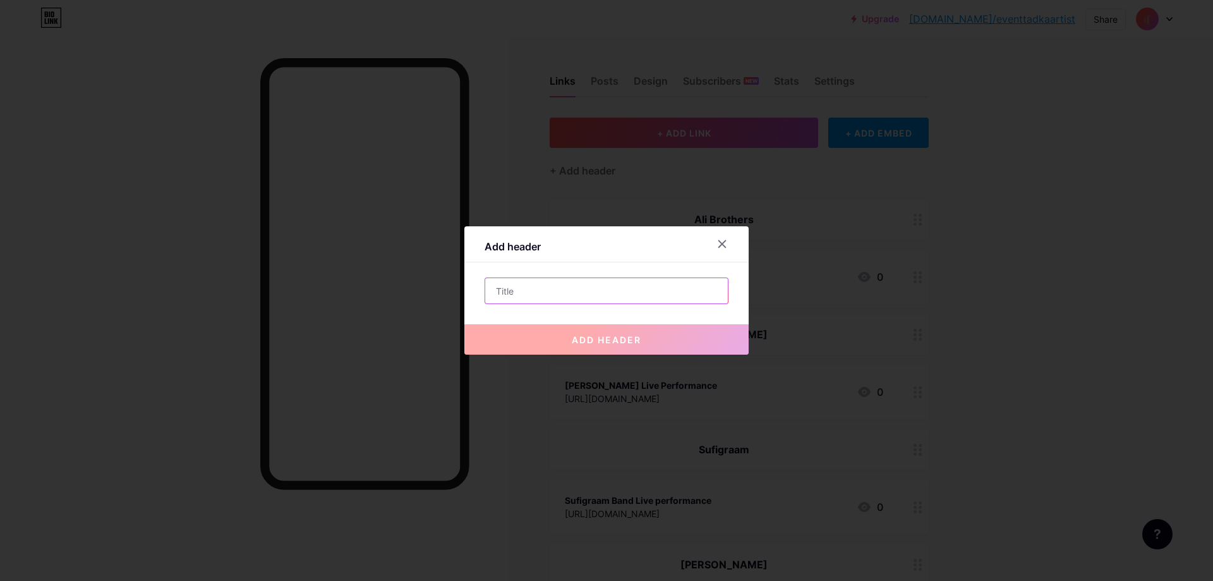
click at [551, 297] on input "text" at bounding box center [606, 290] width 243 height 25
paste input "[URL][DOMAIN_NAME]"
type input "[URL][DOMAIN_NAME]"
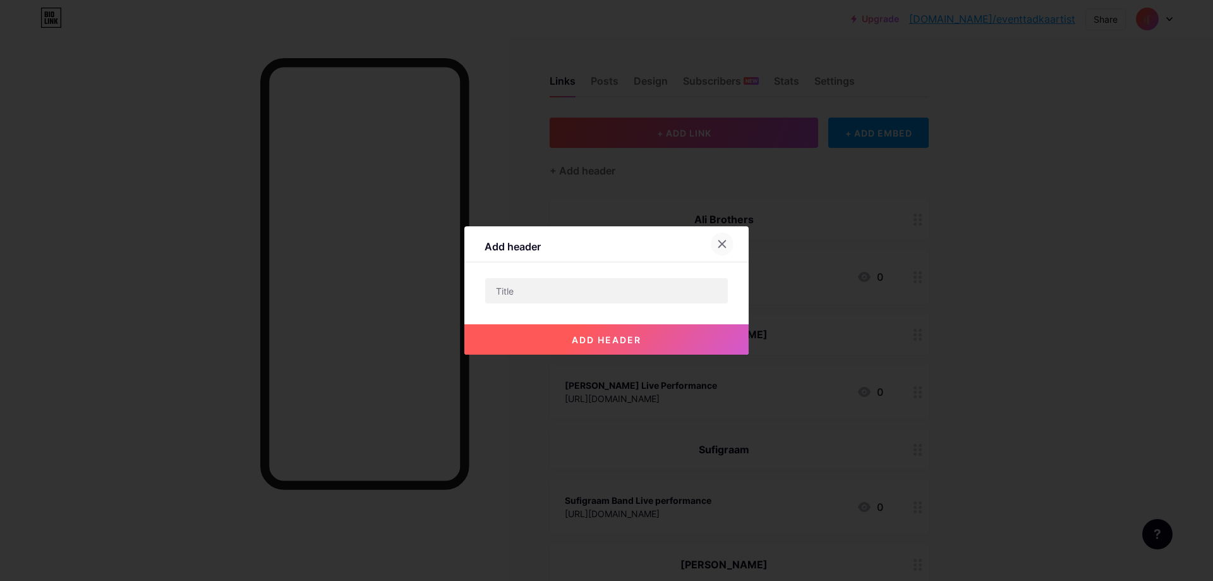
click at [720, 246] on icon at bounding box center [722, 244] width 7 height 7
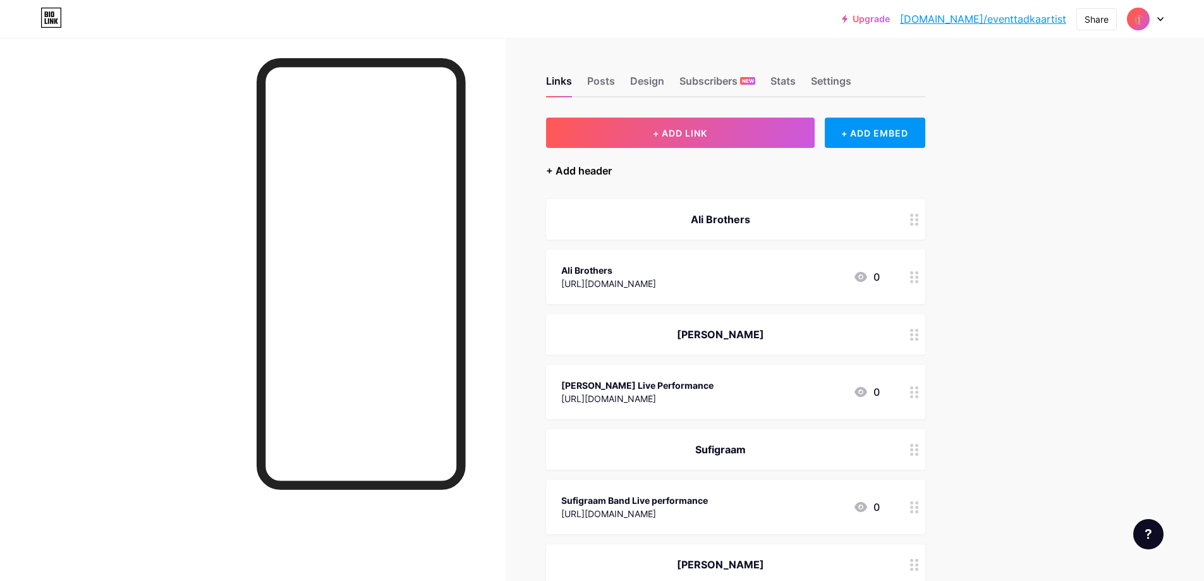
click at [603, 169] on div "+ Add header" at bounding box center [579, 170] width 66 height 15
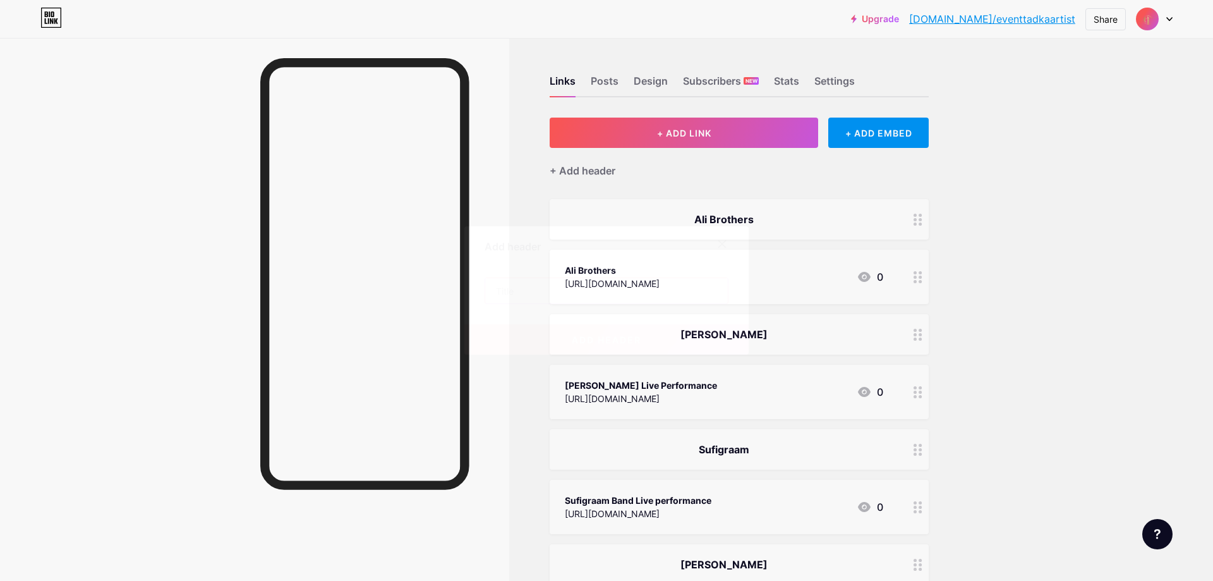
drag, startPoint x: 526, startPoint y: 292, endPoint x: 539, endPoint y: 303, distance: 16.6
click at [528, 293] on input "text" at bounding box center [606, 290] width 243 height 25
paste input "Sunny Hindustani"
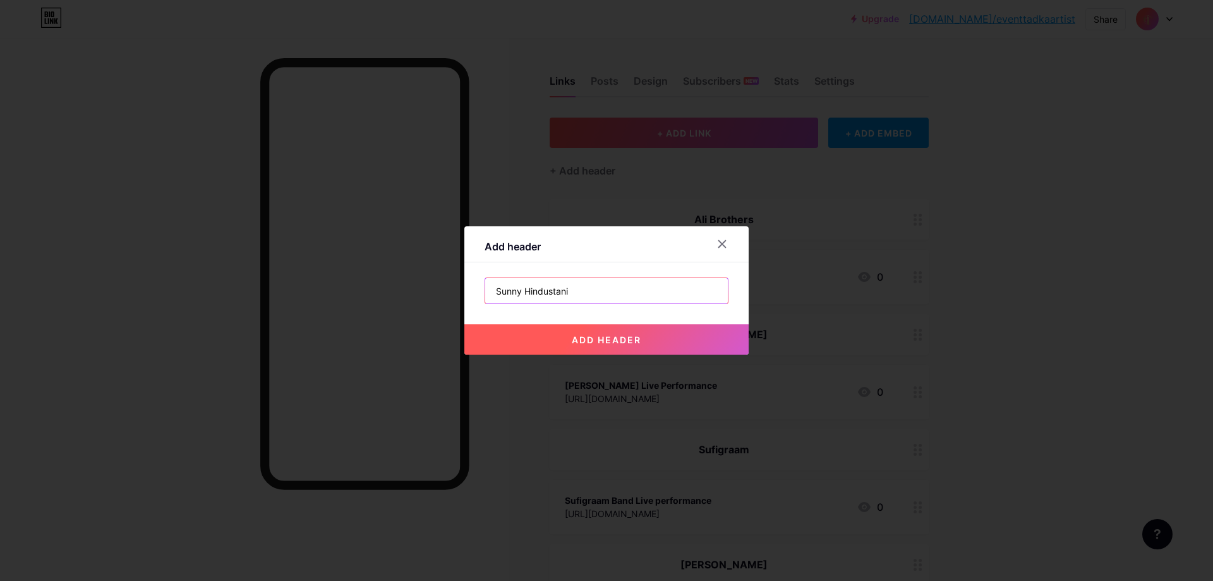
type input "Sunny Hindustani"
click at [559, 337] on button "add header" at bounding box center [606, 339] width 284 height 30
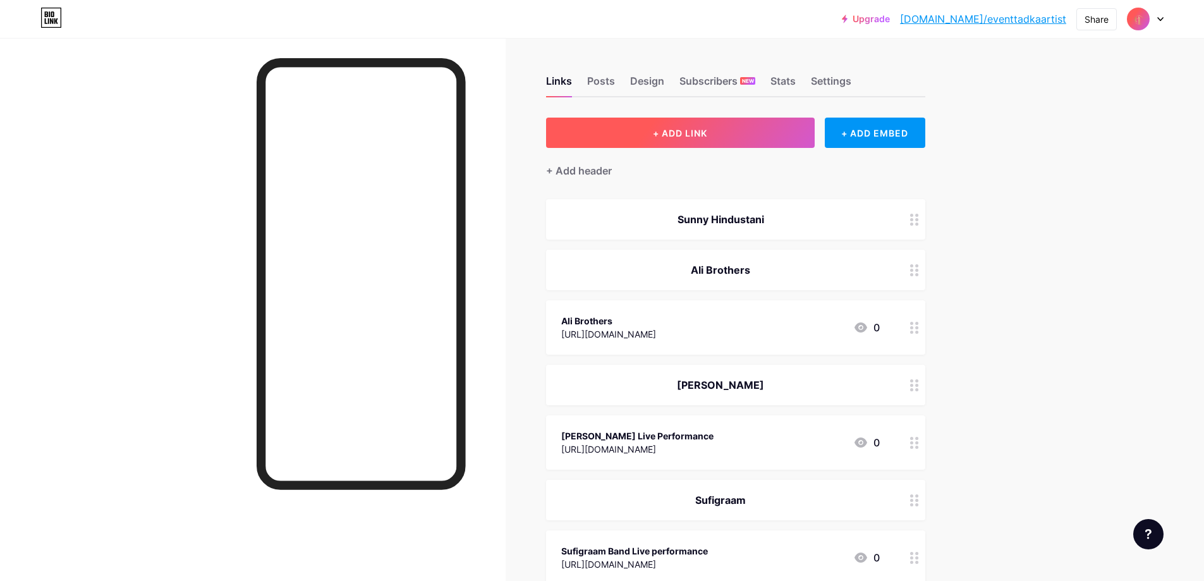
click at [656, 139] on button "+ ADD LINK" at bounding box center [680, 133] width 269 height 30
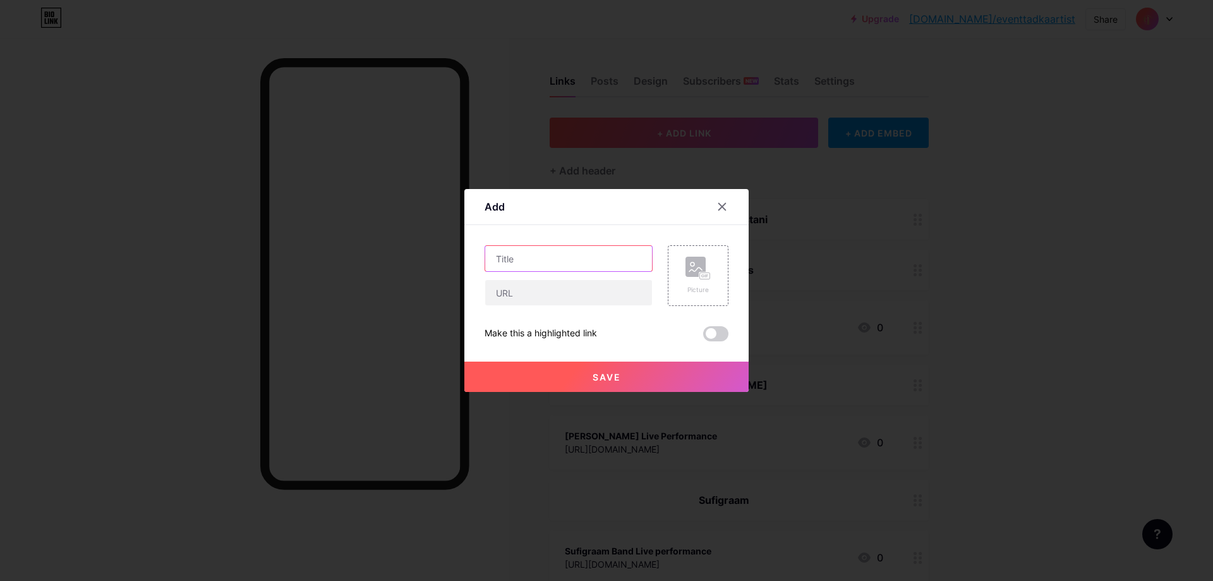
click at [591, 263] on input "text" at bounding box center [568, 258] width 167 height 25
type input "[PERSON_NAME] Showreel"
paste input "[URL][DOMAIN_NAME]"
type input "[URL][DOMAIN_NAME]"
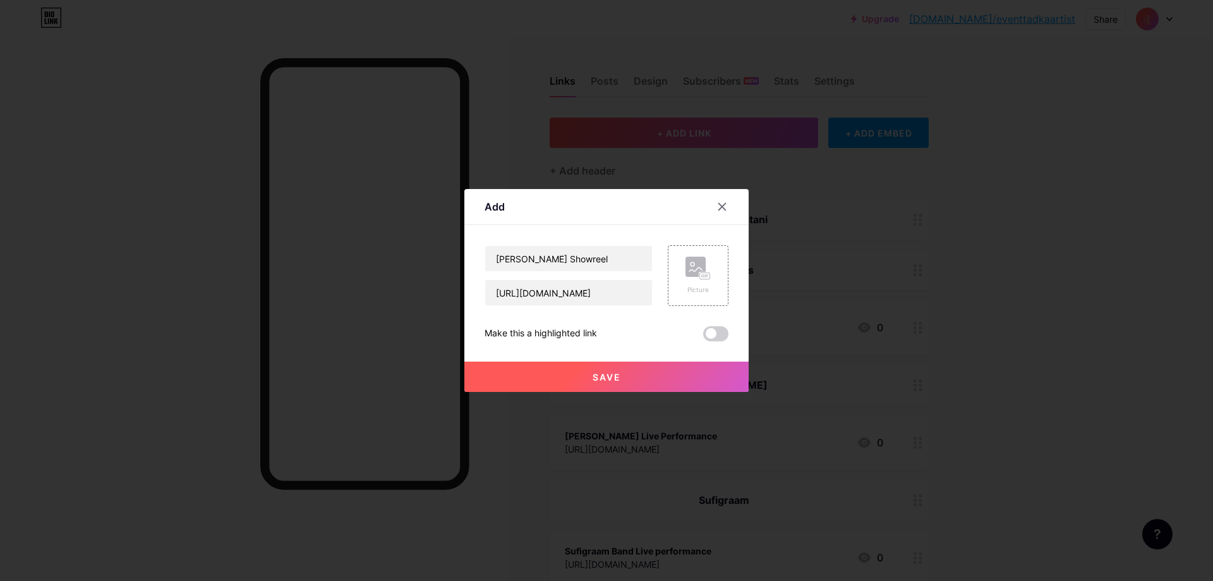
click at [674, 377] on button "Save" at bounding box center [606, 376] width 284 height 30
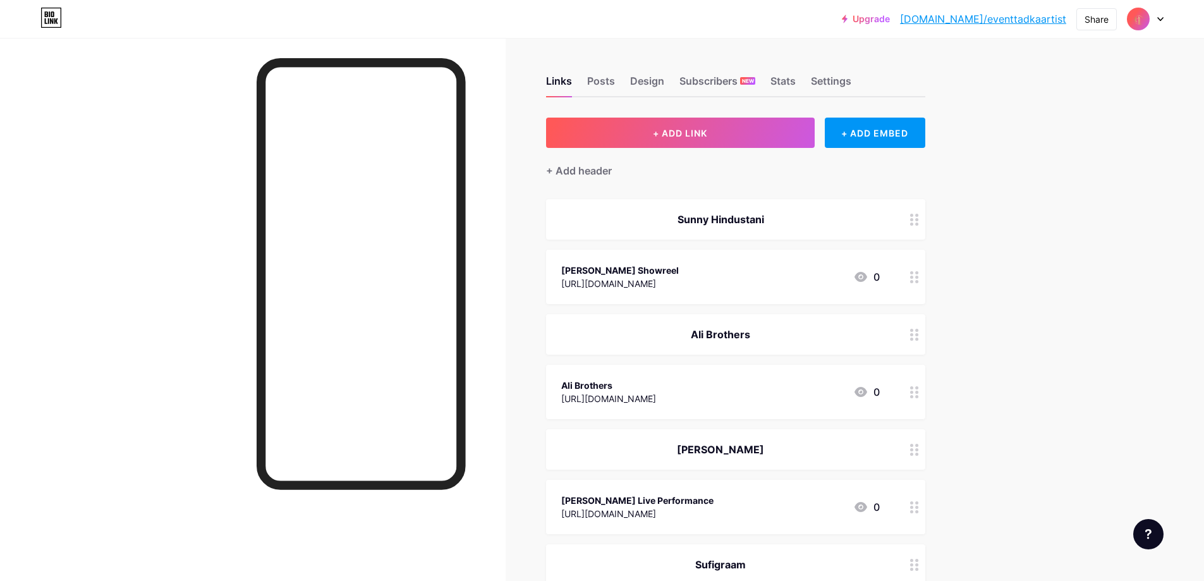
drag, startPoint x: 1099, startPoint y: 270, endPoint x: 1108, endPoint y: 286, distance: 18.1
click at [588, 167] on div "+ Add header" at bounding box center [579, 170] width 66 height 15
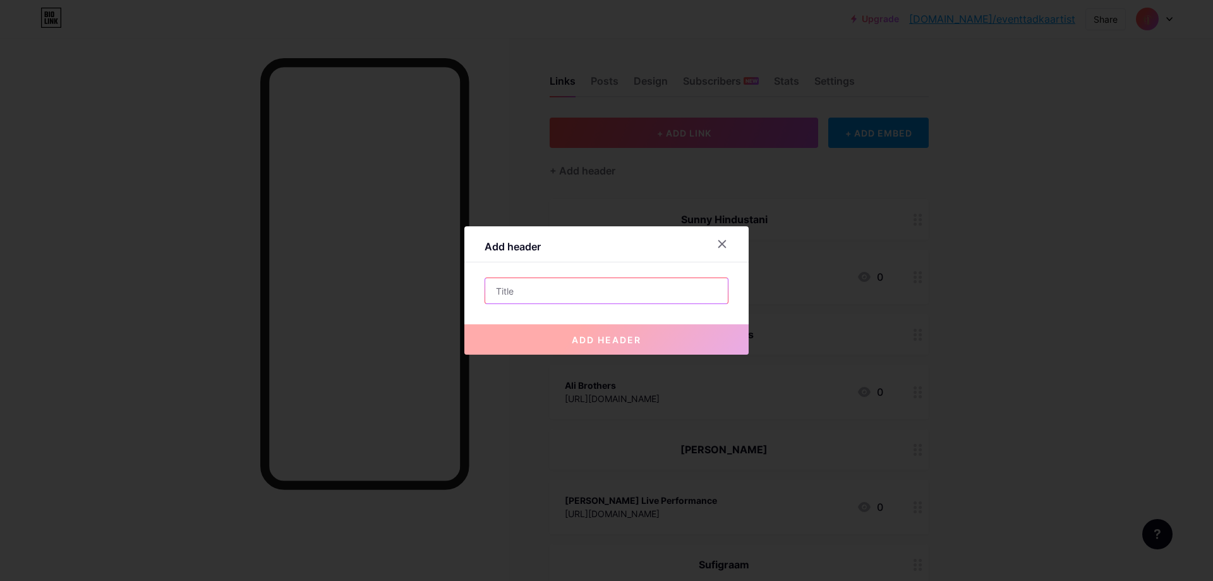
click at [633, 297] on input "text" at bounding box center [606, 290] width 243 height 25
paste input "Kabul Bukhari"
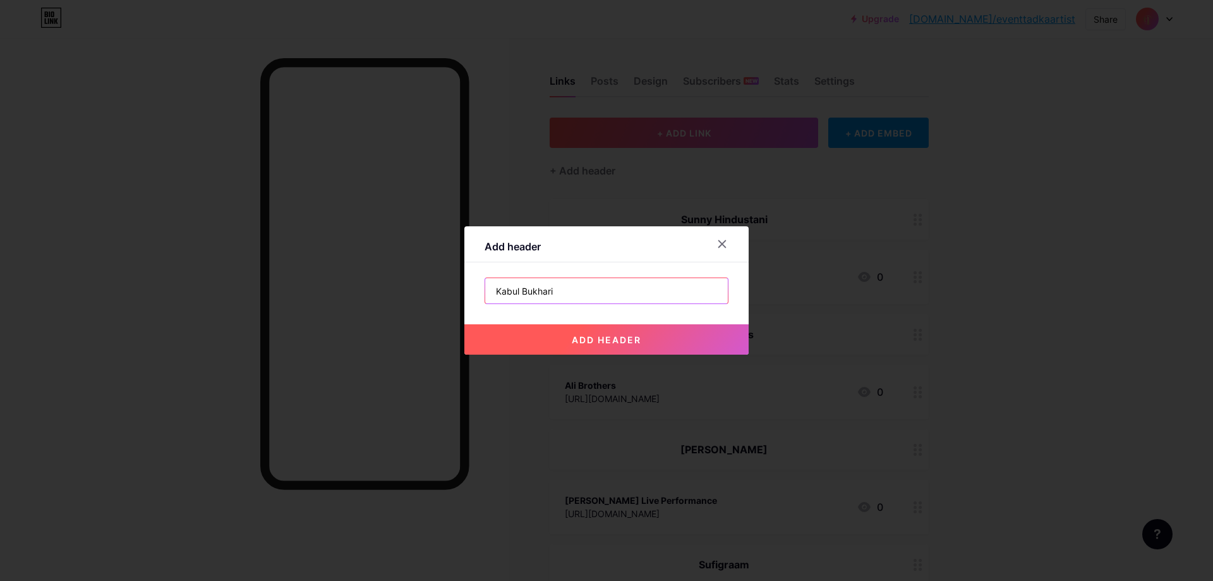
type input "Kabul Bukhari"
click at [639, 341] on button "add header" at bounding box center [606, 339] width 284 height 30
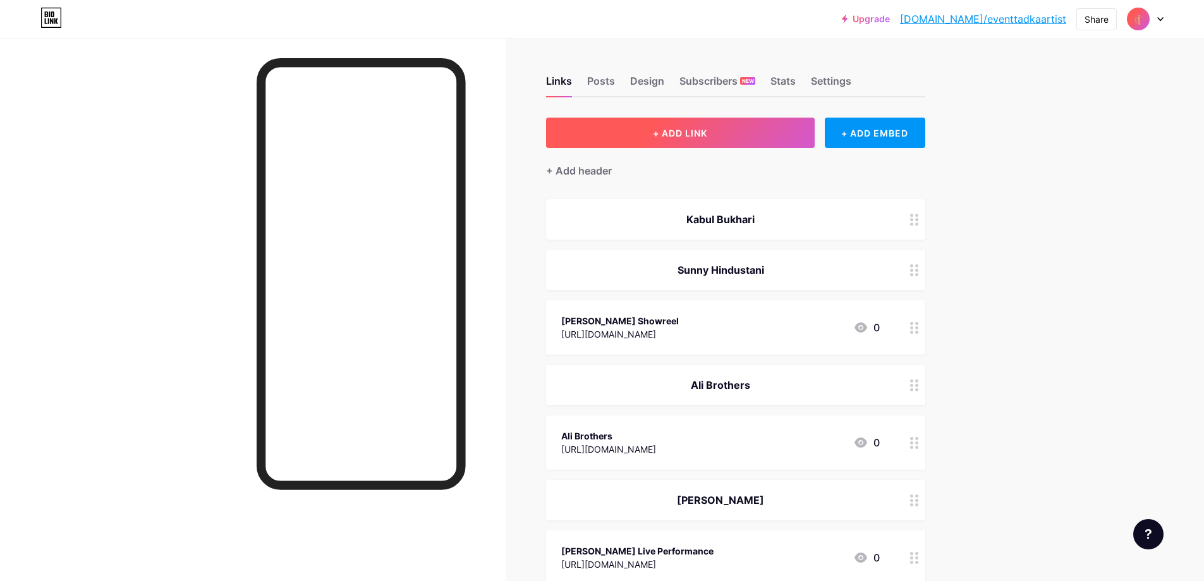
click at [679, 128] on span "+ ADD LINK" at bounding box center [680, 133] width 54 height 11
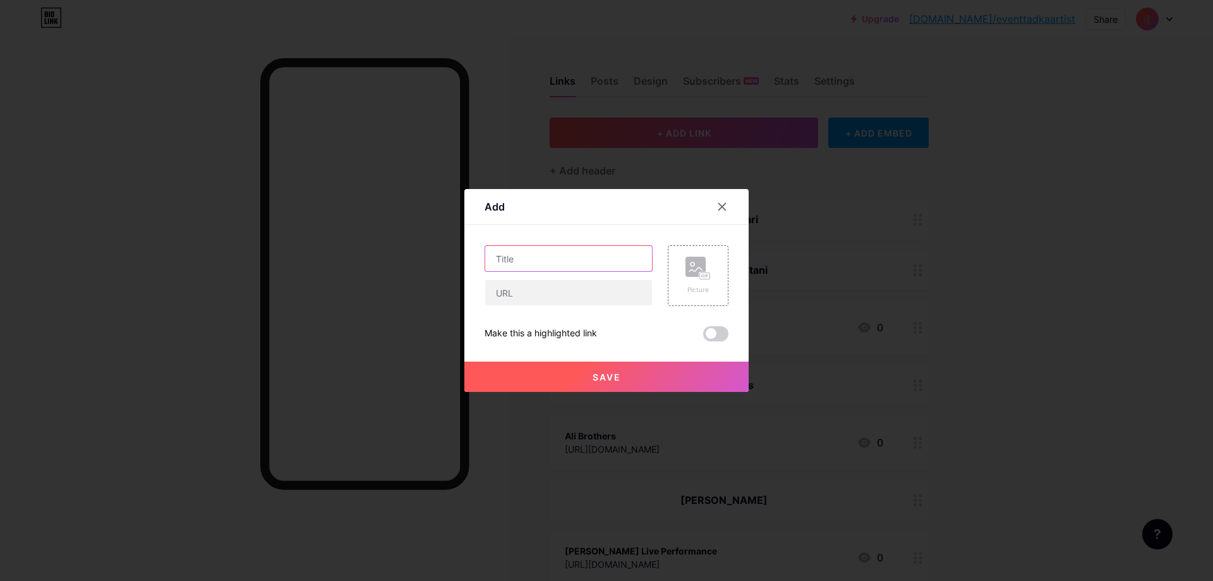
click at [534, 263] on input "text" at bounding box center [568, 258] width 167 height 25
paste input "Kabul Bukhari"
type input "Kabul Bukhari Live Performance"
paste input "[URL][DOMAIN_NAME]"
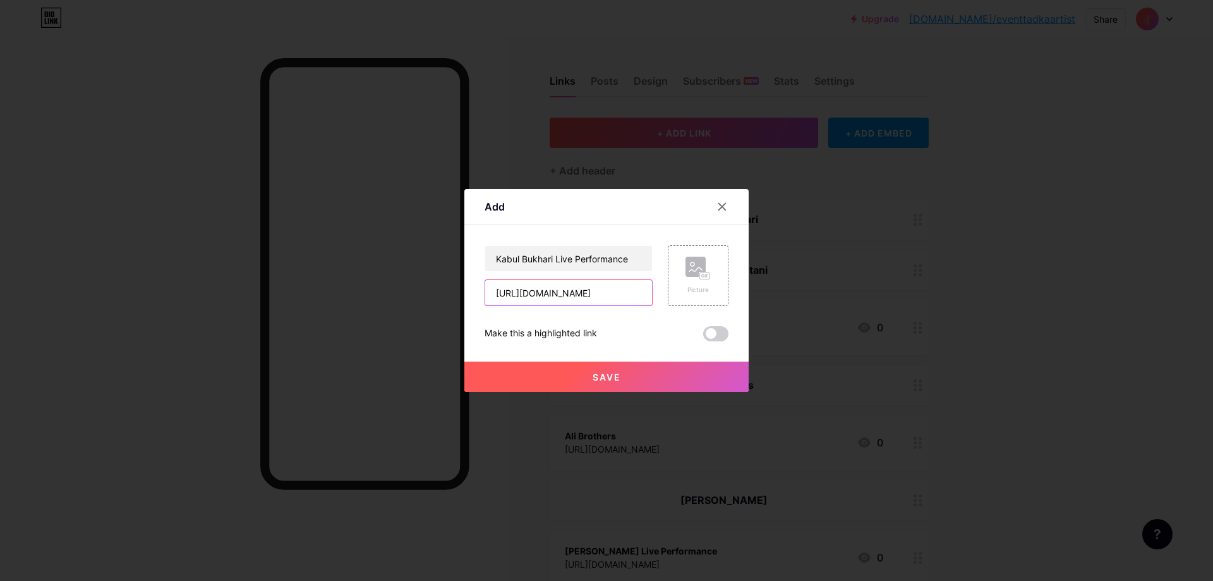
type input "[URL][DOMAIN_NAME]"
click at [597, 380] on span "Save" at bounding box center [607, 377] width 28 height 11
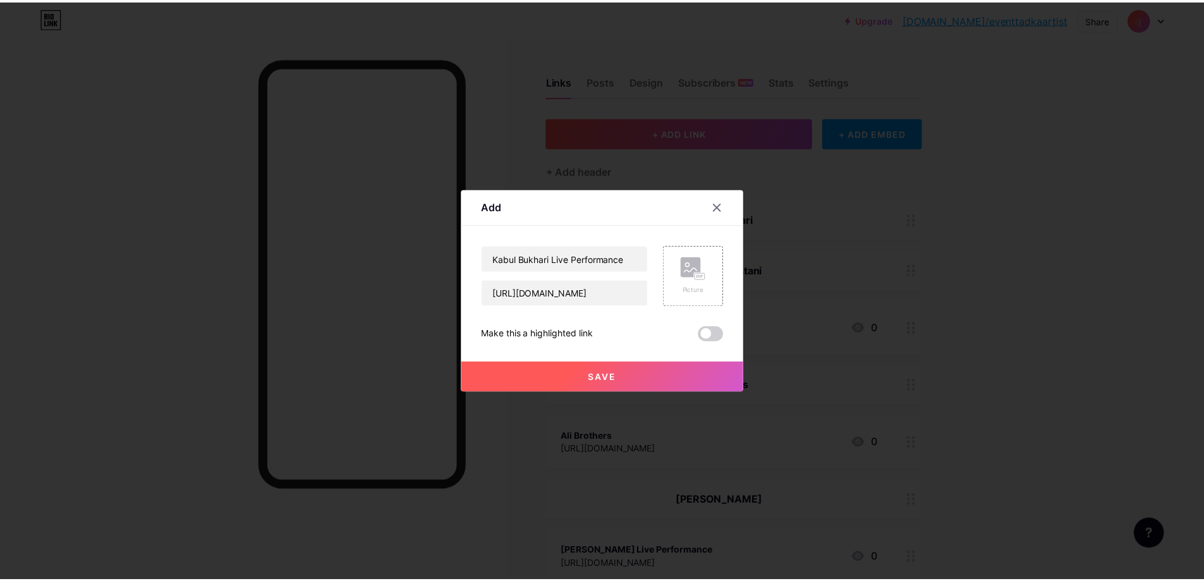
scroll to position [0, 0]
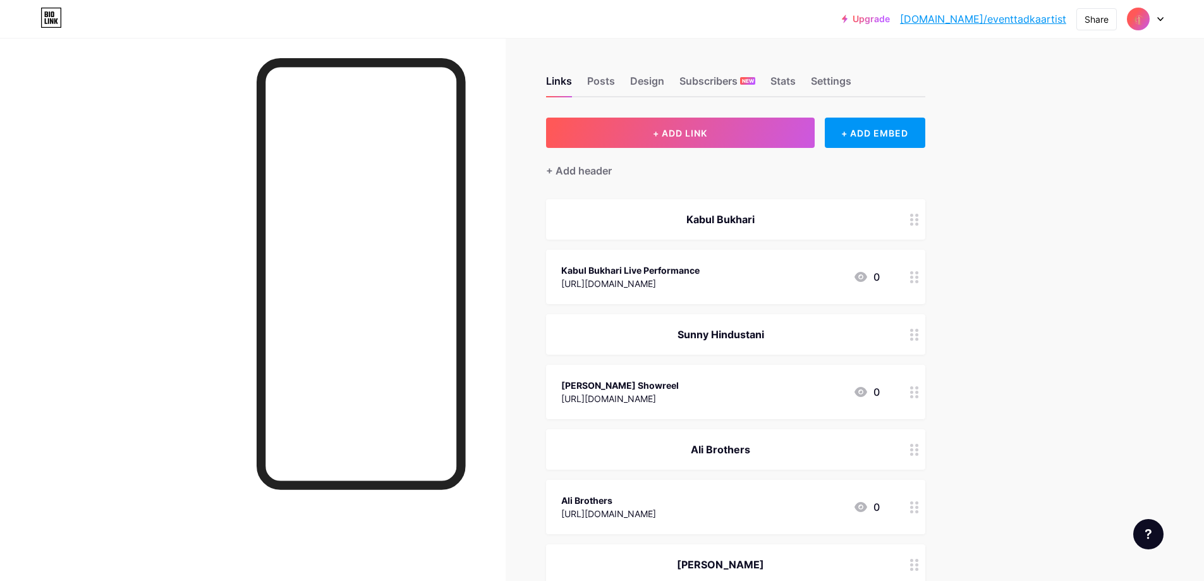
click at [694, 153] on div "+ Add header" at bounding box center [735, 163] width 379 height 31
click at [700, 175] on div "+ Add header" at bounding box center [735, 163] width 379 height 31
click at [732, 222] on div "Kabul Bukhari" at bounding box center [720, 219] width 318 height 15
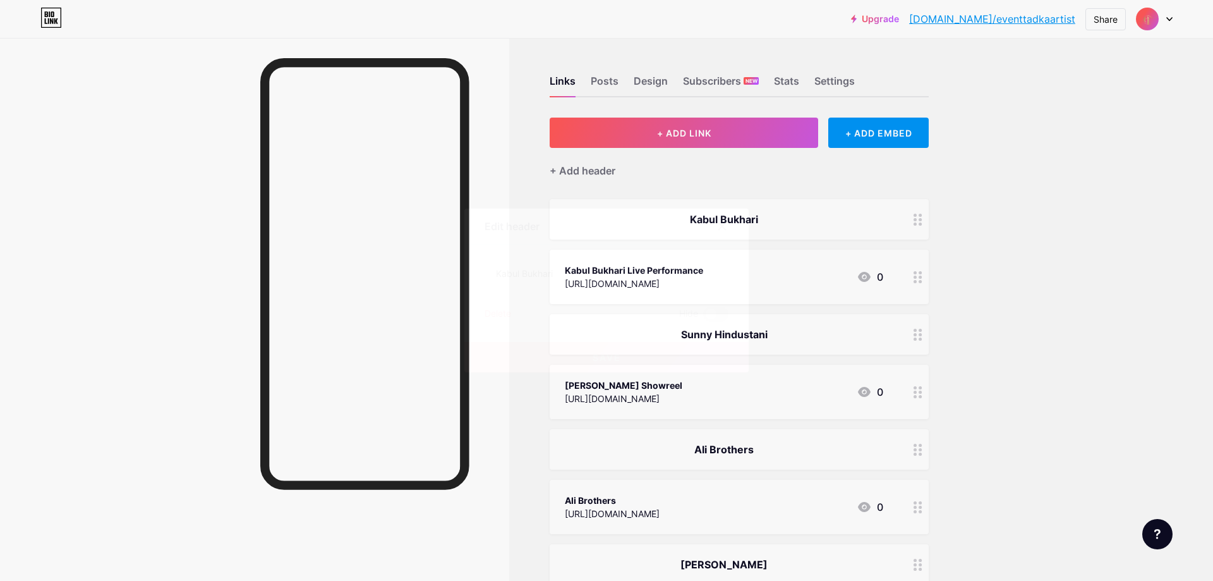
click at [963, 211] on div at bounding box center [606, 290] width 1213 height 581
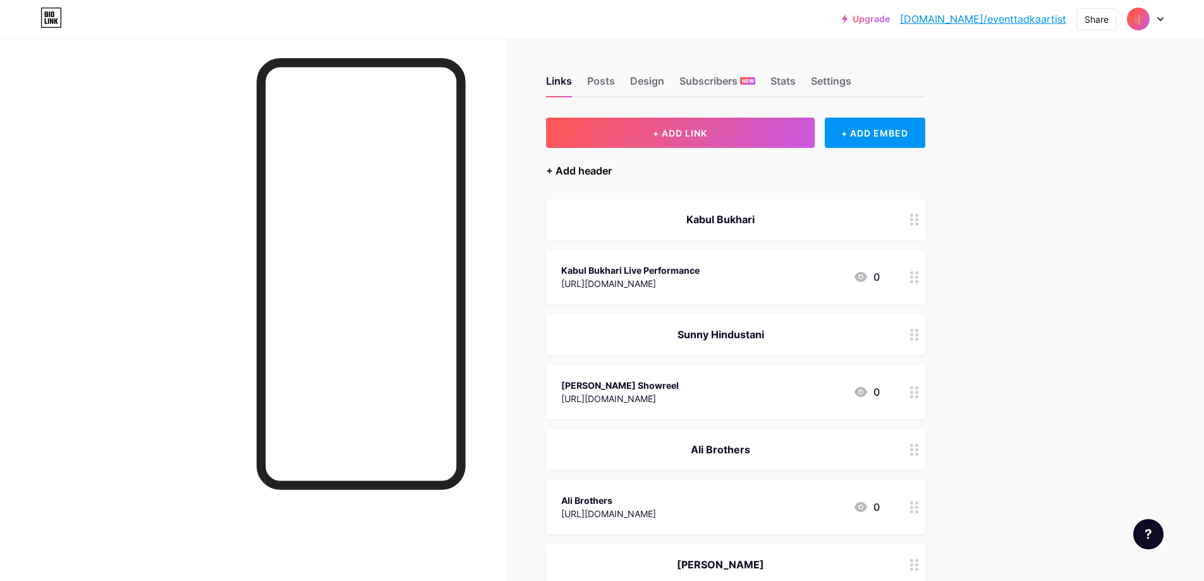
click at [598, 169] on div "+ Add header" at bounding box center [579, 170] width 66 height 15
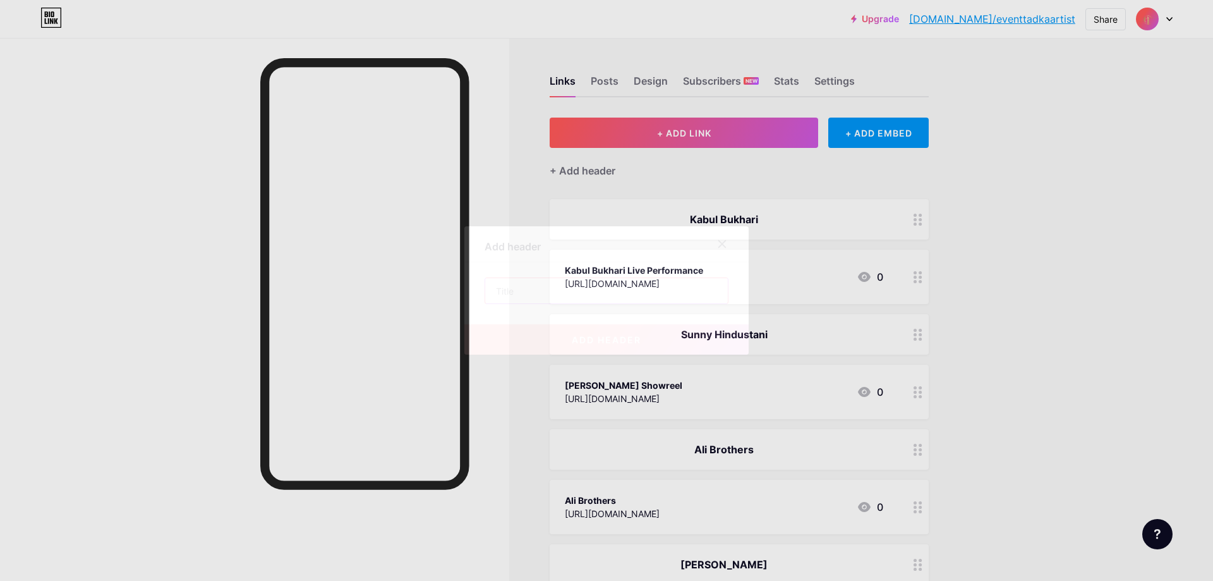
click at [511, 287] on input "text" at bounding box center [606, 290] width 243 height 25
paste input "The Frequency Project"
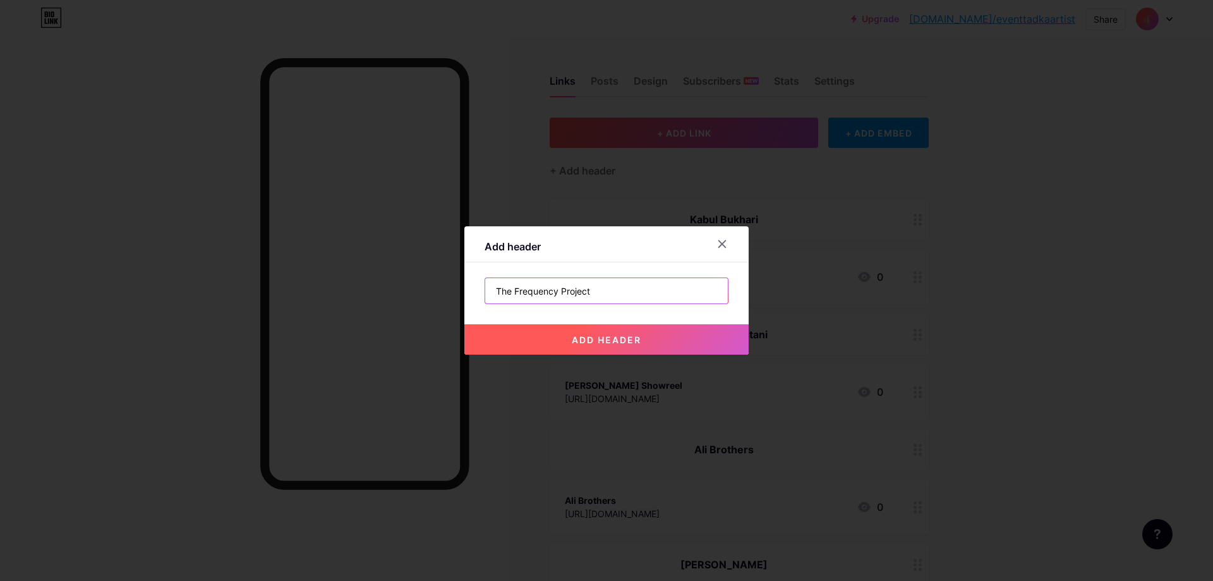
type input "The Frequency Project"
click at [574, 343] on span "add header" at bounding box center [607, 339] width 70 height 11
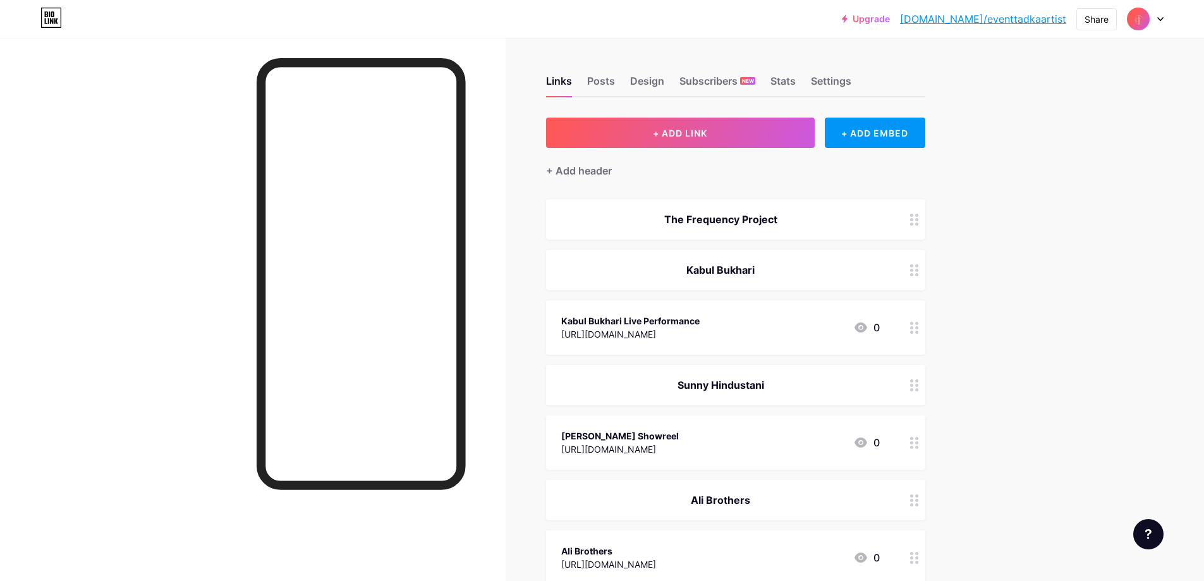
click at [179, 176] on div at bounding box center [252, 328] width 505 height 581
click at [644, 137] on button "+ ADD LINK" at bounding box center [680, 133] width 269 height 30
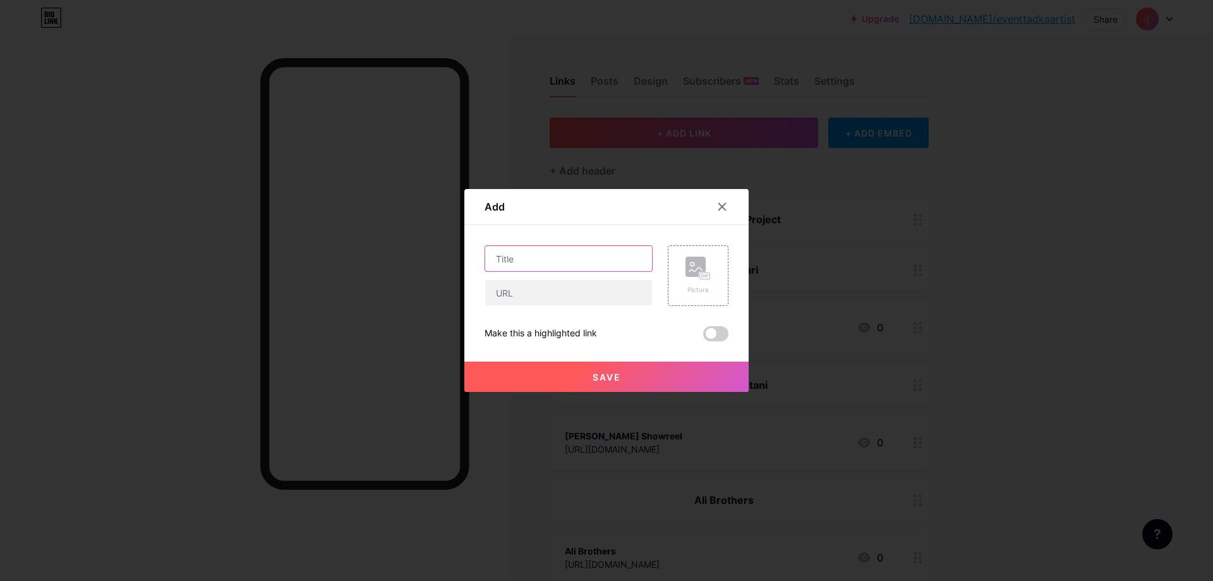
click at [571, 255] on input "text" at bounding box center [568, 258] width 167 height 25
paste input "The Frequency Project"
type input "The Frequency Project"
click at [721, 205] on icon at bounding box center [722, 207] width 10 height 10
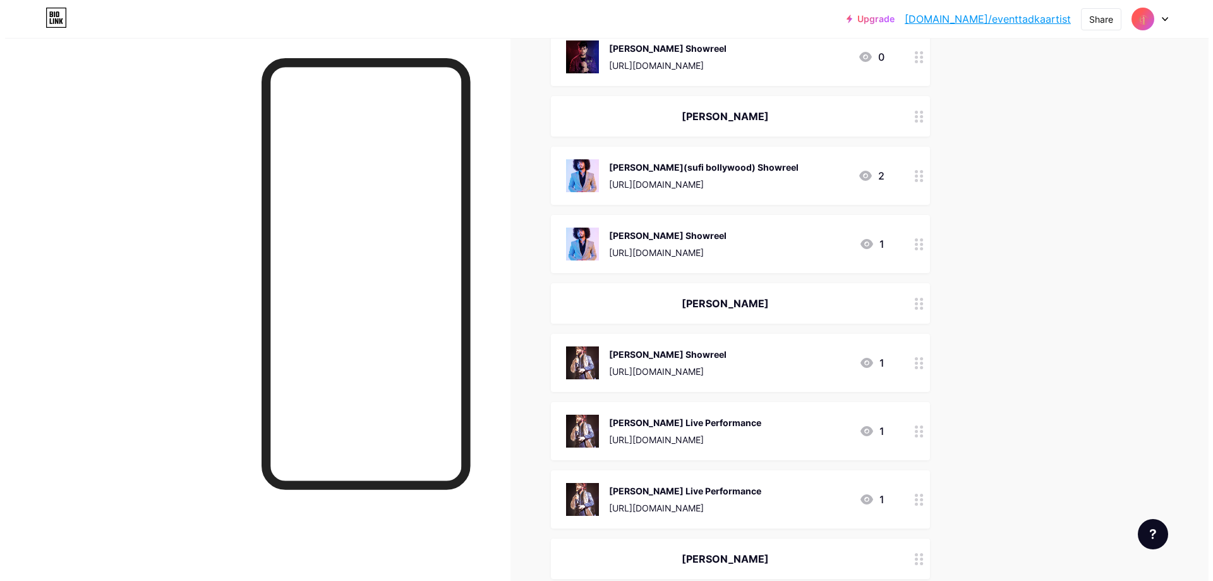
scroll to position [0, 0]
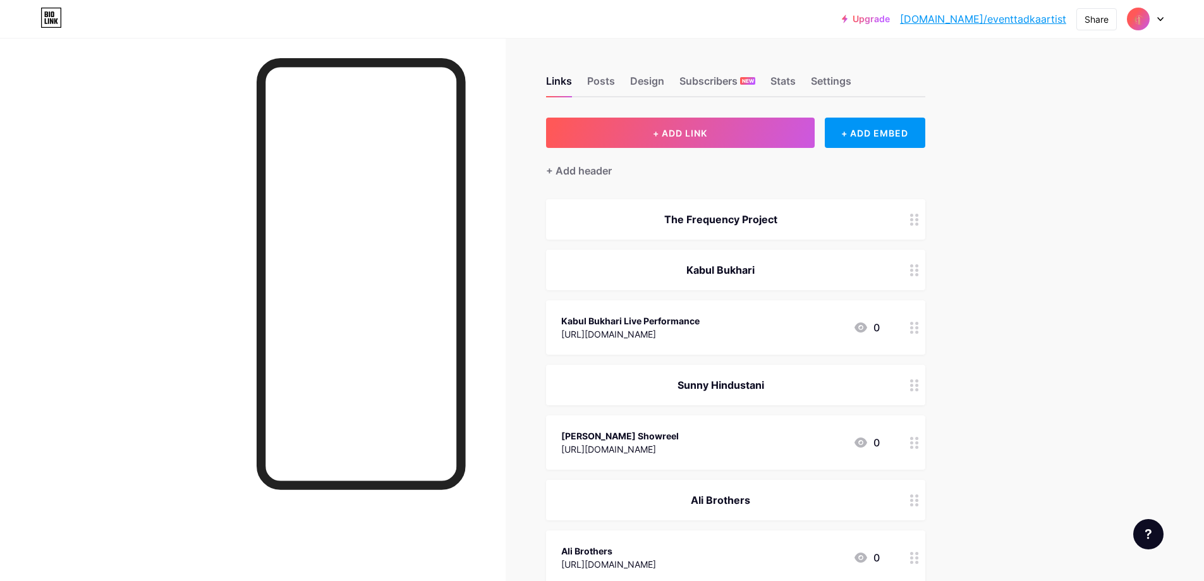
drag, startPoint x: 1124, startPoint y: 181, endPoint x: 1124, endPoint y: 173, distance: 8.2
click at [598, 175] on div "+ Add header" at bounding box center [579, 170] width 66 height 15
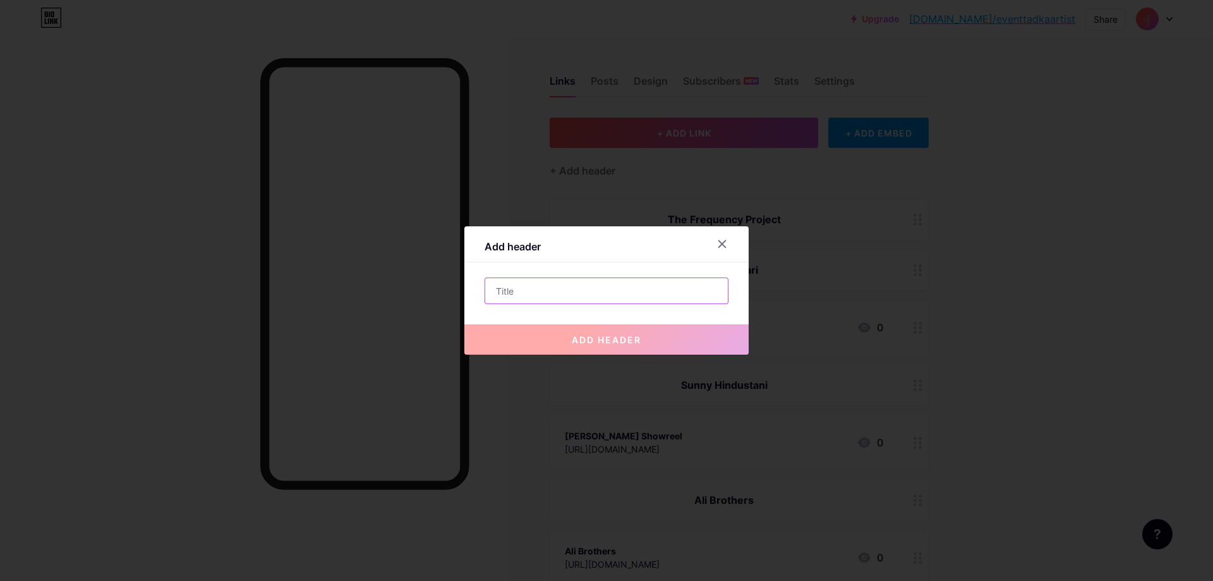
click at [548, 283] on input "text" at bounding box center [606, 290] width 243 height 25
paste input "Danish Sabri"
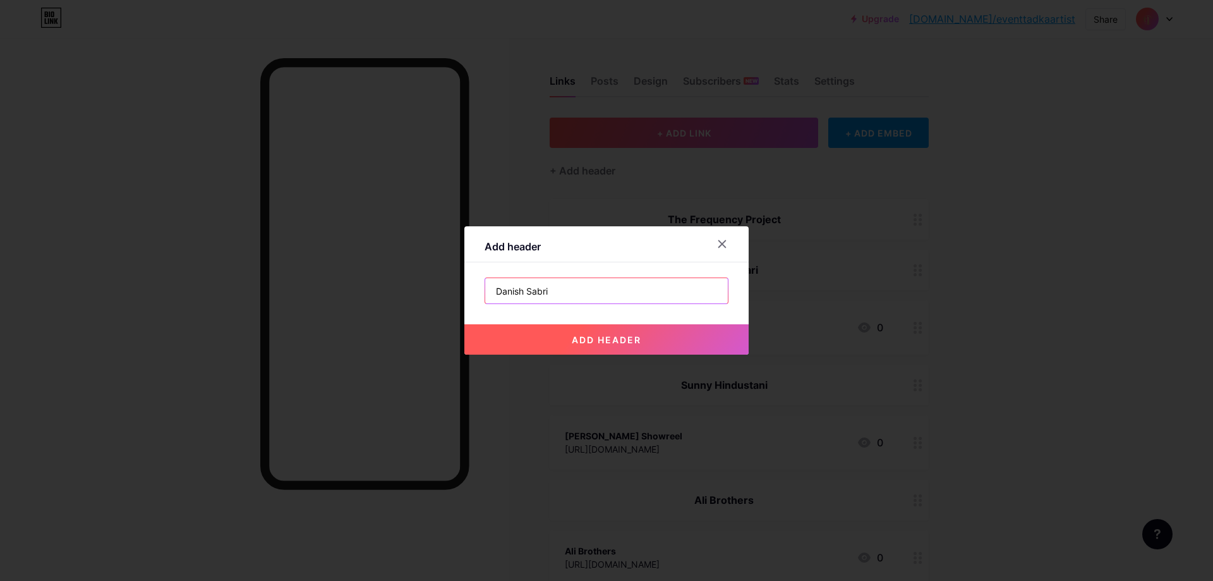
type input "Danish Sabri"
click at [586, 342] on span "add header" at bounding box center [607, 339] width 70 height 11
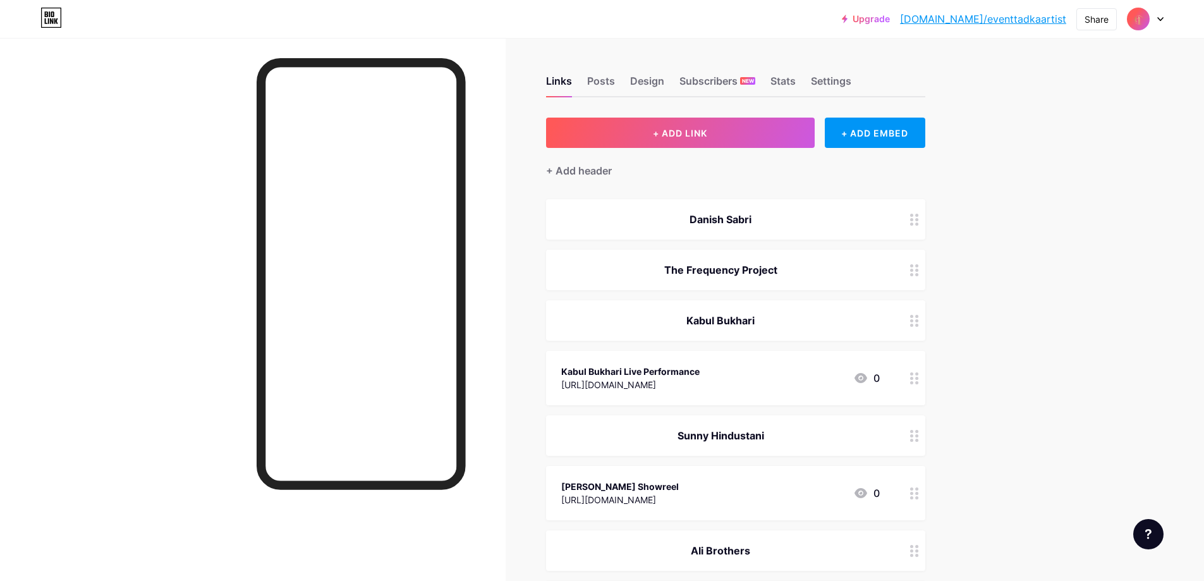
click at [698, 140] on button "+ ADD LINK" at bounding box center [680, 133] width 269 height 30
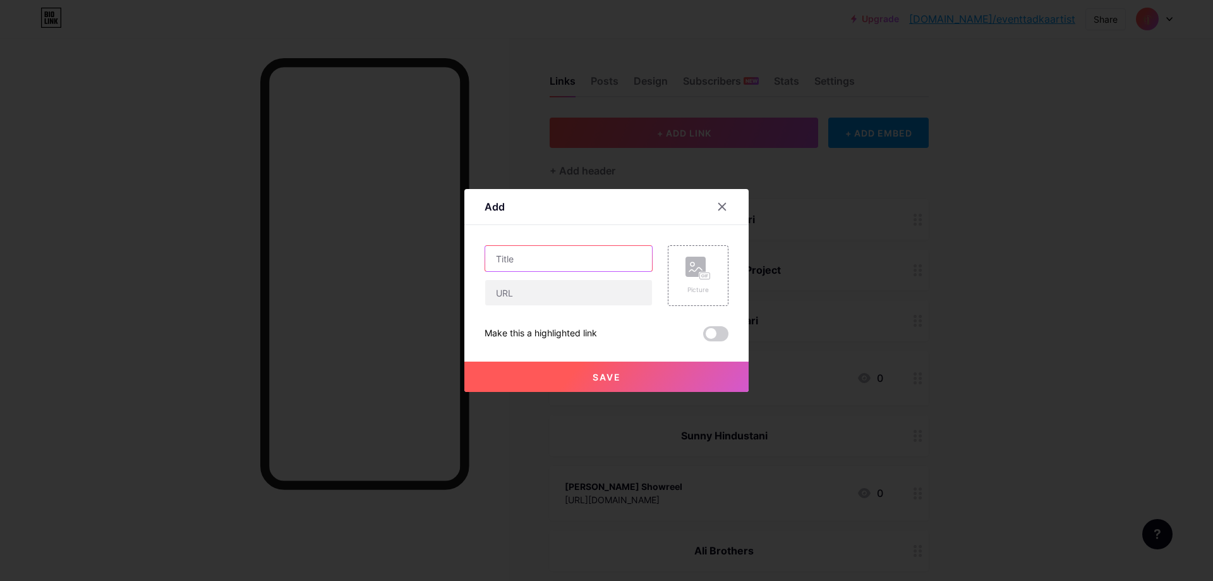
click at [555, 261] on input "text" at bounding box center [568, 258] width 167 height 25
paste input "Danish Sabri"
drag, startPoint x: 568, startPoint y: 254, endPoint x: 655, endPoint y: 257, distance: 86.6
click at [655, 257] on div "Danish Sabri lIVE pERFORMANCE Picture" at bounding box center [607, 275] width 244 height 61
type input "Danish Sabri lIVE Performance"
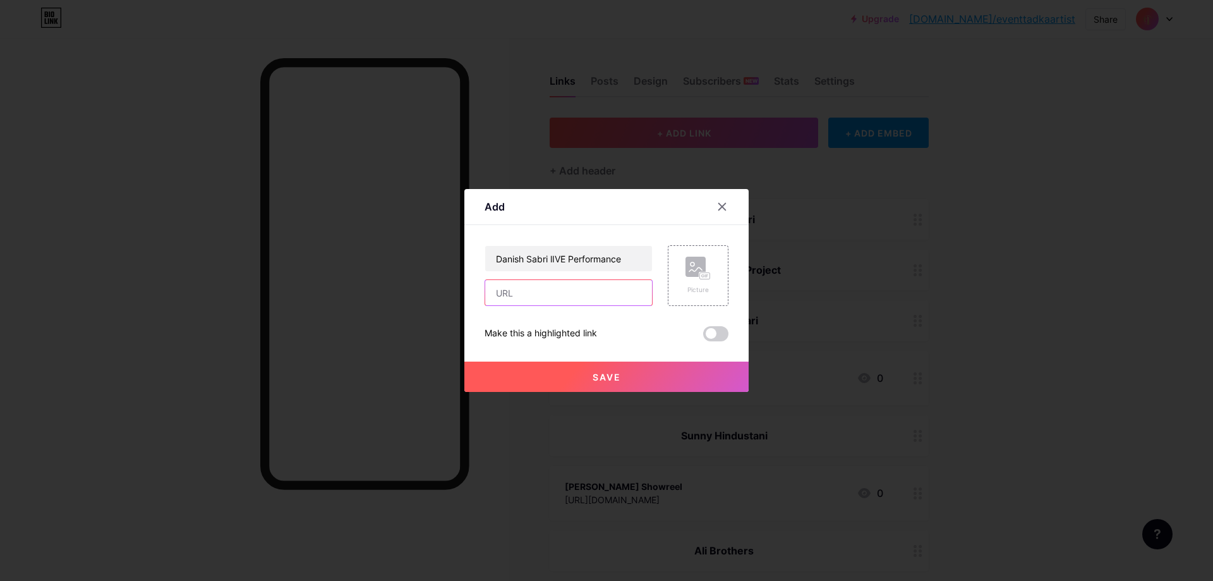
paste input "Danish Sabri"
type input "Danish Sabri"
click at [549, 288] on input "text" at bounding box center [568, 292] width 167 height 25
paste input "[URL][DOMAIN_NAME]"
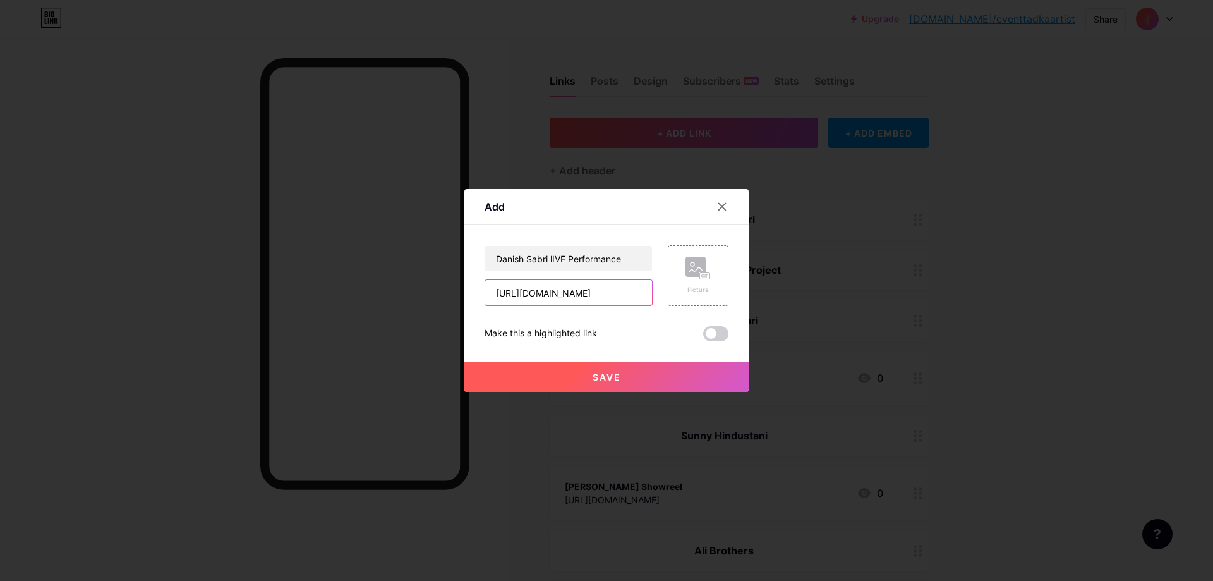
type input "[URL][DOMAIN_NAME]"
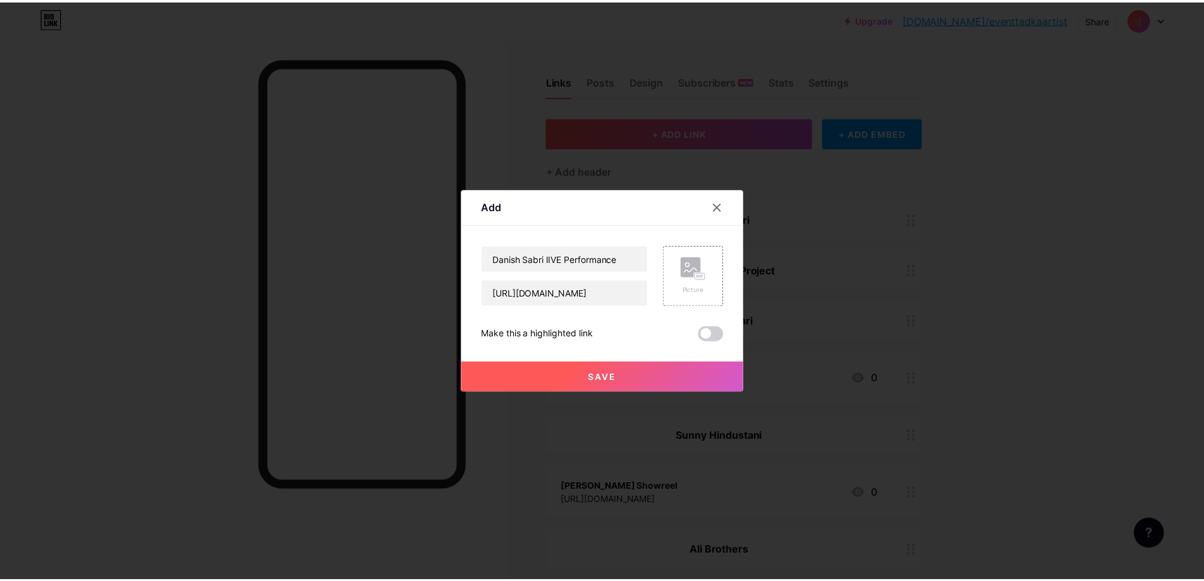
scroll to position [0, 0]
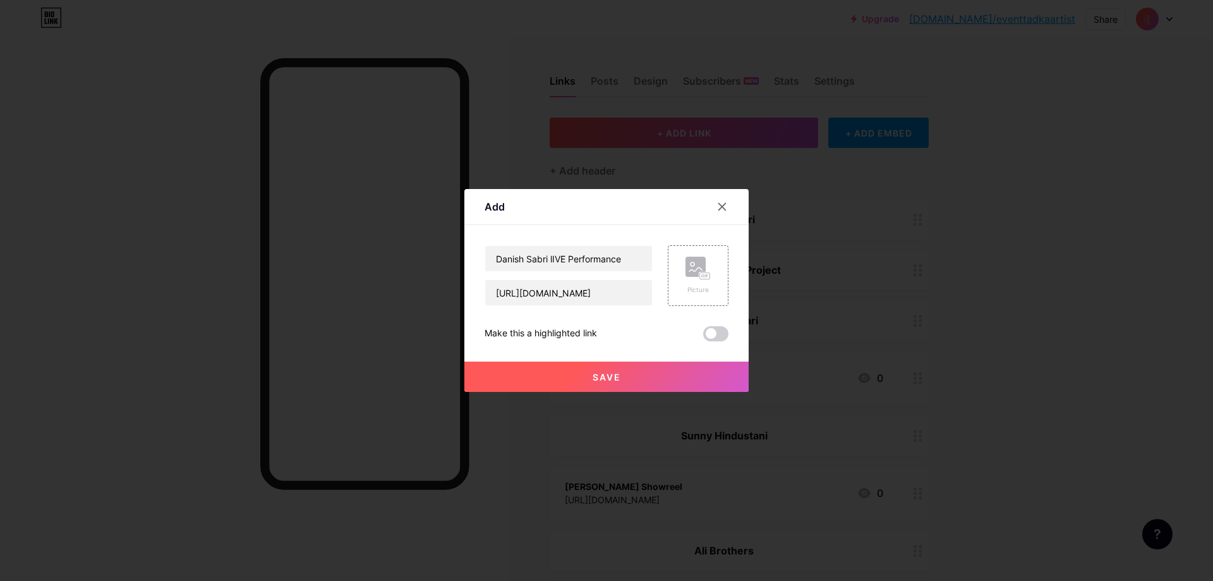
click at [607, 373] on span "Save" at bounding box center [607, 377] width 28 height 11
